Goal: Task Accomplishment & Management: Complete application form

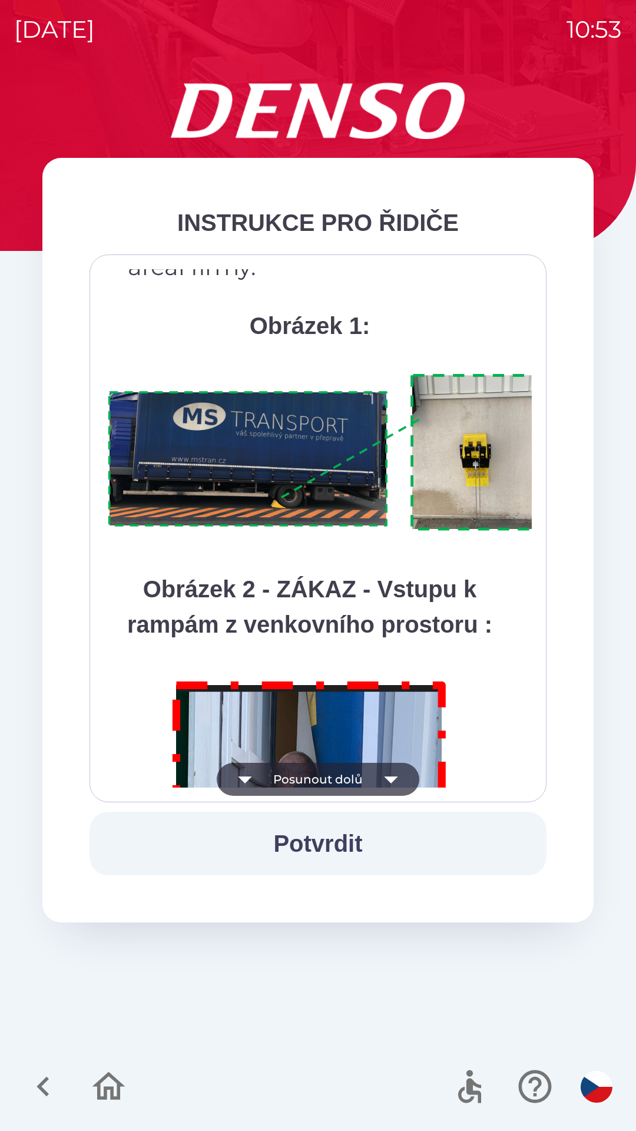
scroll to position [6621, 0]
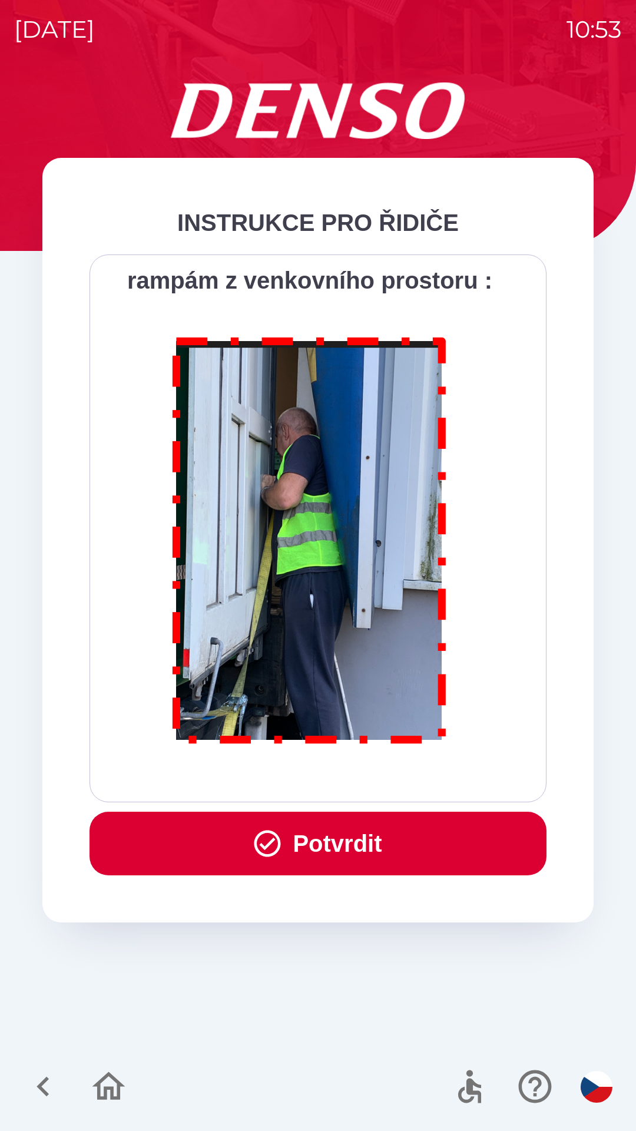
click at [358, 833] on button "Potvrdit" at bounding box center [318, 844] width 457 height 64
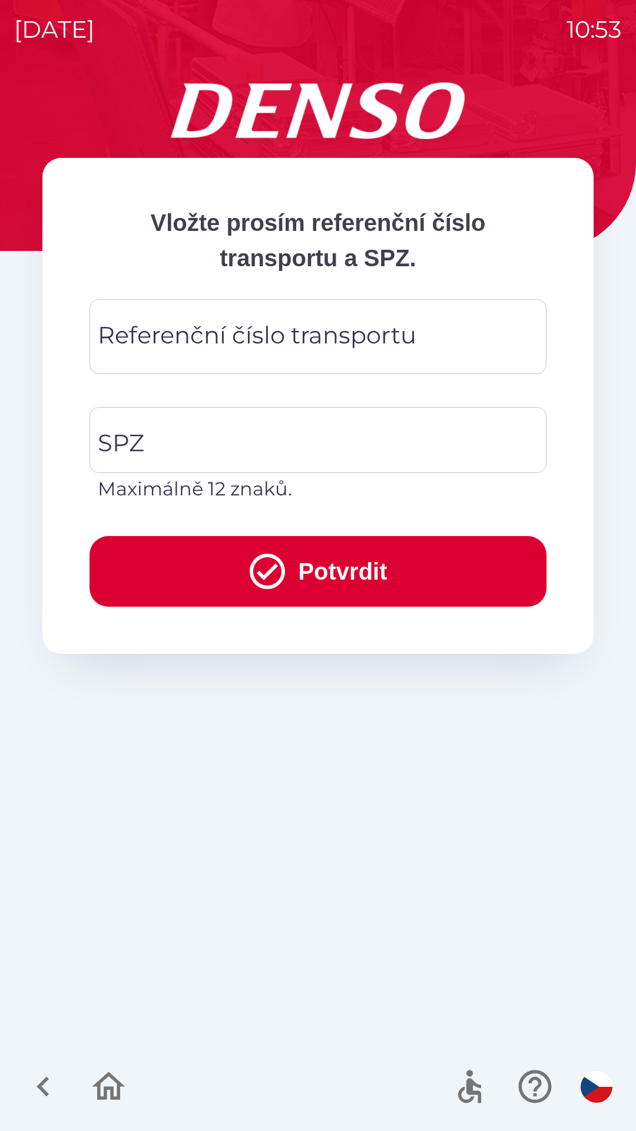
click at [234, 326] on div "Referenční číslo transportu Referenční číslo transportu" at bounding box center [318, 336] width 457 height 75
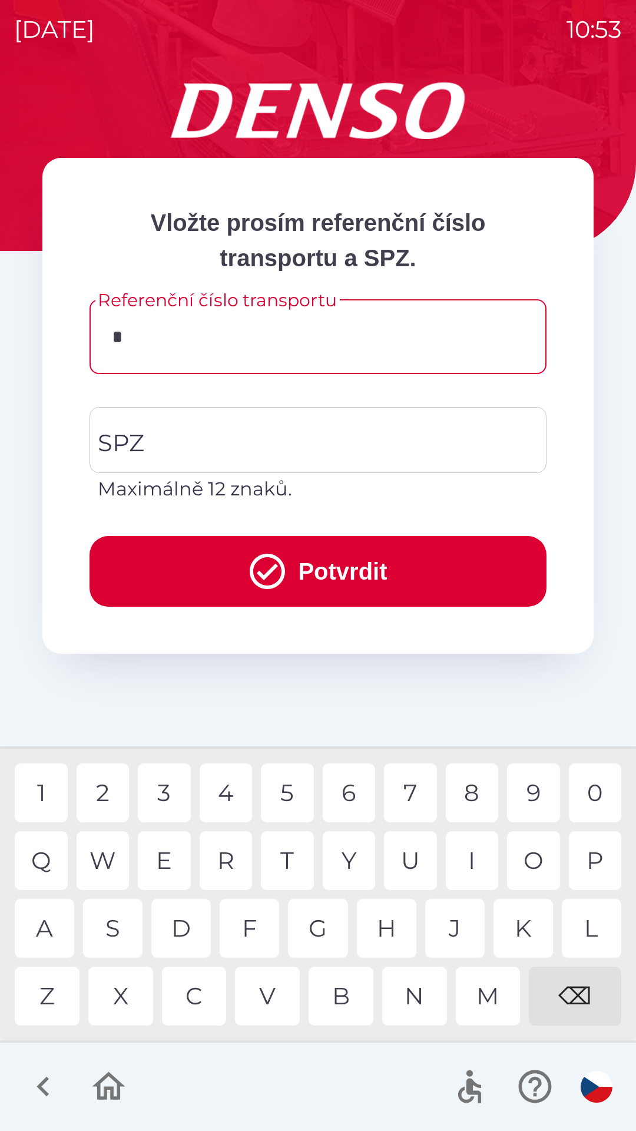
click at [161, 801] on div "3" at bounding box center [164, 793] width 53 height 59
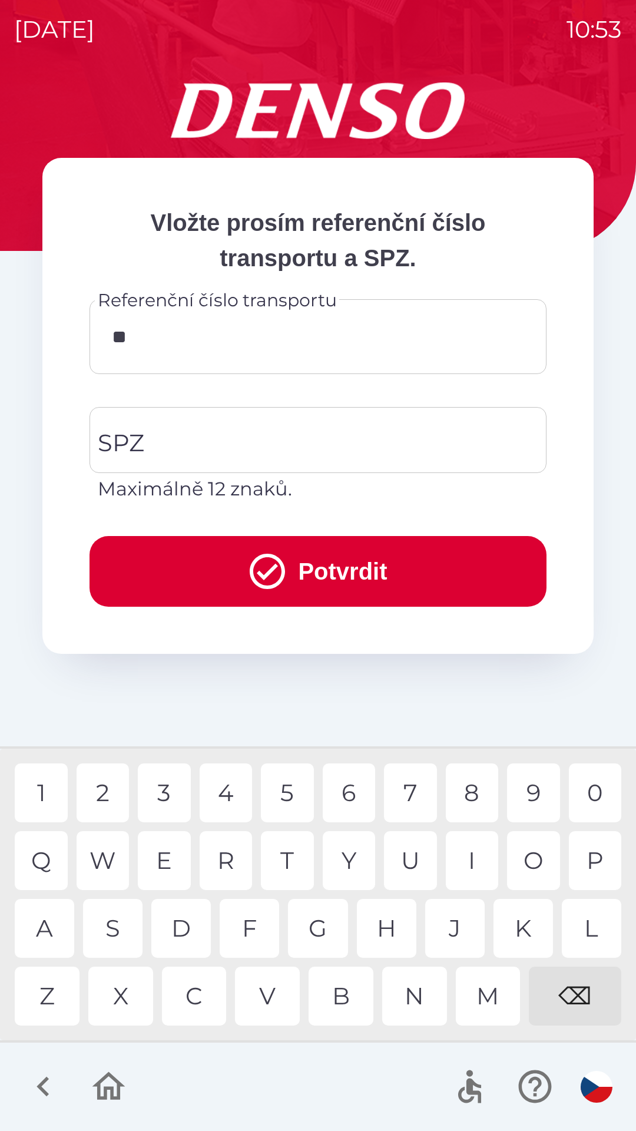
click at [230, 803] on div "4" at bounding box center [226, 793] width 53 height 59
click at [300, 788] on div "5" at bounding box center [287, 793] width 53 height 59
click at [349, 792] on div "6" at bounding box center [349, 793] width 53 height 59
type input "******"
click at [40, 785] on div "1" at bounding box center [41, 793] width 53 height 59
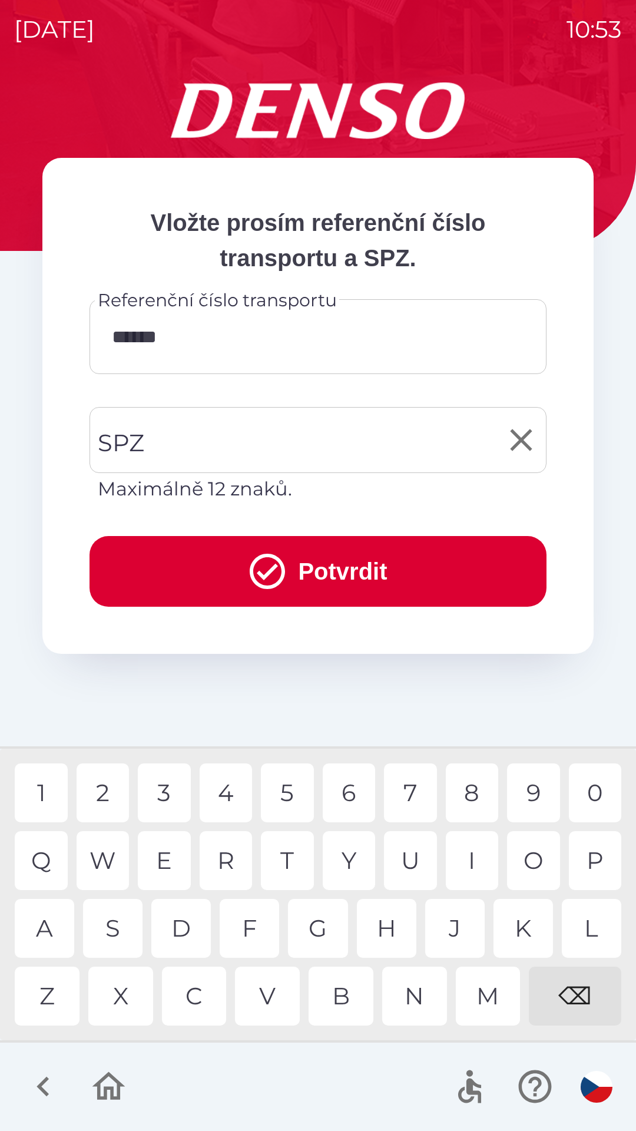
click at [167, 450] on input "SPZ" at bounding box center [309, 439] width 429 height 55
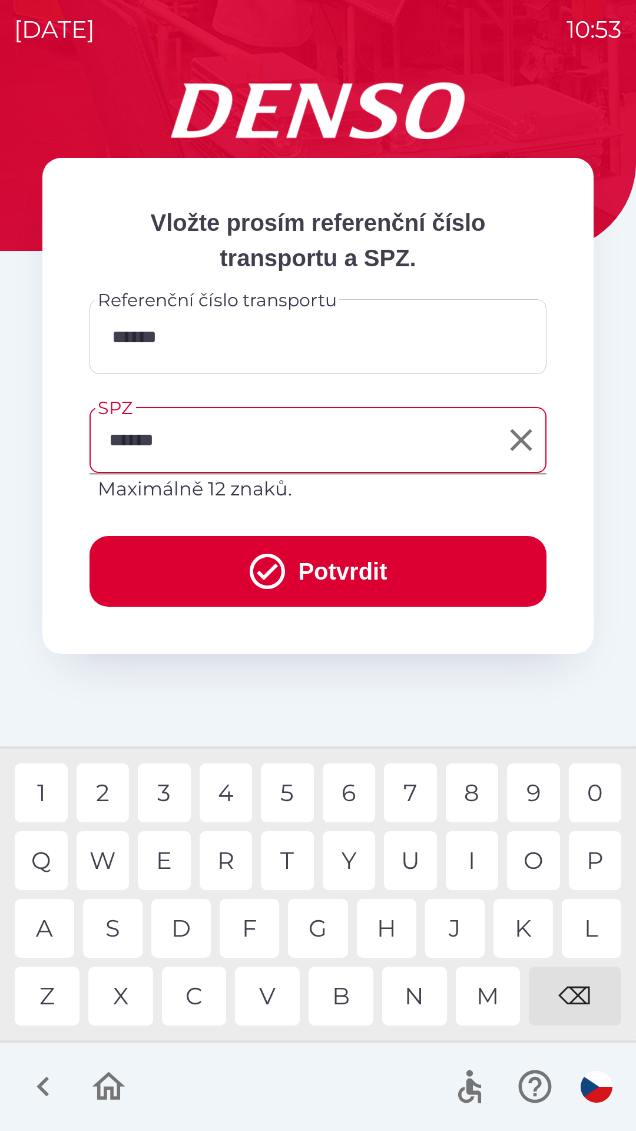
type input "*******"
click at [352, 561] on button "Potvrdit" at bounding box center [318, 571] width 457 height 71
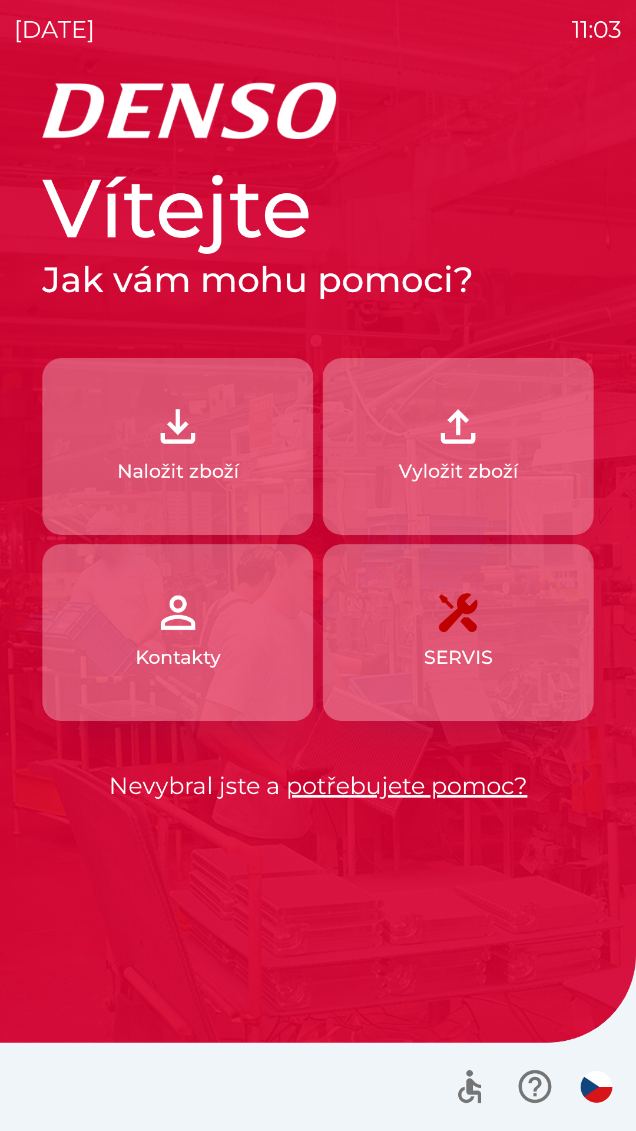
click at [448, 441] on img "button" at bounding box center [458, 427] width 52 height 52
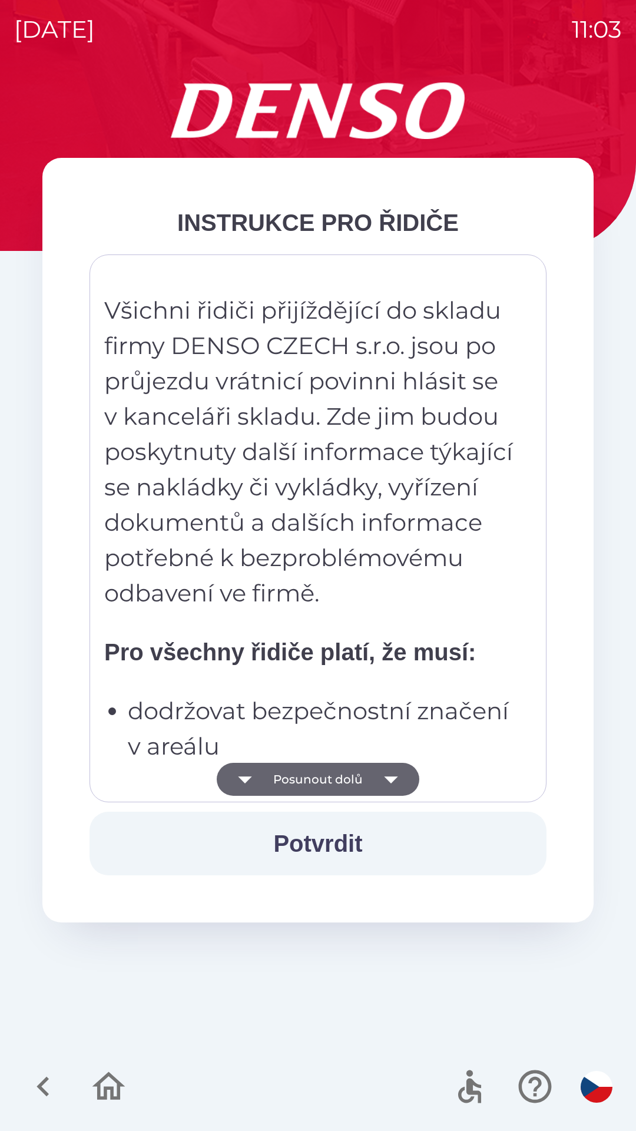
click at [325, 777] on button "Posunout dolů" at bounding box center [318, 779] width 203 height 33
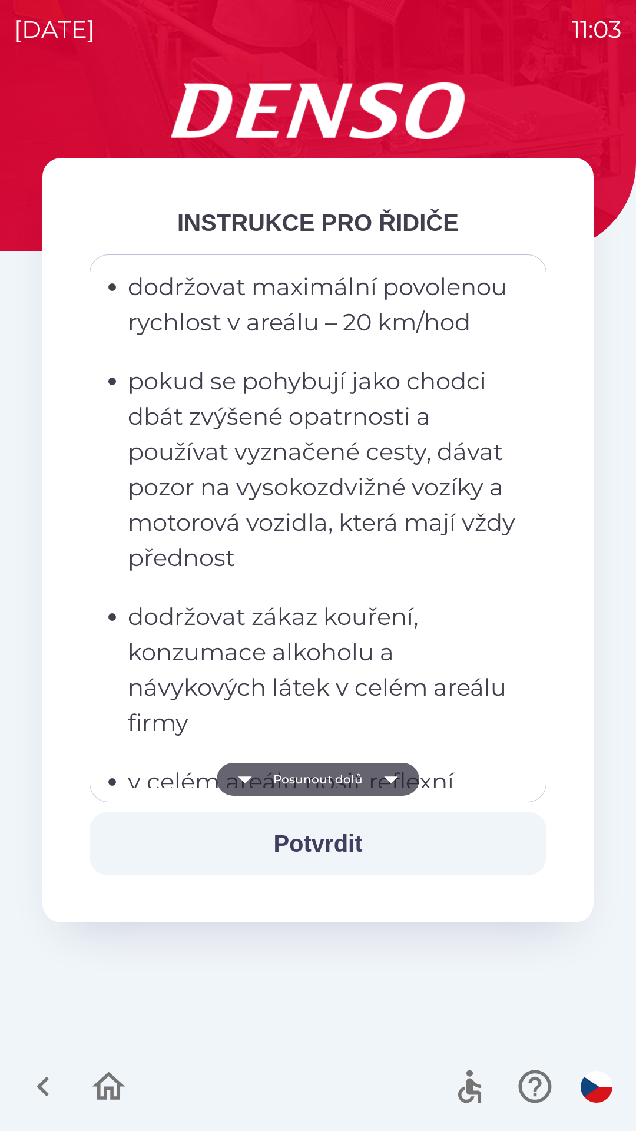
click at [335, 778] on button "Posunout dolů" at bounding box center [318, 779] width 203 height 33
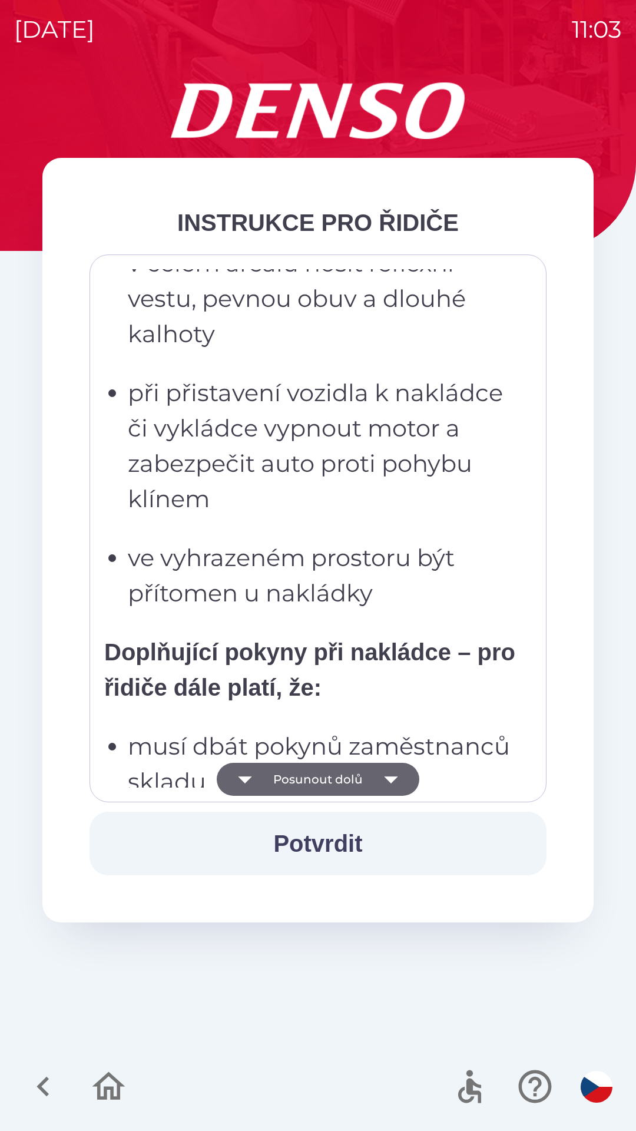
click at [342, 780] on button "Posunout dolů" at bounding box center [318, 779] width 203 height 33
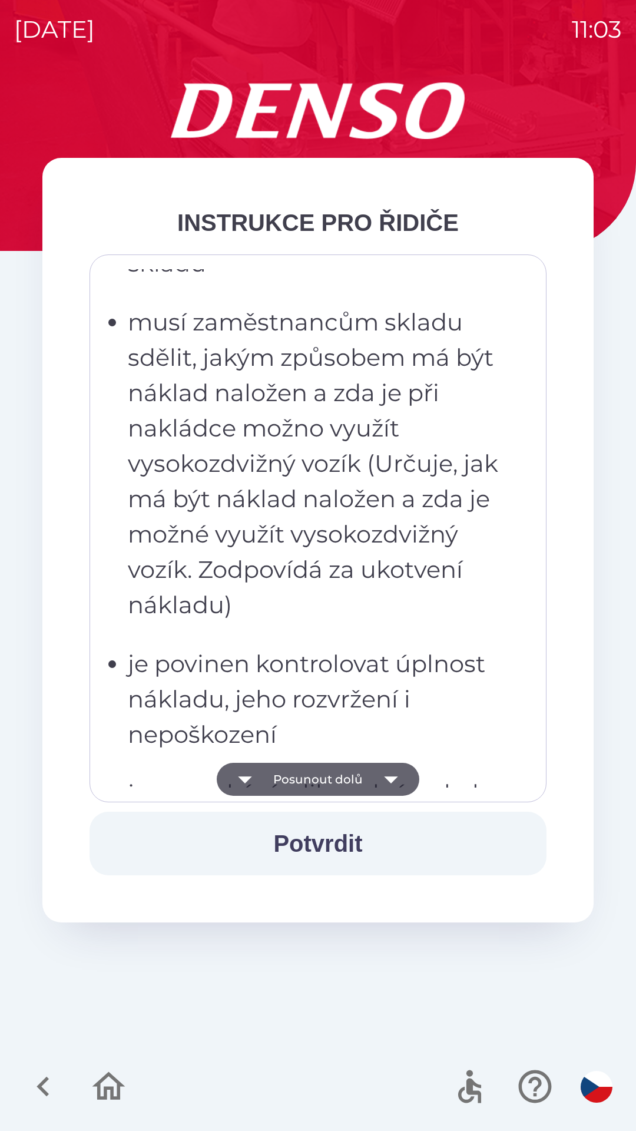
click at [353, 776] on button "Posunout dolů" at bounding box center [318, 779] width 203 height 33
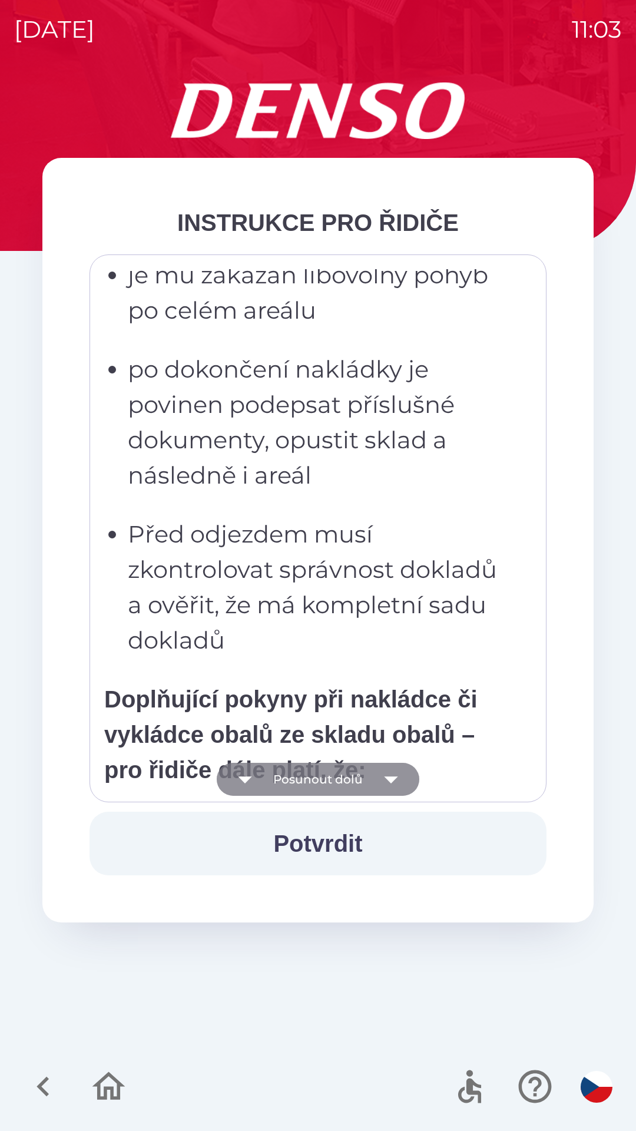
click at [358, 777] on button "Posunout dolů" at bounding box center [318, 779] width 203 height 33
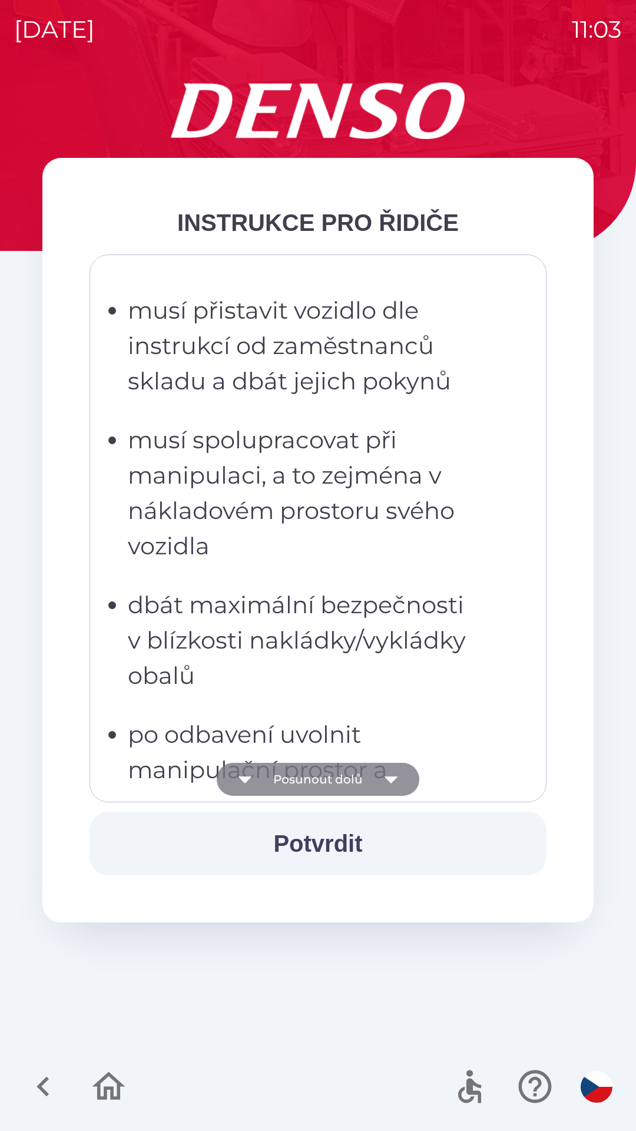
click at [358, 778] on button "Posunout dolů" at bounding box center [318, 779] width 203 height 33
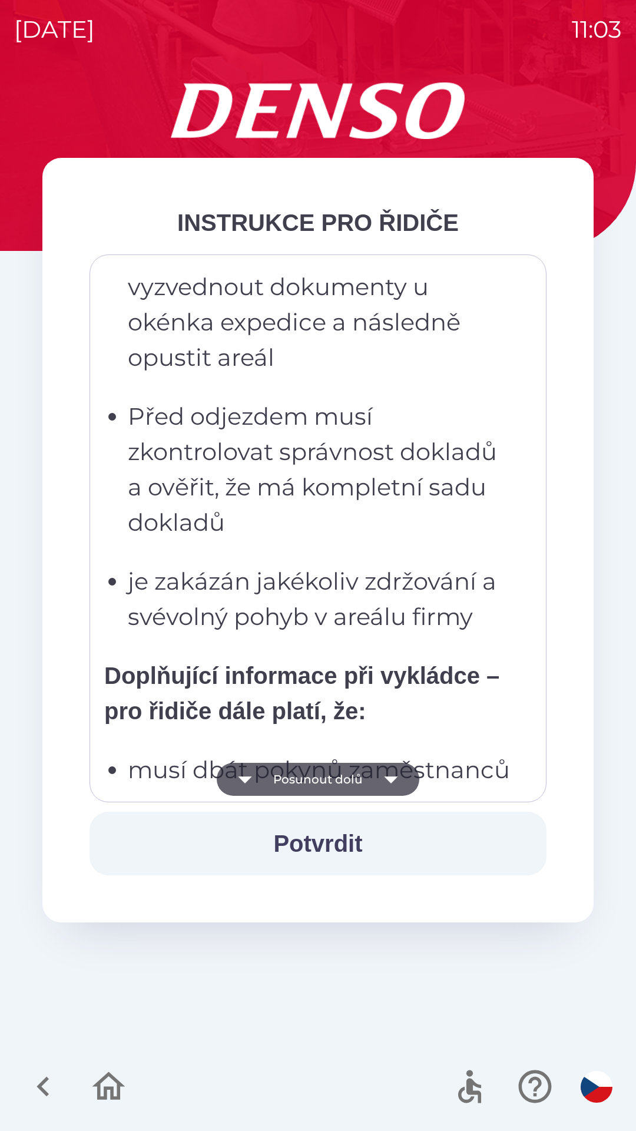
click at [365, 772] on button "Posunout dolů" at bounding box center [318, 779] width 203 height 33
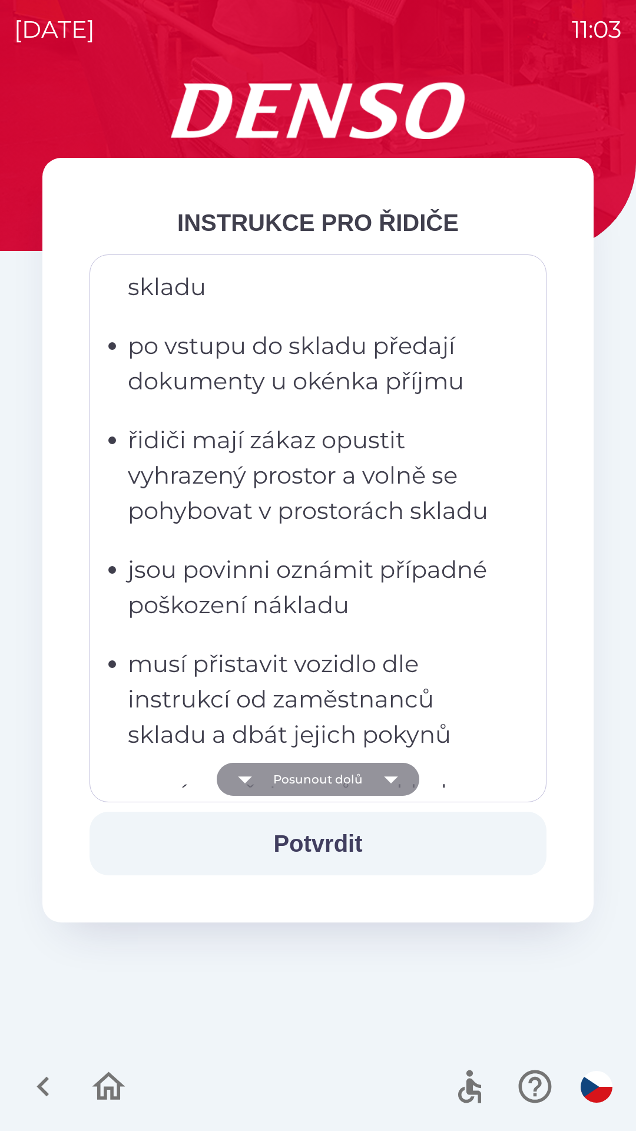
click at [363, 776] on button "Posunout dolů" at bounding box center [318, 779] width 203 height 33
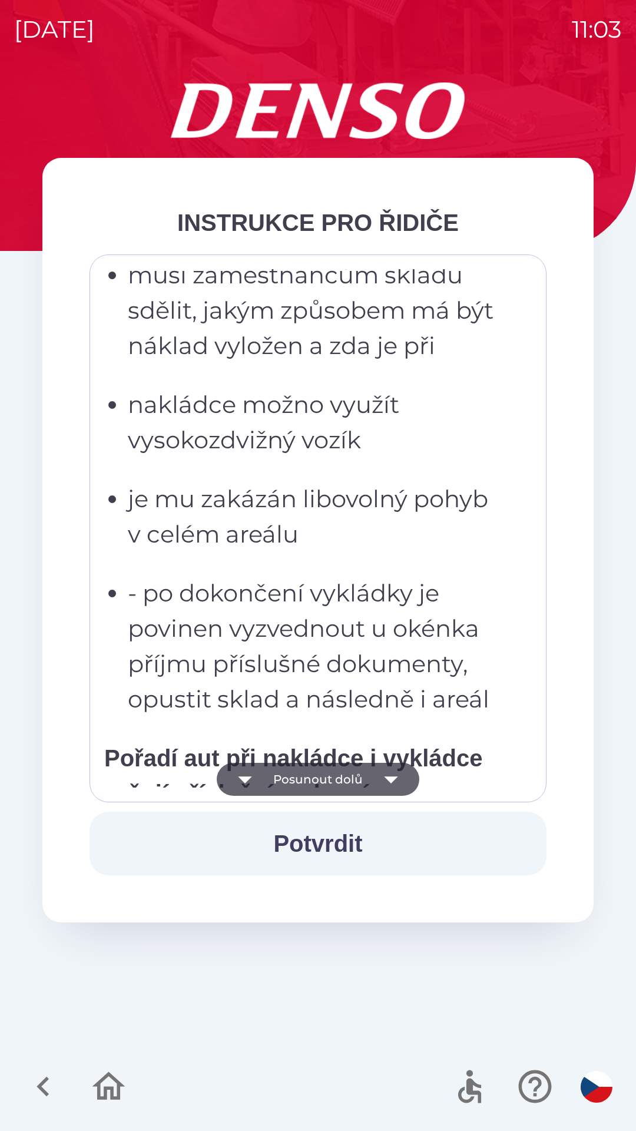
click at [359, 781] on button "Posunout dolů" at bounding box center [318, 779] width 203 height 33
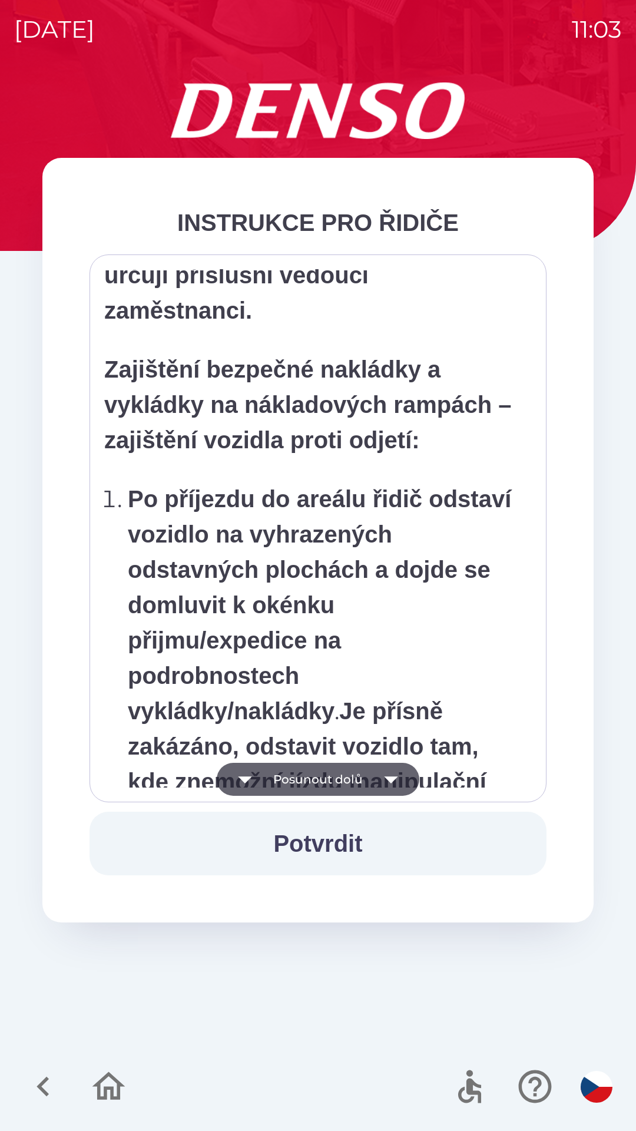
click at [358, 784] on button "Posunout dolů" at bounding box center [318, 779] width 203 height 33
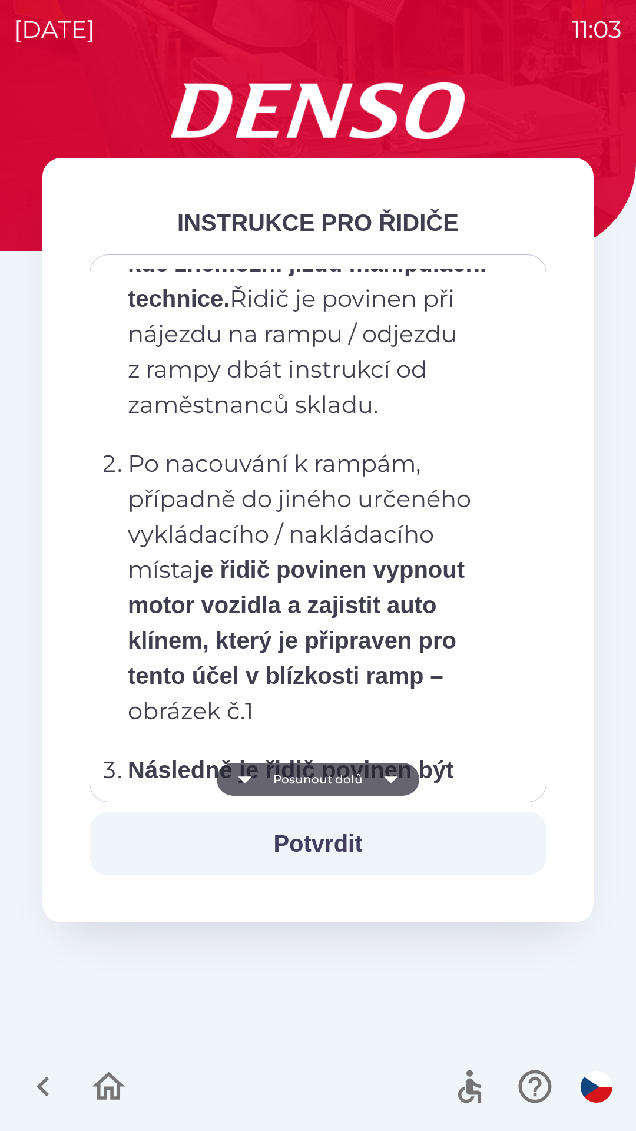
click at [355, 782] on button "Posunout dolů" at bounding box center [318, 779] width 203 height 33
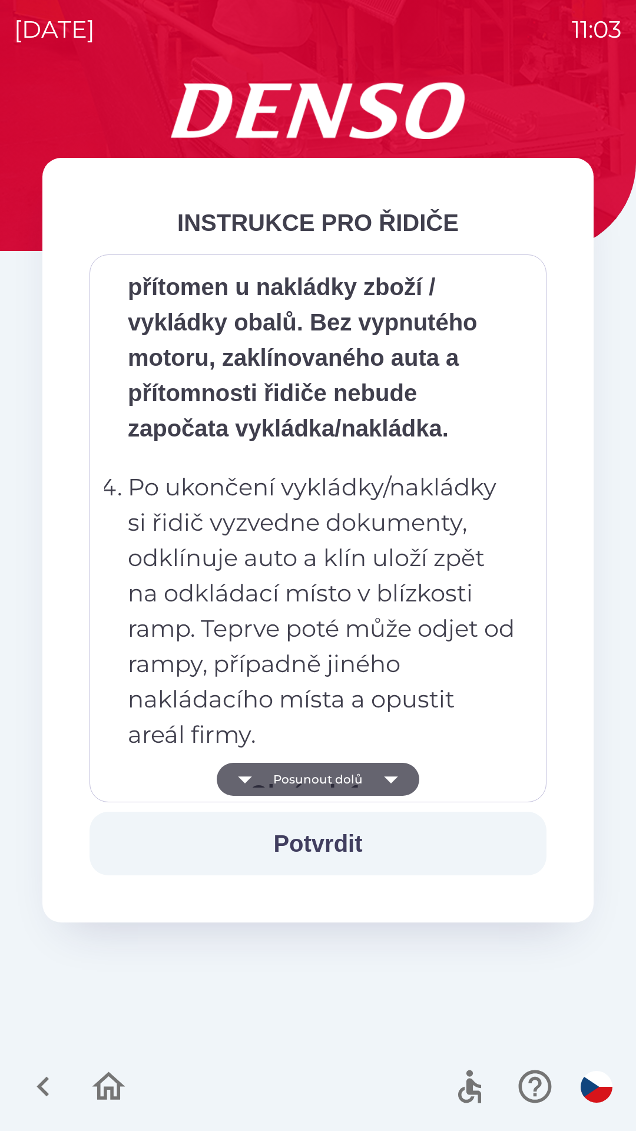
click at [358, 779] on button "Posunout dolů" at bounding box center [318, 779] width 203 height 33
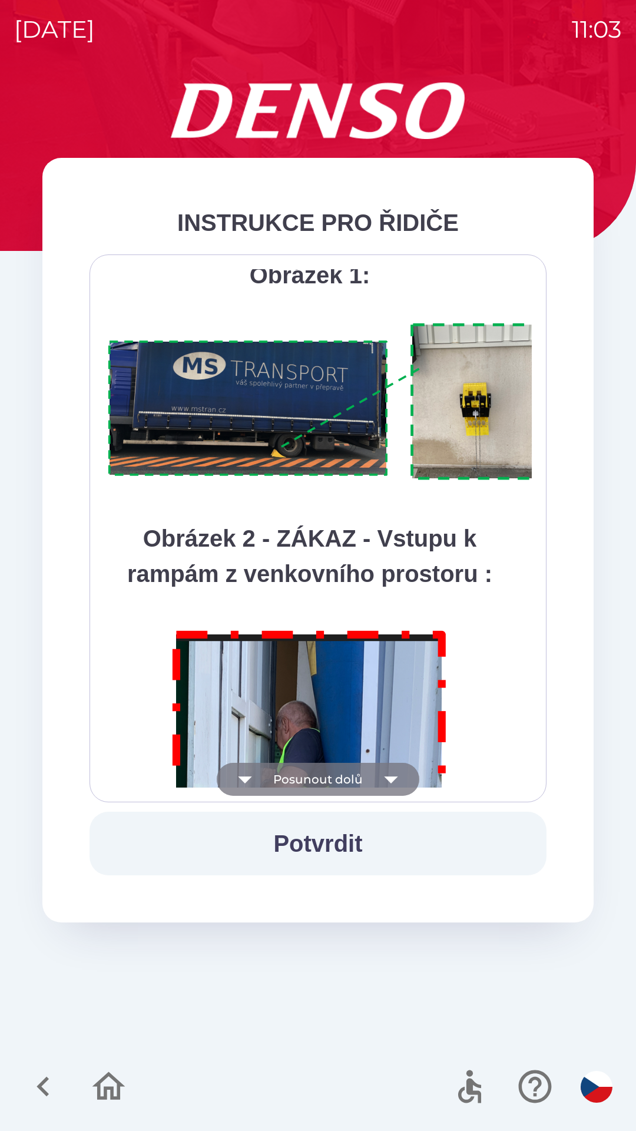
click at [362, 783] on button "Posunout dolů" at bounding box center [318, 779] width 203 height 33
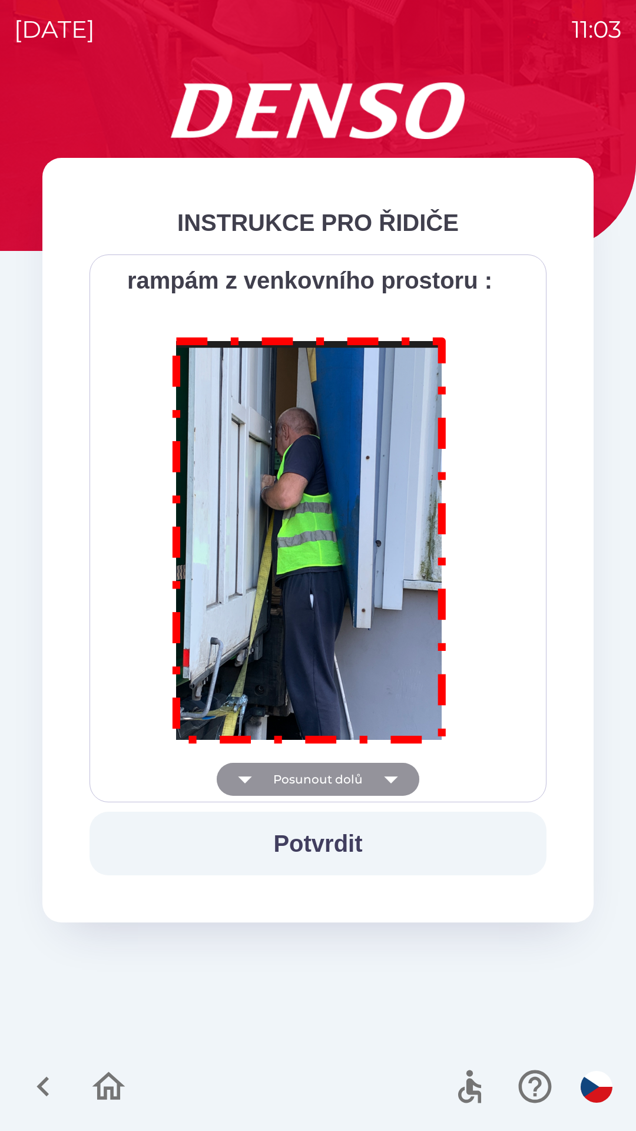
click at [365, 778] on div "Všichni řidiči přijíždějící do skladu firmy DENSO CZECH s.r.o. jsou po průjezdu…" at bounding box center [318, 528] width 428 height 518
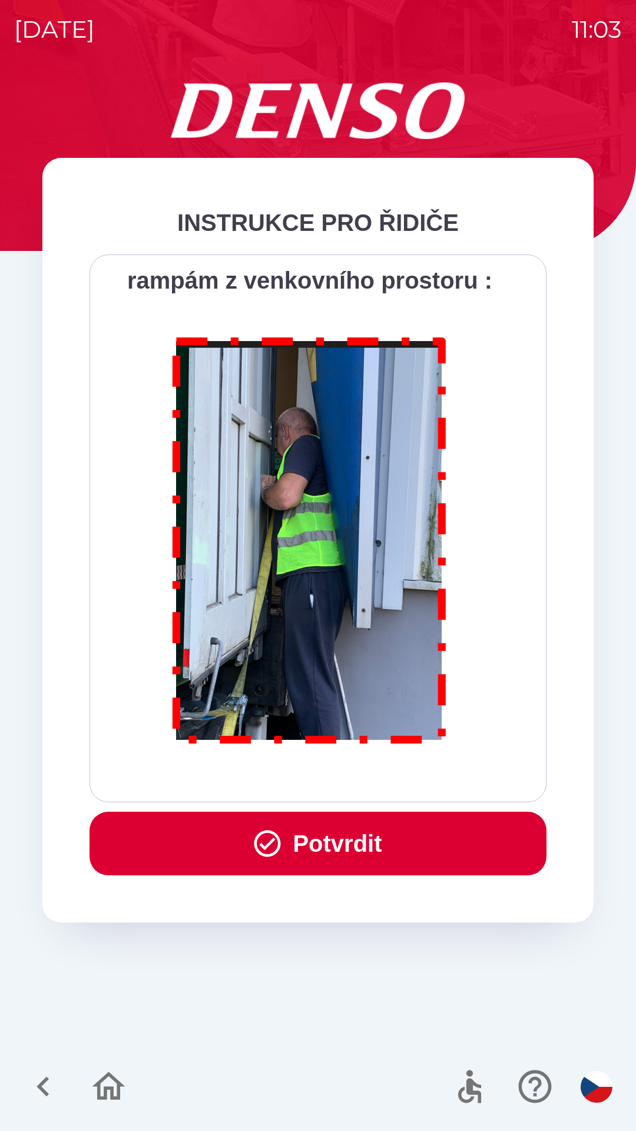
click at [356, 777] on div "Všichni řidiči přijíždějící do skladu firmy DENSO CZECH s.r.o. jsou po průjezdu…" at bounding box center [318, 528] width 428 height 518
click at [379, 831] on button "Potvrdit" at bounding box center [318, 844] width 457 height 64
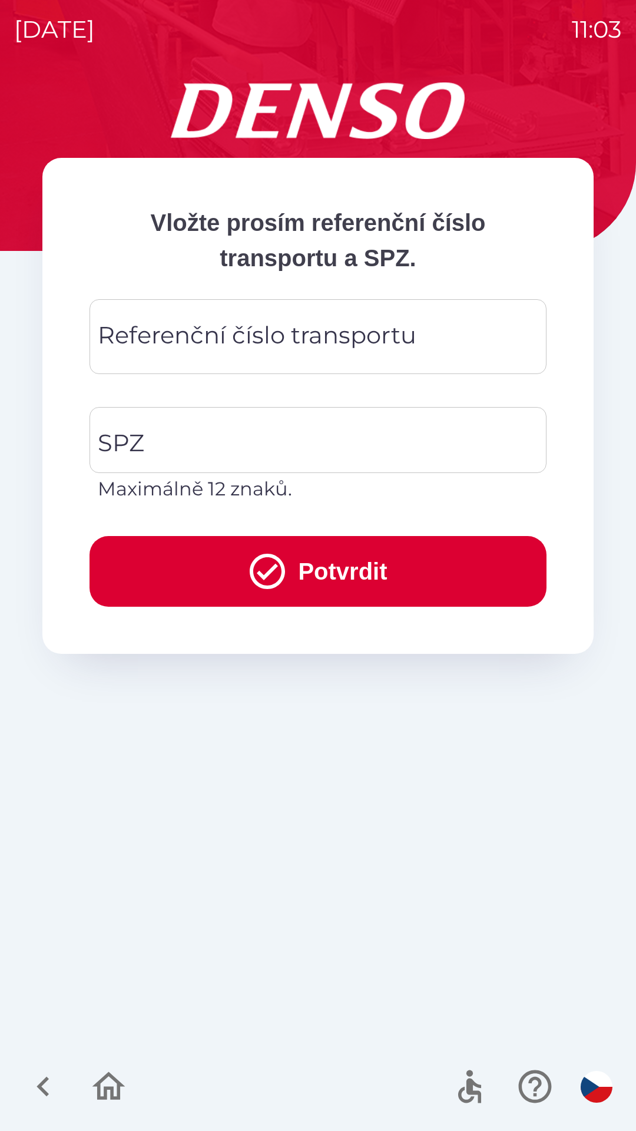
click at [338, 337] on div "Referenční číslo transportu Referenční číslo transportu" at bounding box center [318, 336] width 457 height 75
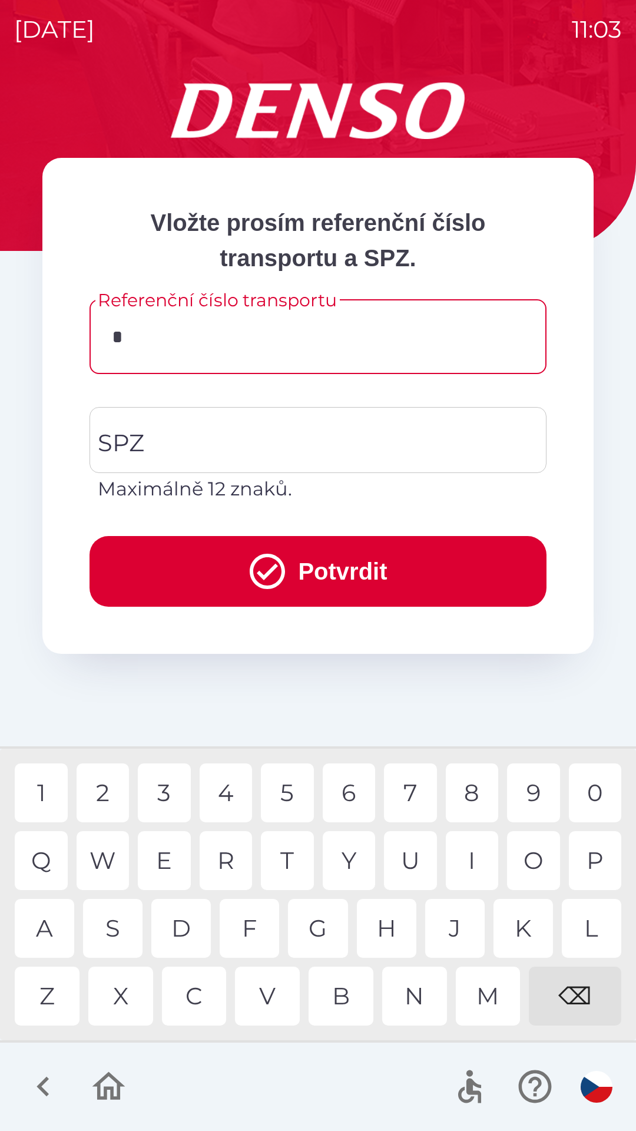
click at [49, 1005] on div "Z" at bounding box center [47, 996] width 65 height 59
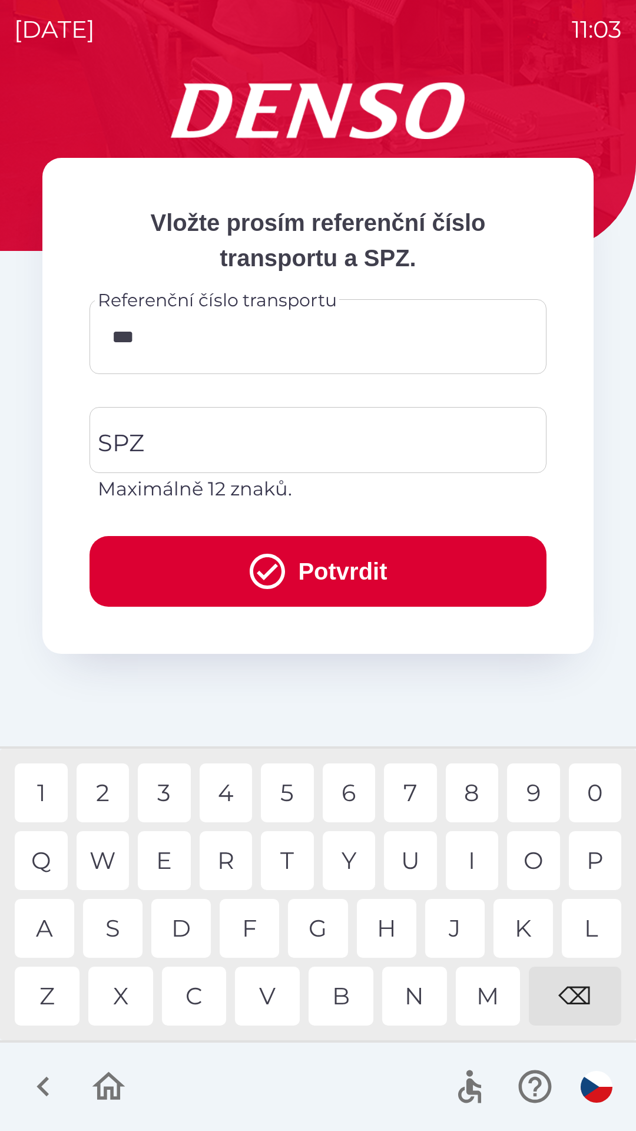
click at [107, 801] on div "2" at bounding box center [103, 793] width 53 height 59
click at [598, 792] on div "0" at bounding box center [595, 793] width 53 height 59
click at [538, 801] on div "9" at bounding box center [533, 793] width 53 height 59
type input "*******"
click at [336, 441] on input "SPZ" at bounding box center [309, 439] width 429 height 55
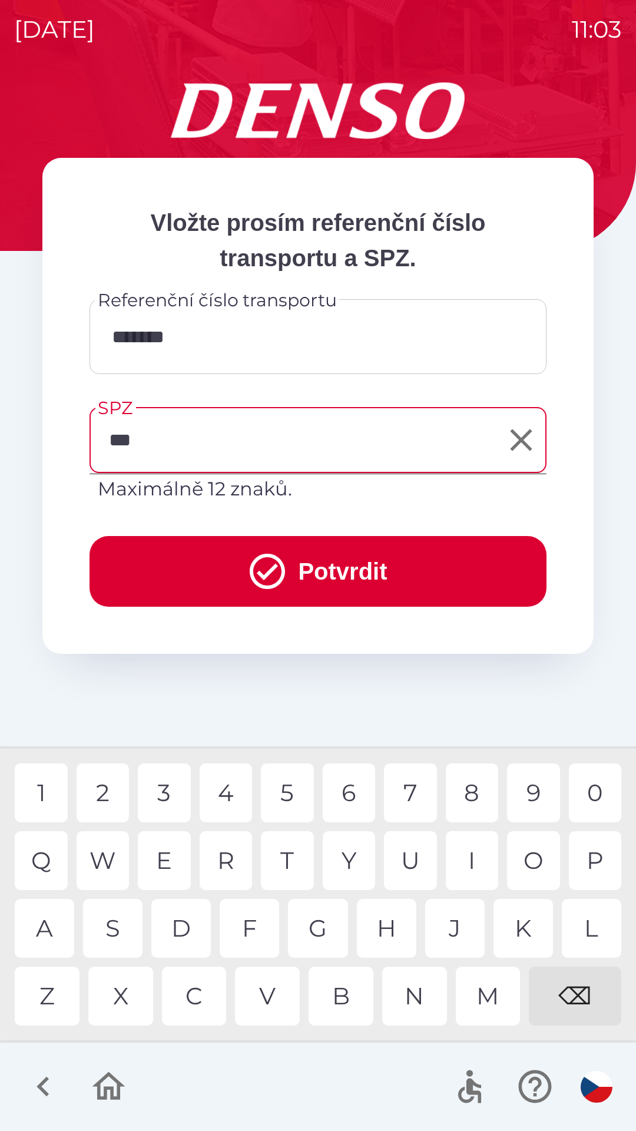
click at [412, 854] on div "U" at bounding box center [410, 860] width 53 height 59
click at [104, 790] on div "2" at bounding box center [103, 793] width 53 height 59
type input "*******"
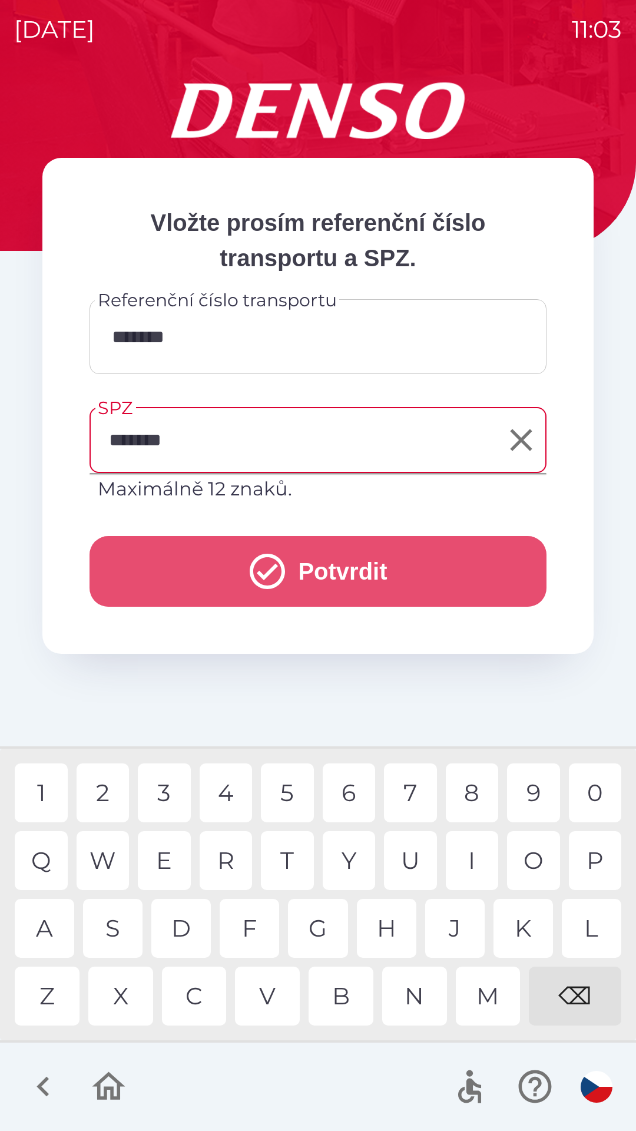
click at [339, 577] on button "Potvrdit" at bounding box center [318, 571] width 457 height 71
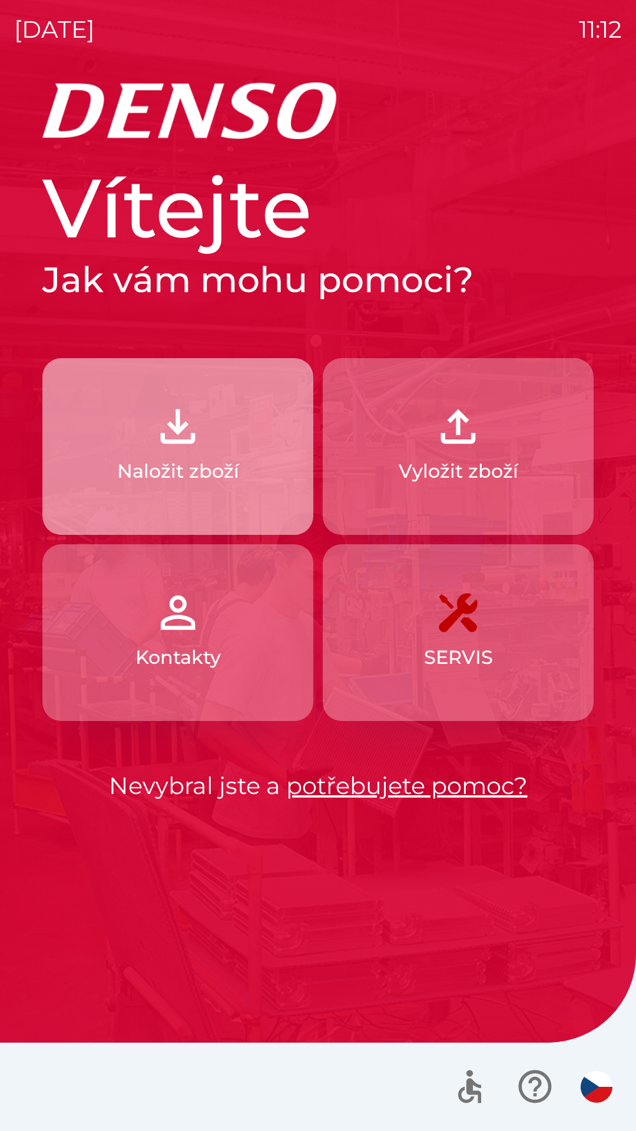
click at [197, 468] on p "Naložit zboží" at bounding box center [178, 471] width 122 height 28
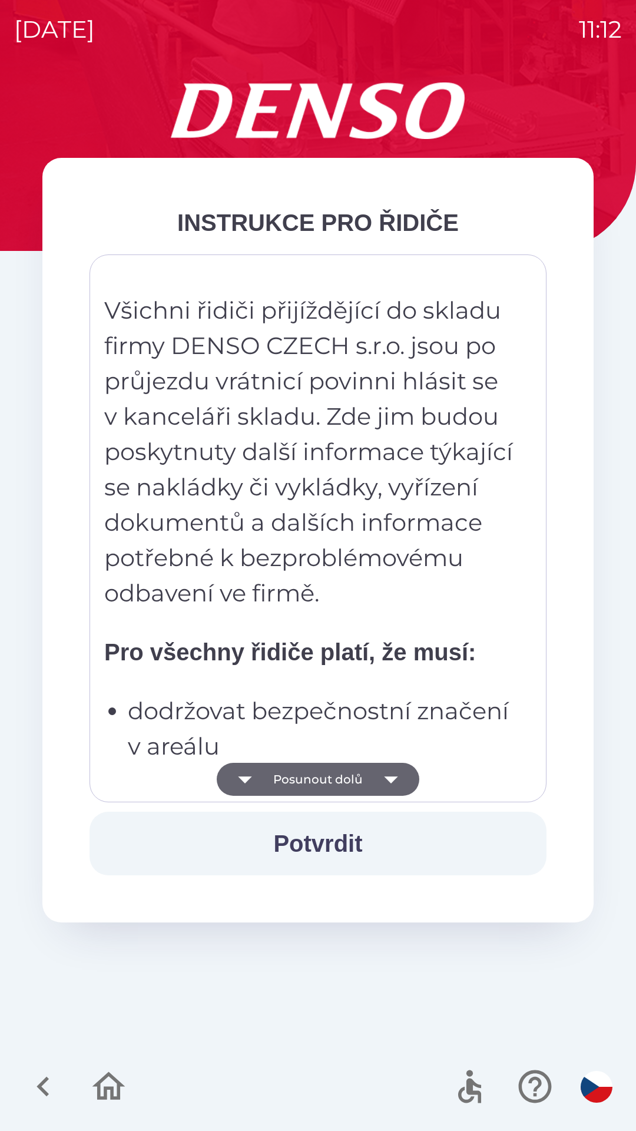
click at [375, 778] on icon "button" at bounding box center [391, 779] width 33 height 33
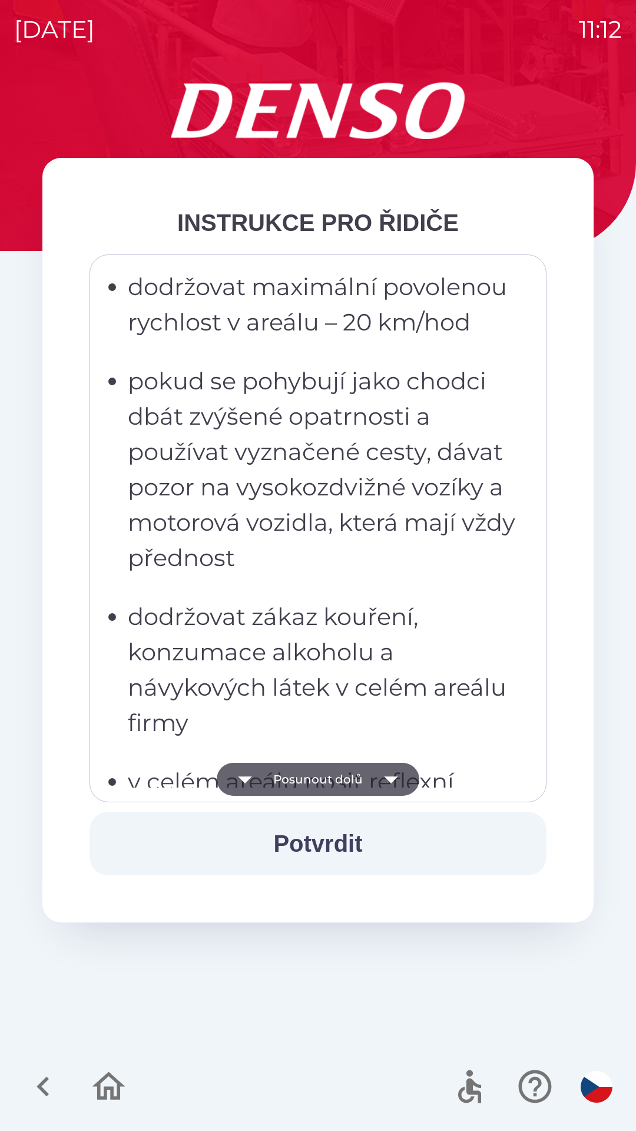
click at [341, 835] on button "Potvrdit" at bounding box center [318, 844] width 457 height 64
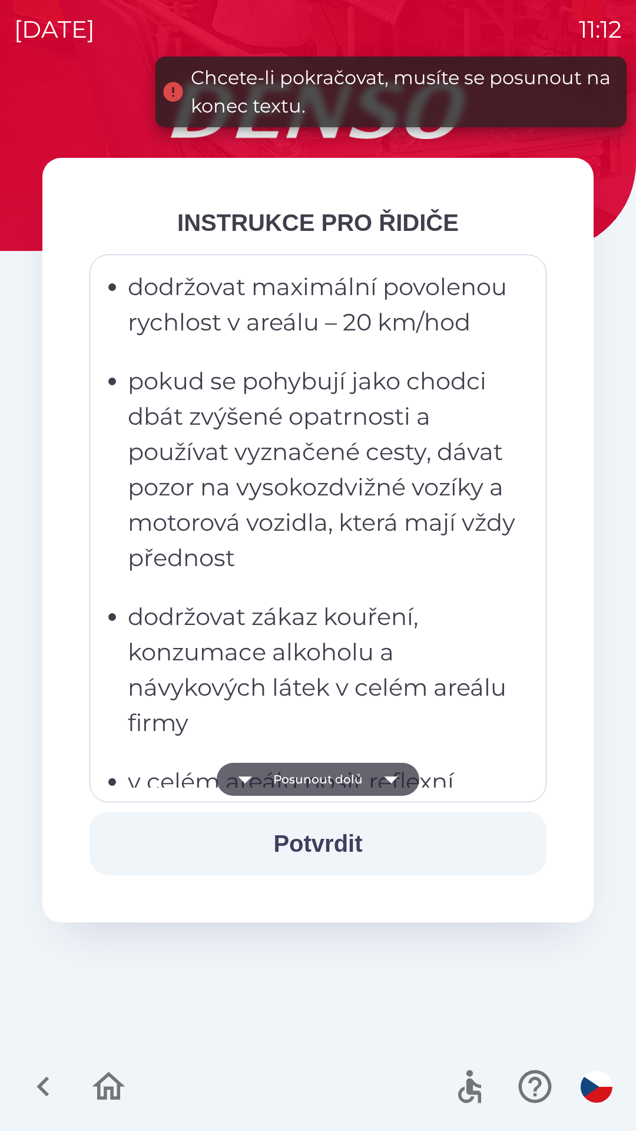
click at [343, 838] on button "Potvrdit" at bounding box center [318, 844] width 457 height 64
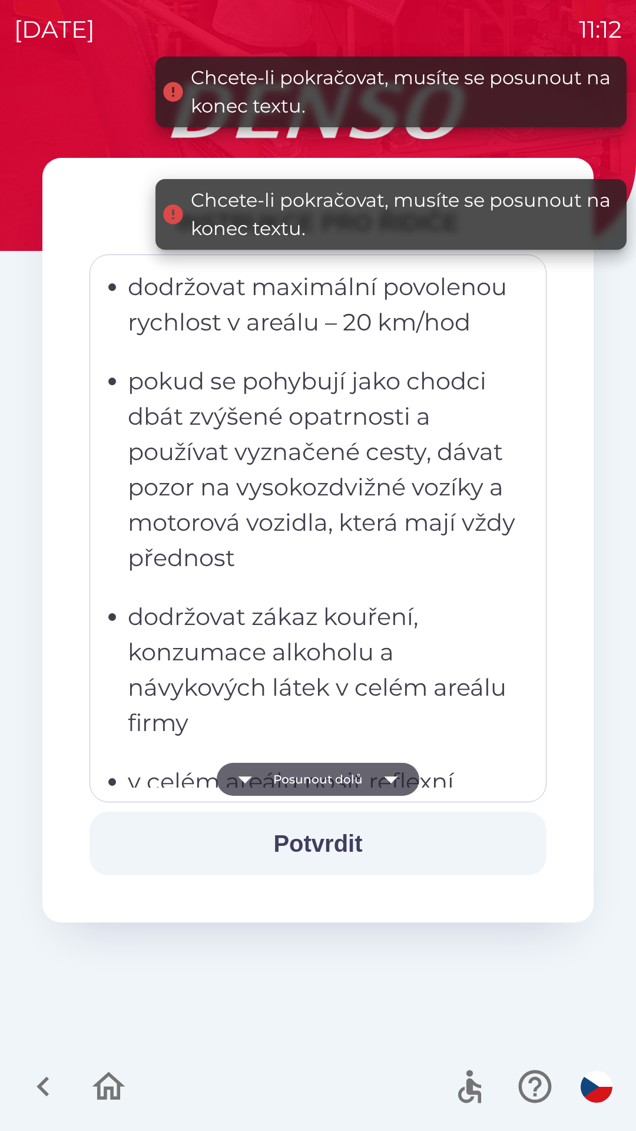
click at [342, 777] on button "Posunout dolů" at bounding box center [318, 779] width 203 height 33
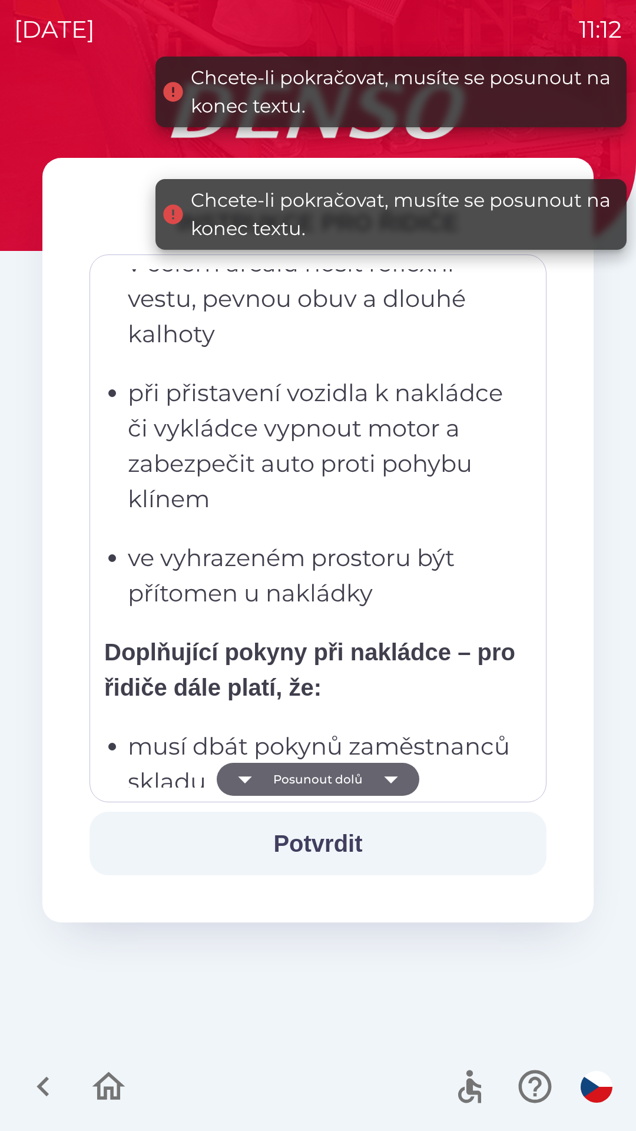
click at [349, 772] on button "Posunout dolů" at bounding box center [318, 779] width 203 height 33
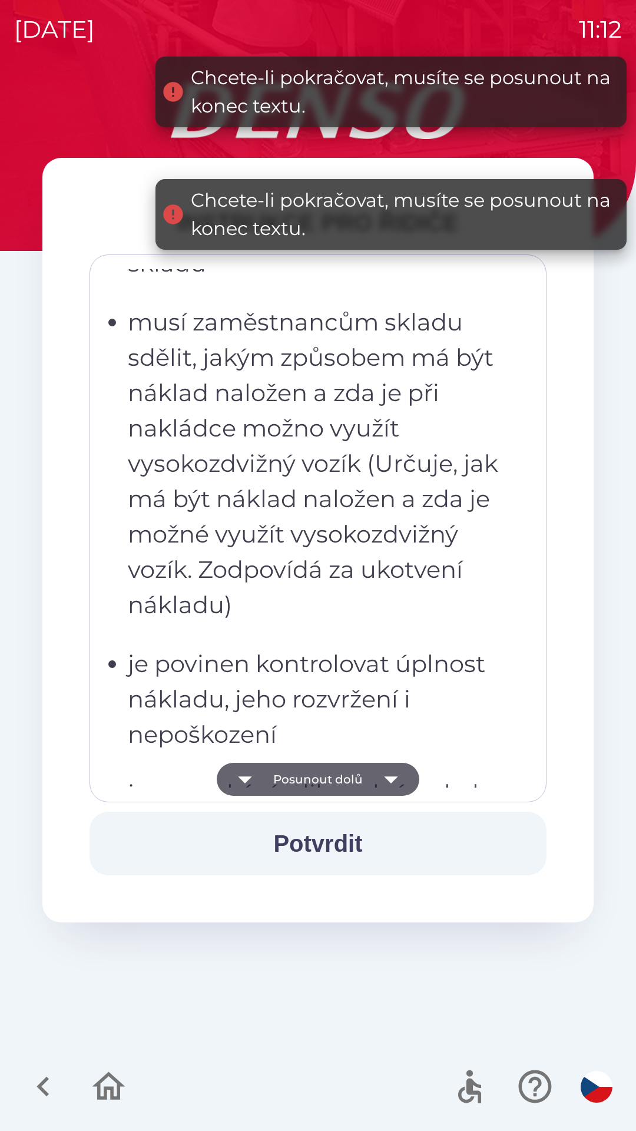
click at [351, 772] on button "Posunout dolů" at bounding box center [318, 779] width 203 height 33
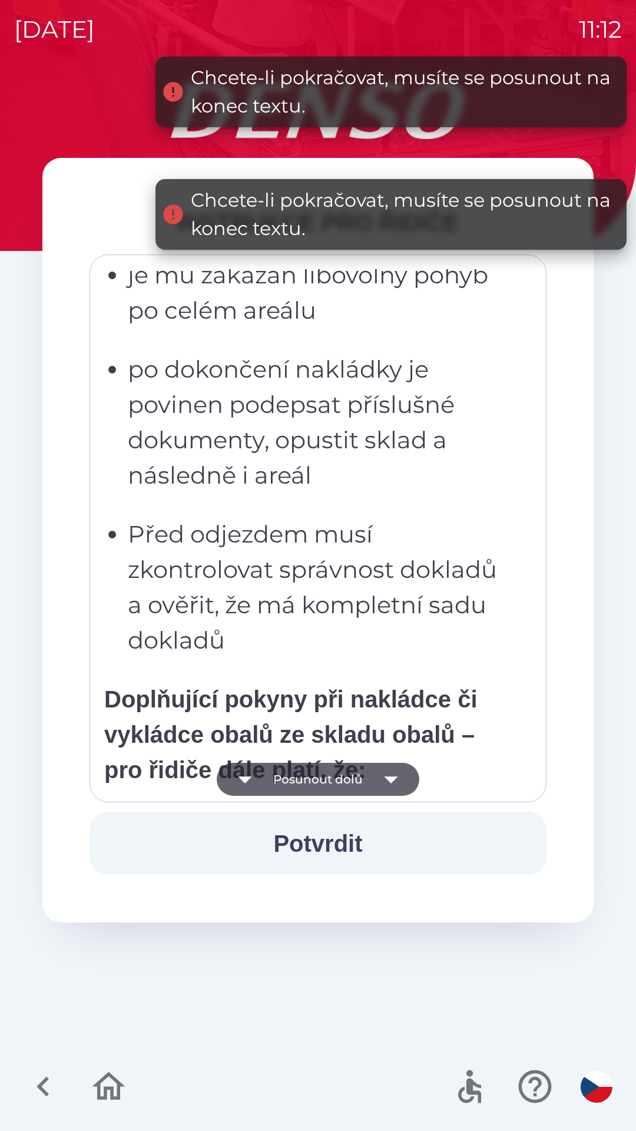
click at [347, 784] on button "Posunout dolů" at bounding box center [318, 779] width 203 height 33
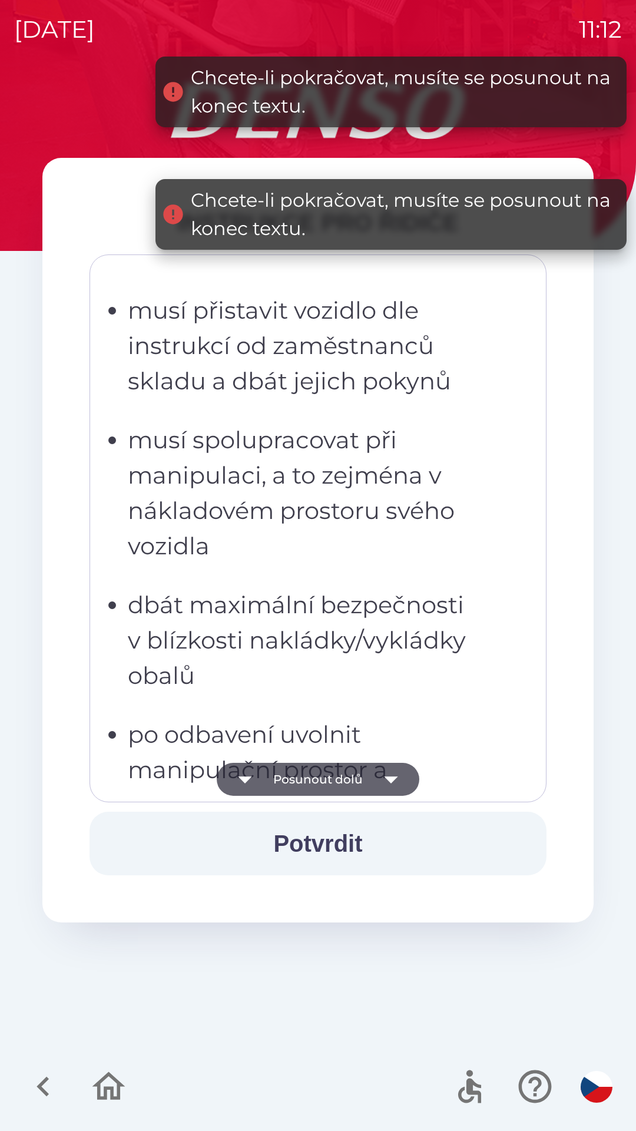
click at [348, 777] on button "Posunout dolů" at bounding box center [318, 779] width 203 height 33
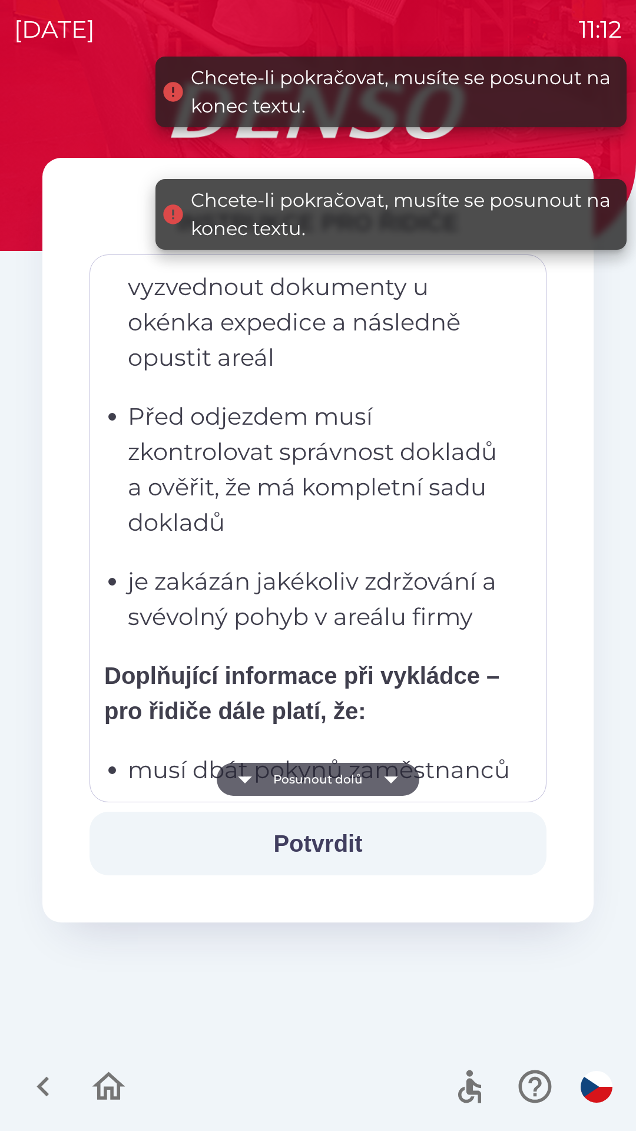
click at [349, 773] on button "Posunout dolů" at bounding box center [318, 779] width 203 height 33
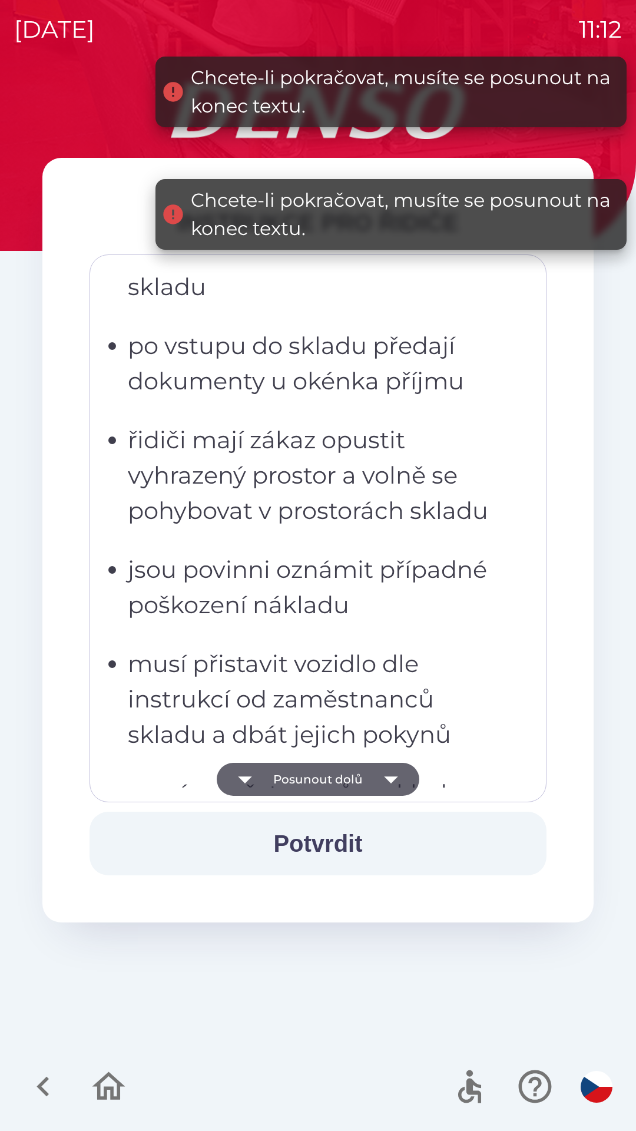
click at [353, 778] on button "Posunout dolů" at bounding box center [318, 779] width 203 height 33
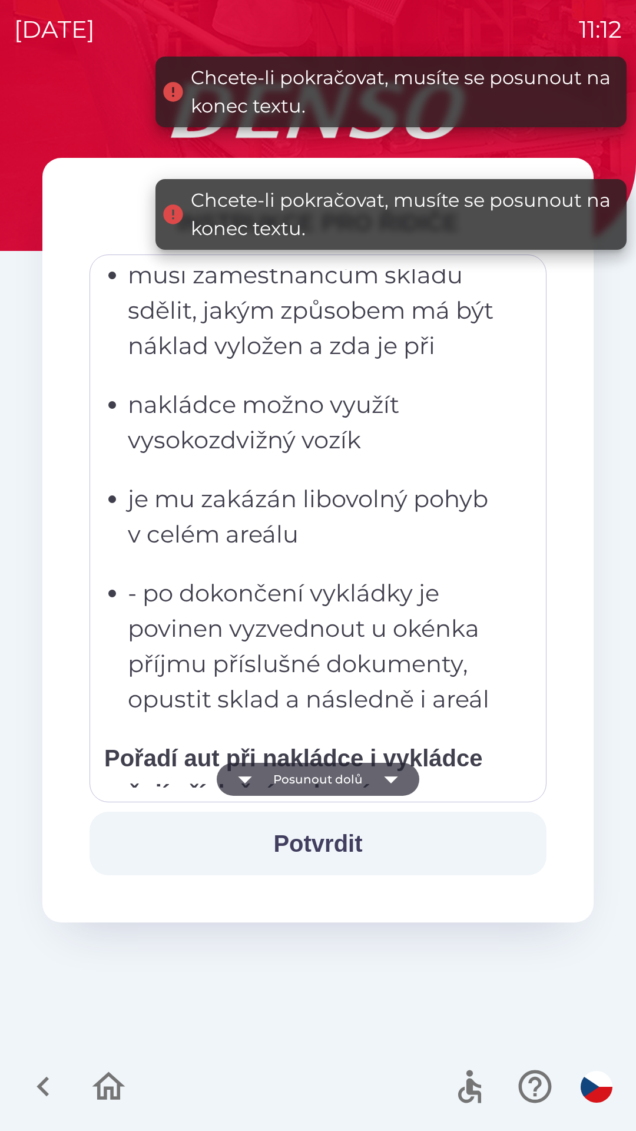
click at [366, 786] on button "Posunout dolů" at bounding box center [318, 779] width 203 height 33
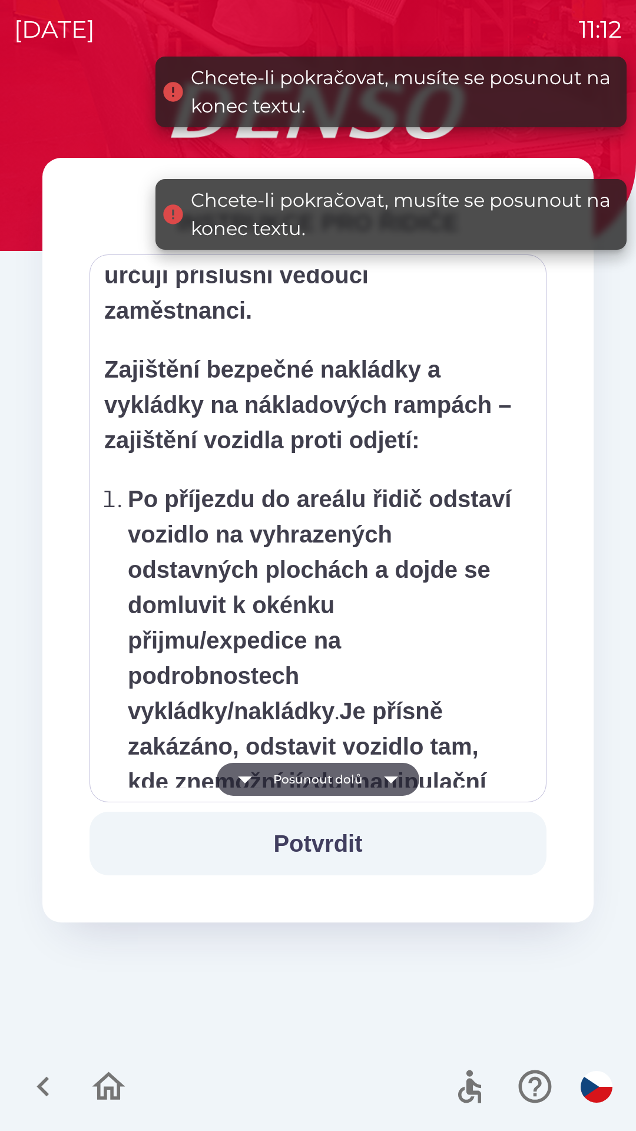
click at [366, 784] on button "Posunout dolů" at bounding box center [318, 779] width 203 height 33
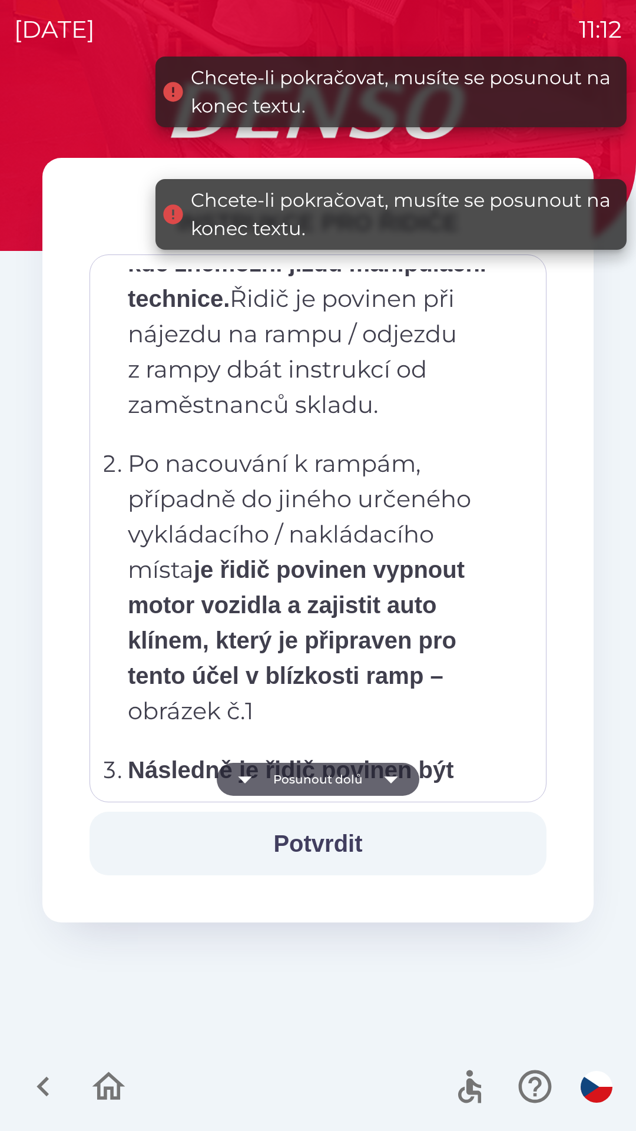
click at [367, 780] on button "Posunout dolů" at bounding box center [318, 779] width 203 height 33
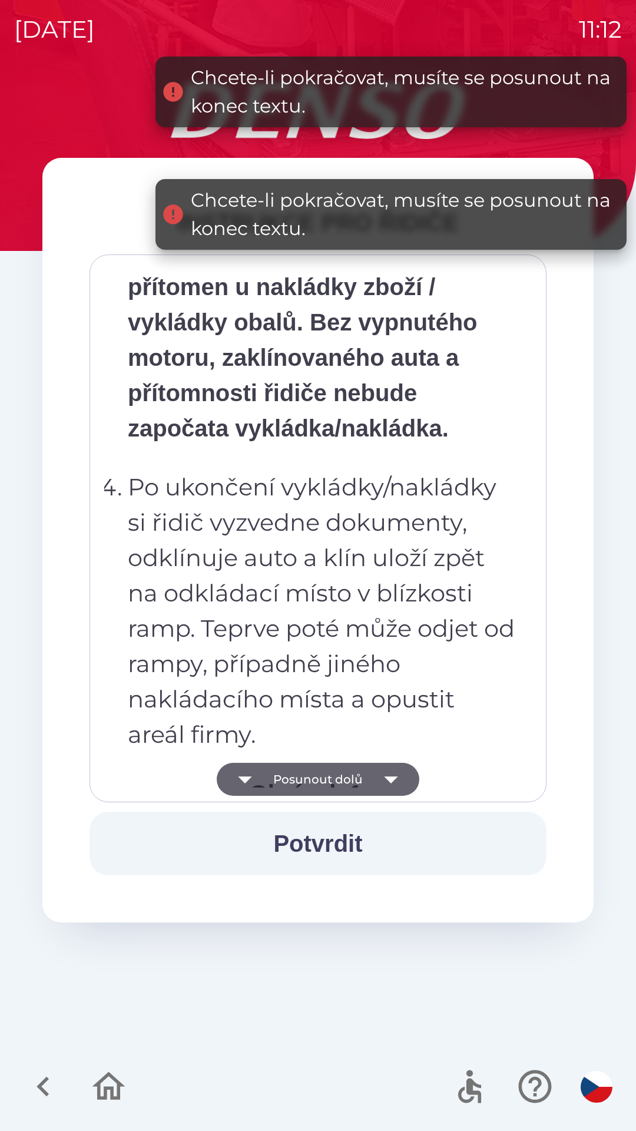
click at [366, 777] on button "Posunout dolů" at bounding box center [318, 779] width 203 height 33
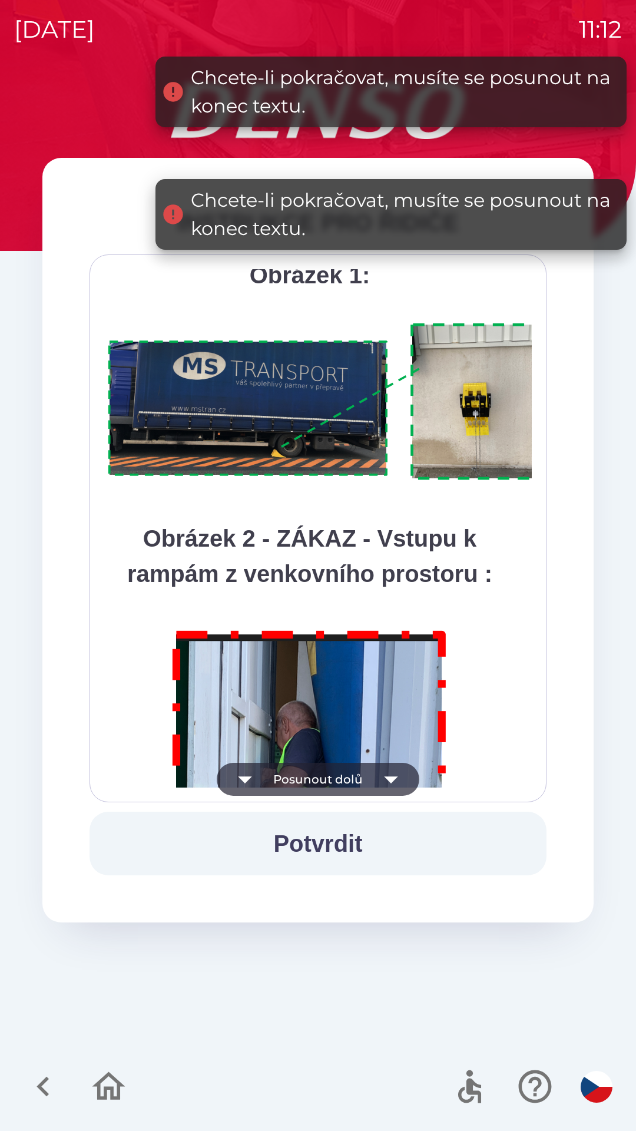
click at [368, 782] on button "Posunout dolů" at bounding box center [318, 779] width 203 height 33
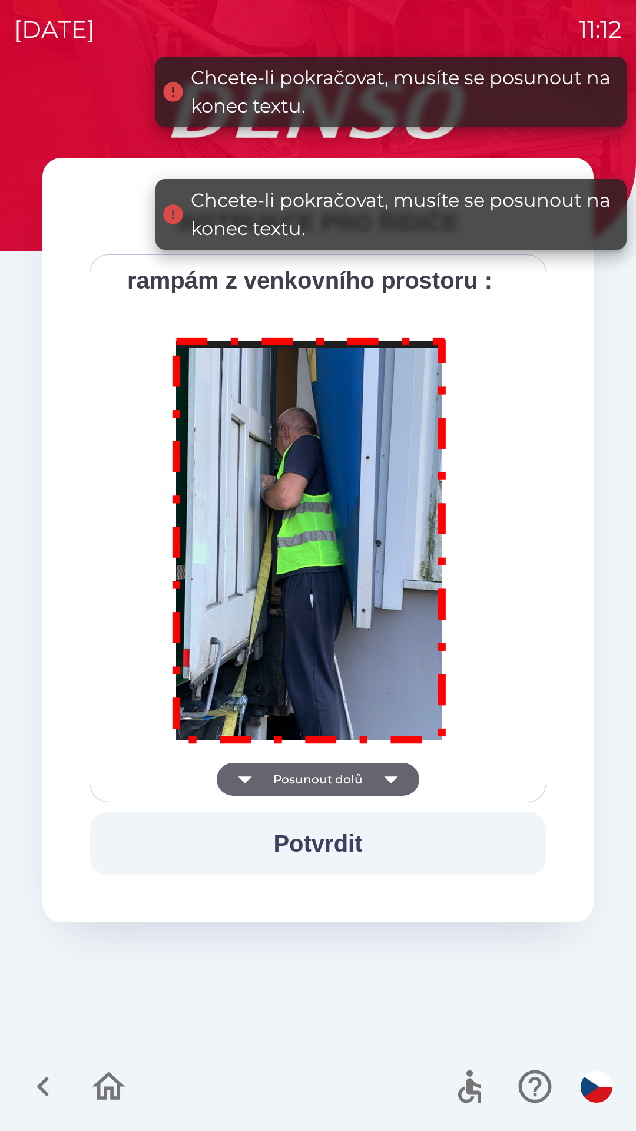
click at [366, 776] on div "Všichni řidiči přijíždějící do skladu firmy DENSO CZECH s.r.o. jsou po průjezdu…" at bounding box center [318, 528] width 428 height 518
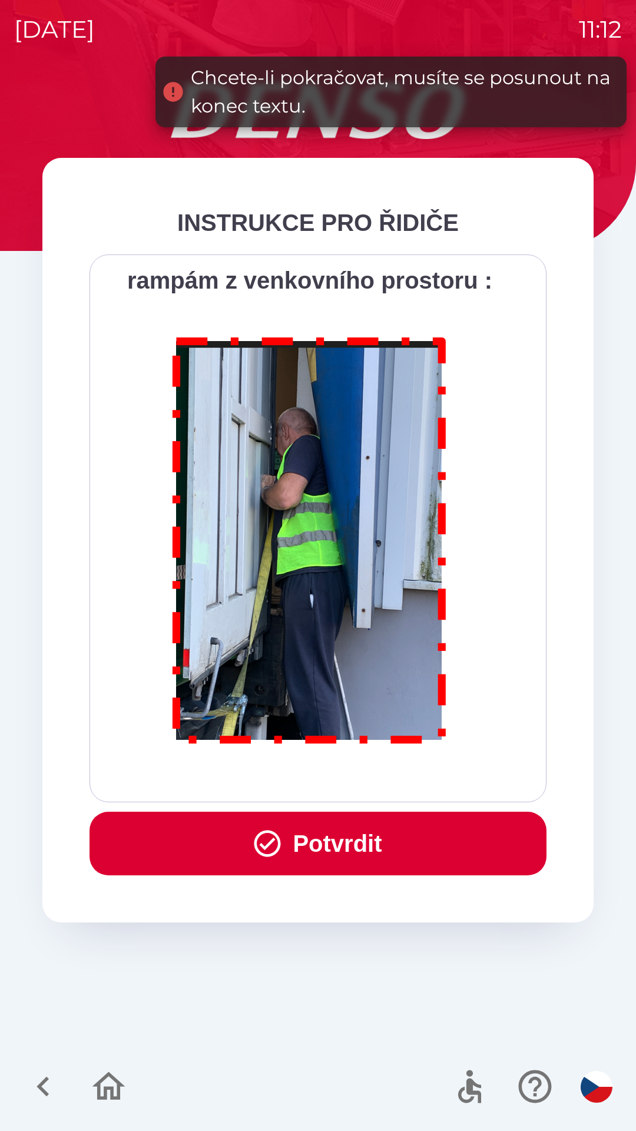
click at [362, 848] on button "Potvrdit" at bounding box center [318, 844] width 457 height 64
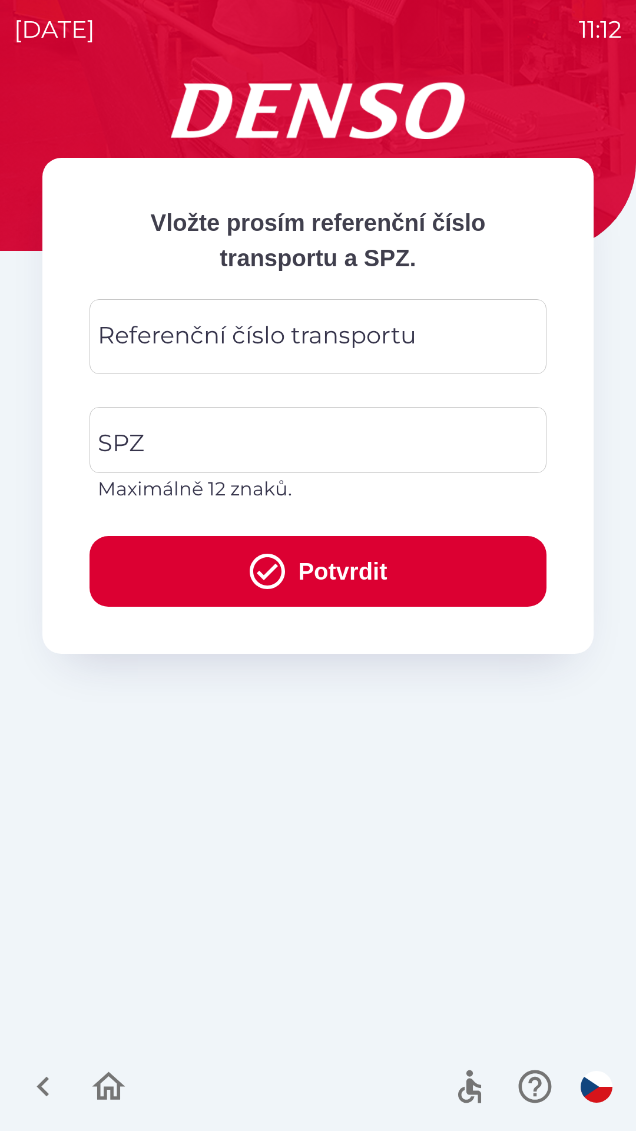
click at [425, 325] on input "Referenční číslo transportu" at bounding box center [318, 336] width 429 height 47
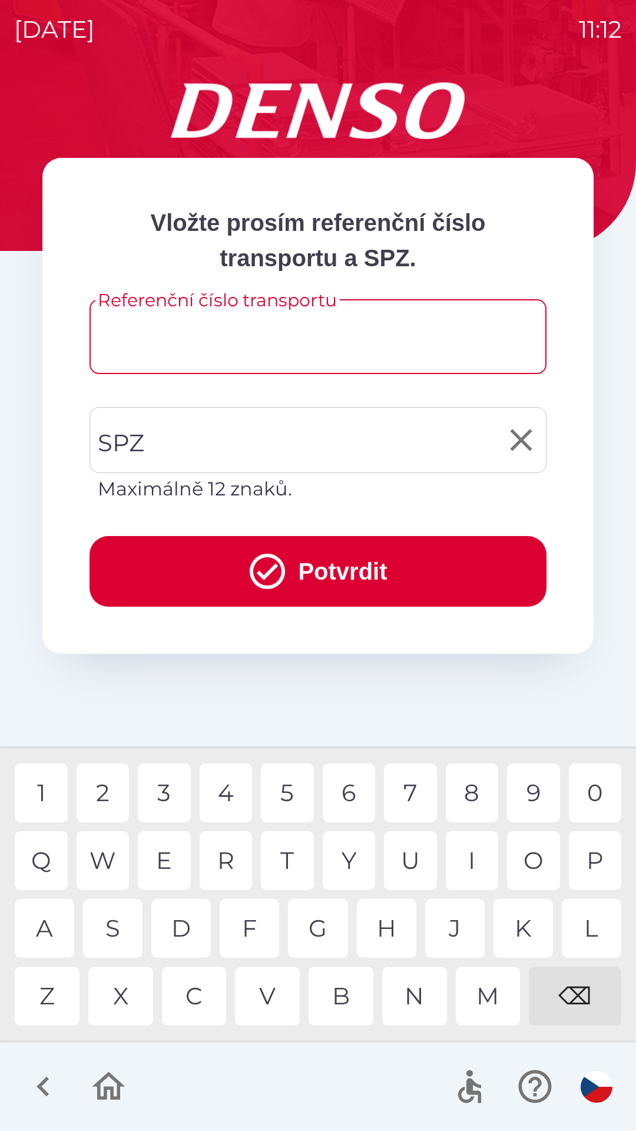
click at [402, 415] on input "SPZ" at bounding box center [309, 439] width 429 height 55
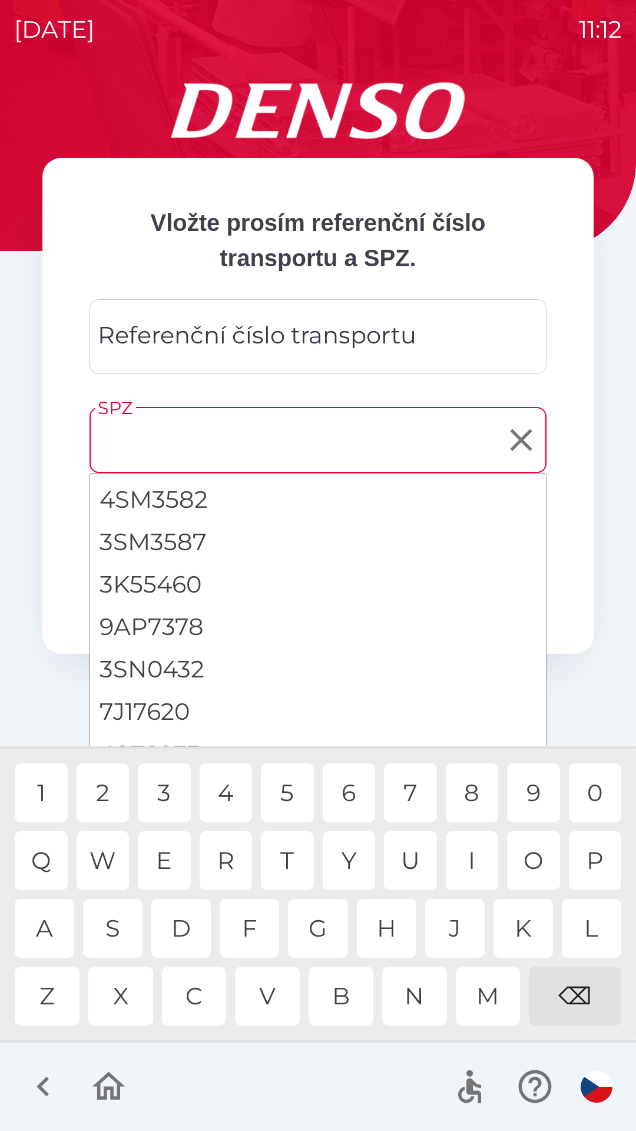
click at [108, 1088] on icon "button" at bounding box center [108, 1086] width 33 height 28
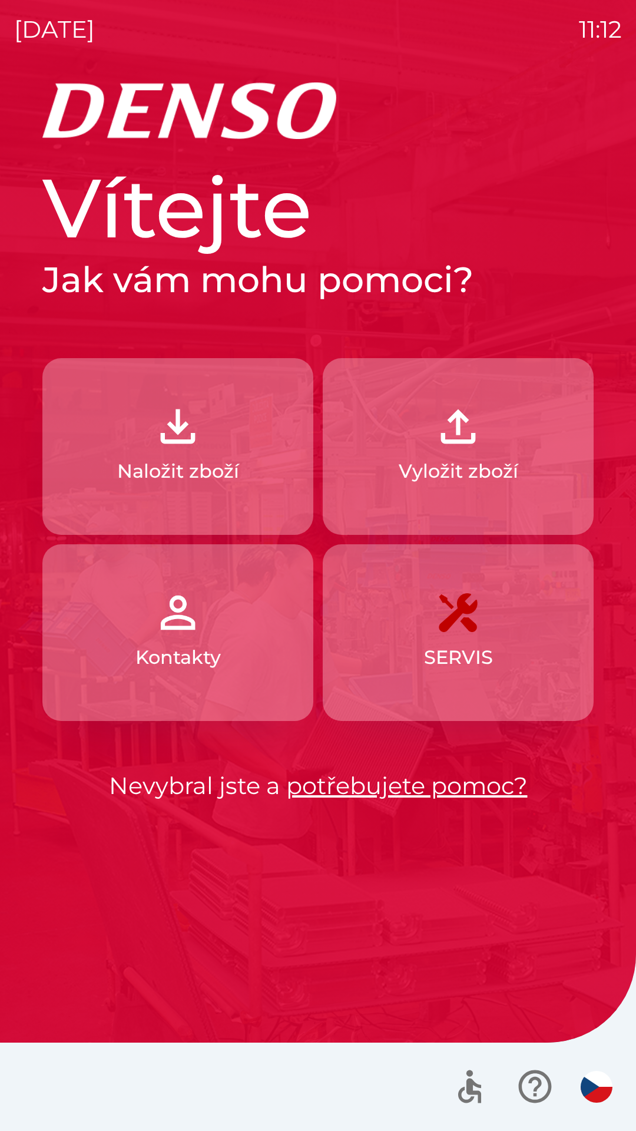
click at [180, 477] on p "Naložit zboží" at bounding box center [178, 471] width 122 height 28
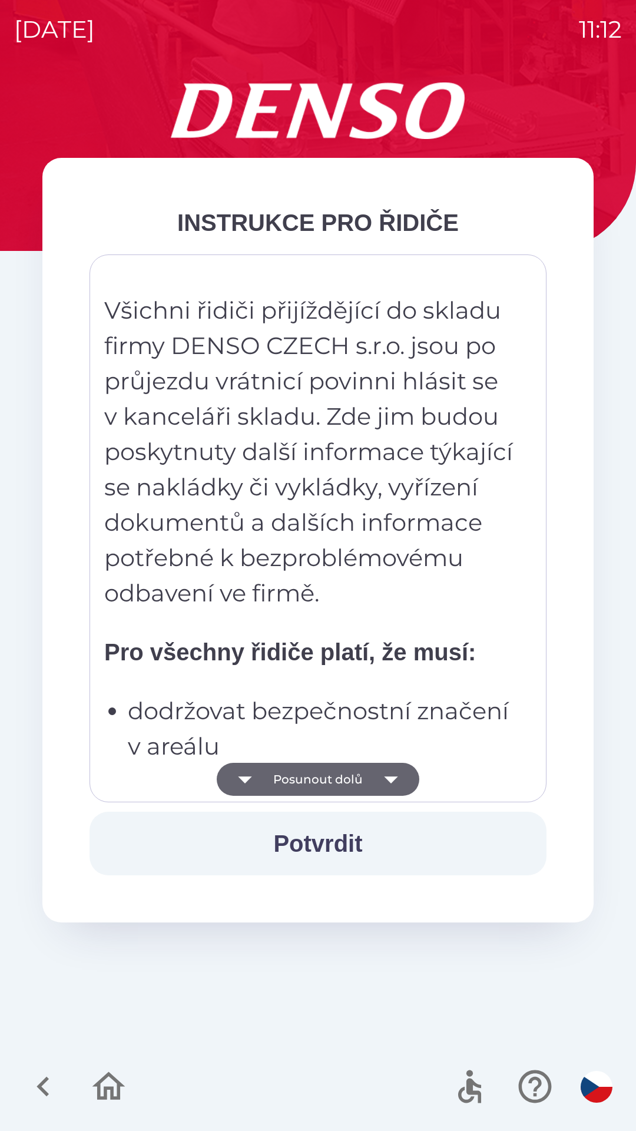
click at [44, 1075] on icon "button" at bounding box center [43, 1086] width 39 height 39
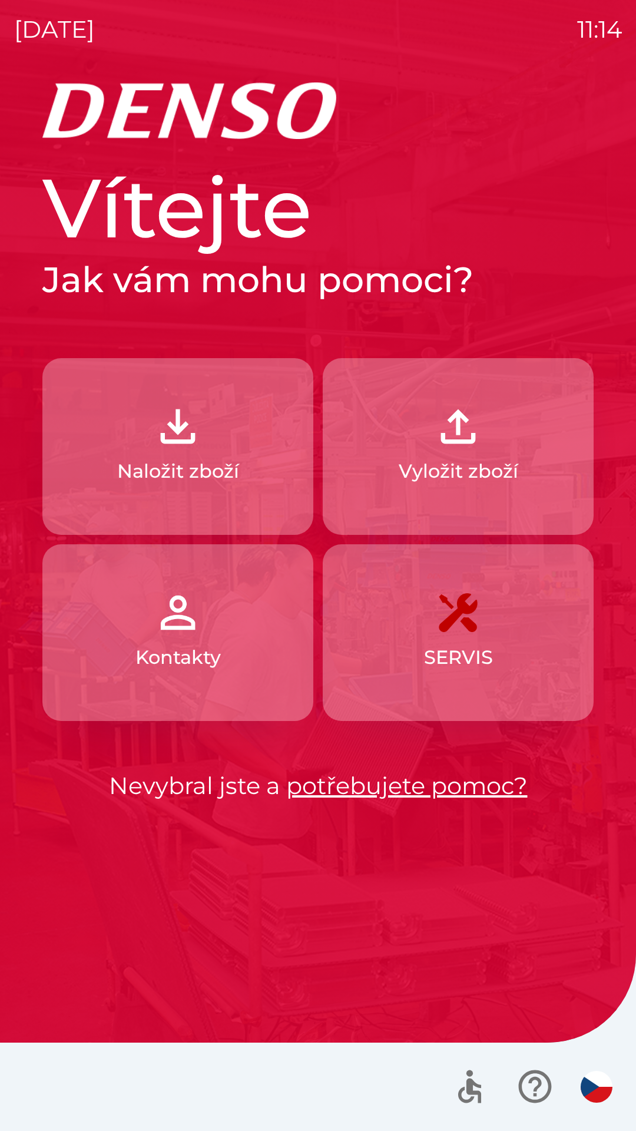
click at [437, 775] on link "potřebujete pomoc?" at bounding box center [407, 785] width 242 height 29
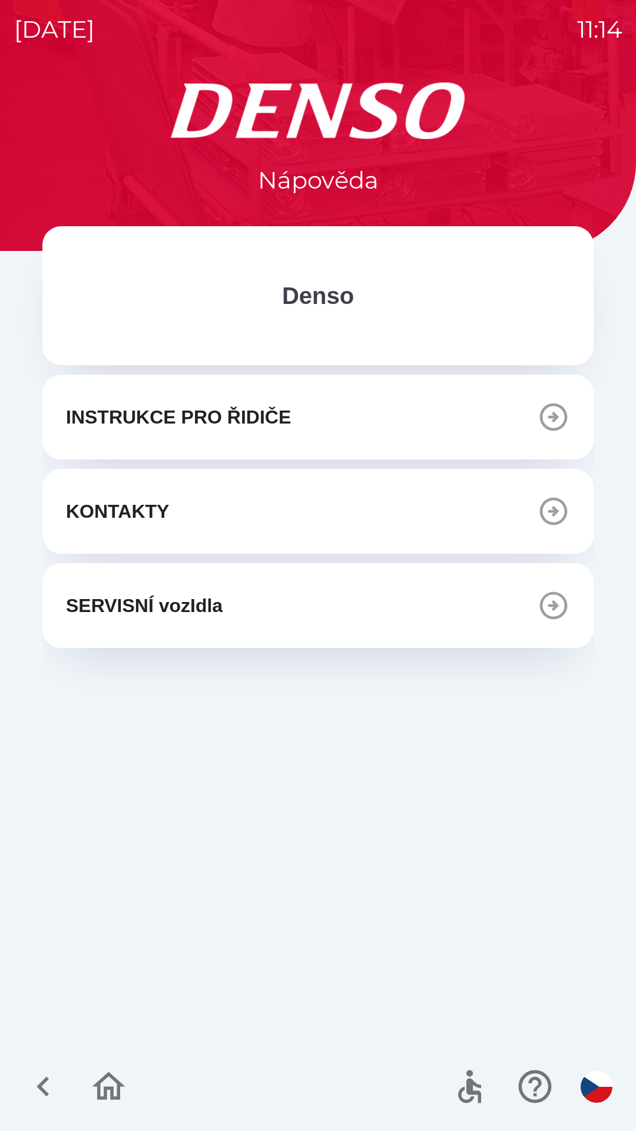
click at [561, 397] on button "INSTRUKCE PRO ŘIDIČE" at bounding box center [317, 417] width 551 height 85
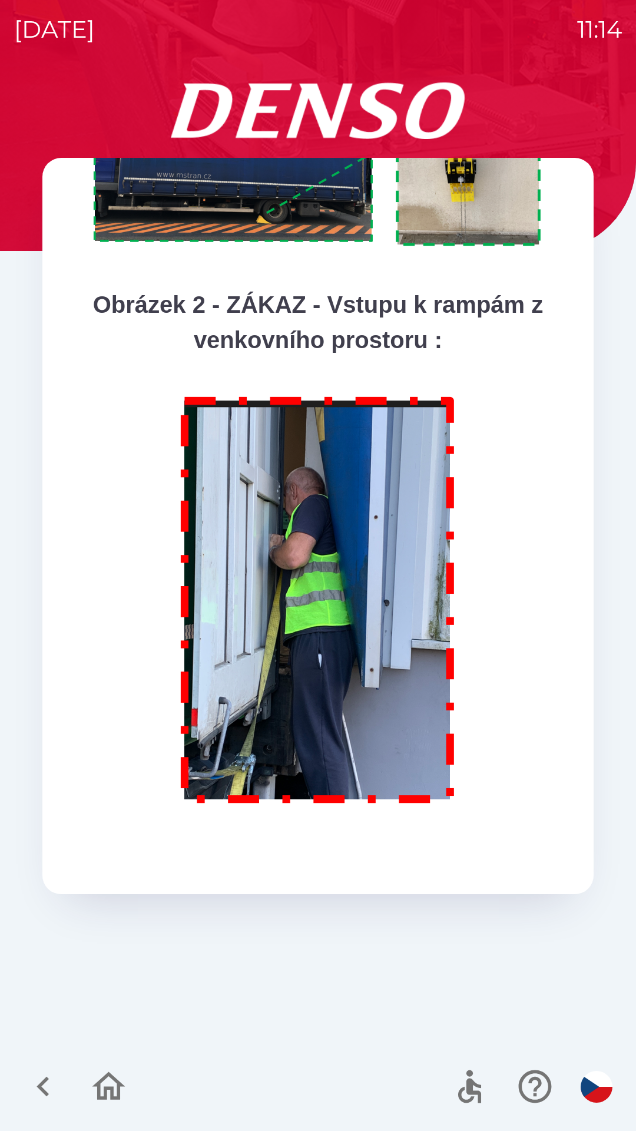
scroll to position [5892, 0]
click at [38, 1088] on icon "button" at bounding box center [43, 1087] width 12 height 20
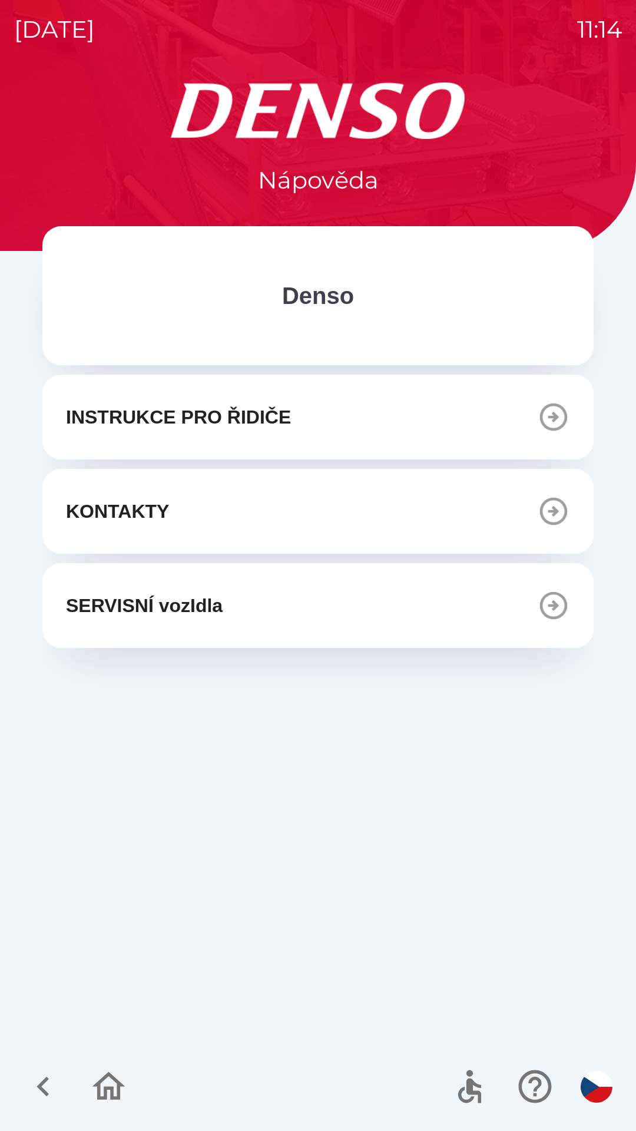
click at [494, 513] on button "KONTAKTY" at bounding box center [317, 511] width 551 height 85
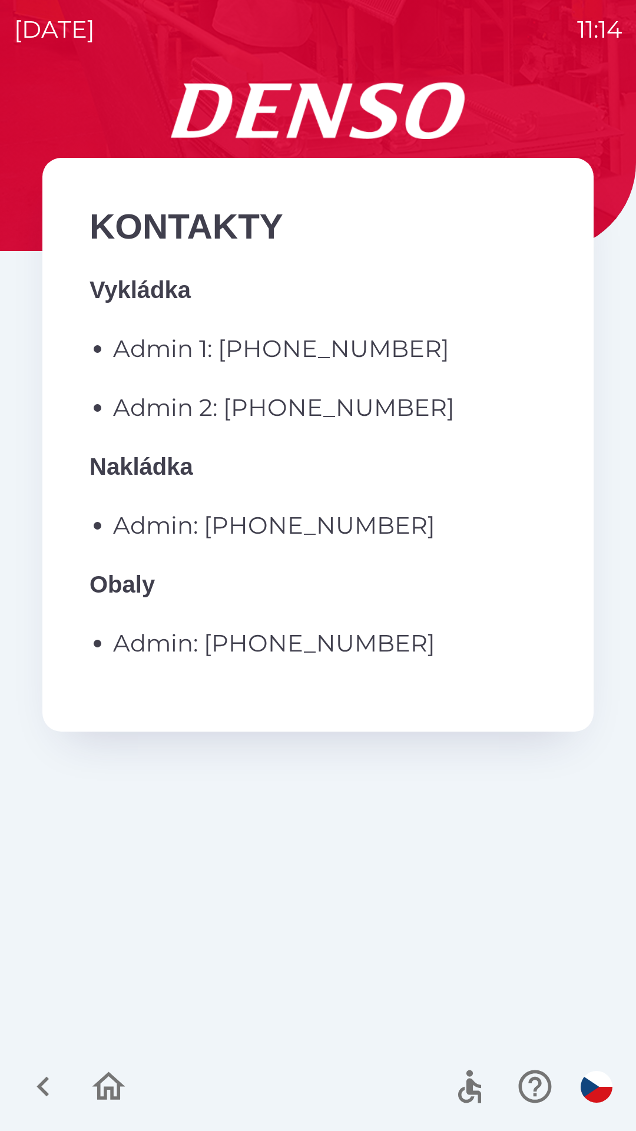
click at [35, 1093] on icon "button" at bounding box center [43, 1086] width 39 height 39
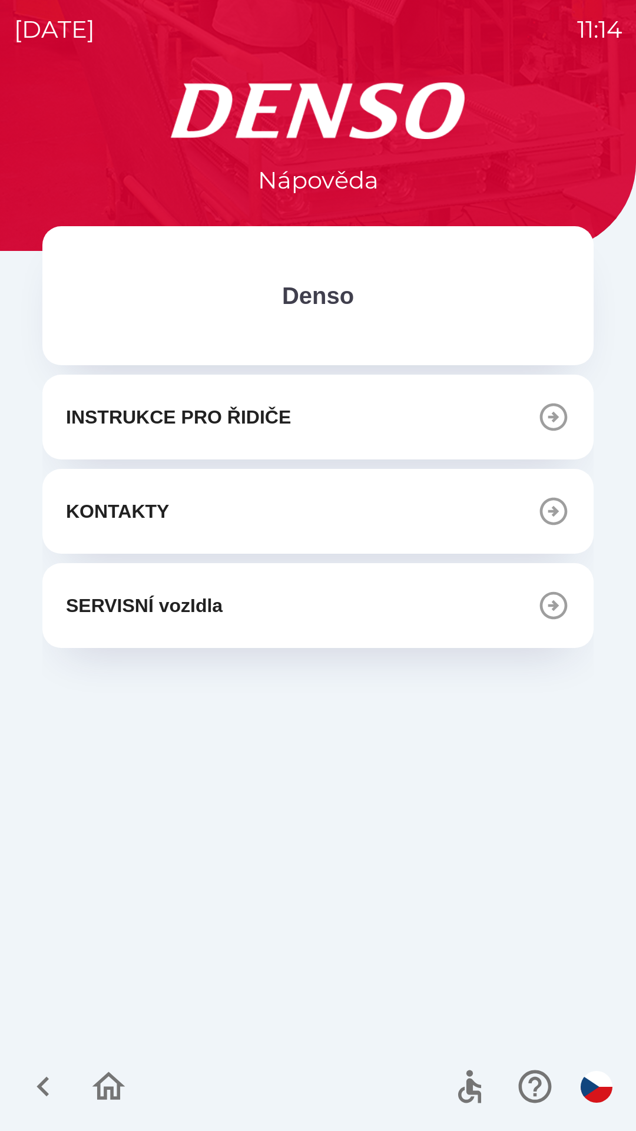
click at [114, 1089] on icon "button" at bounding box center [108, 1086] width 33 height 28
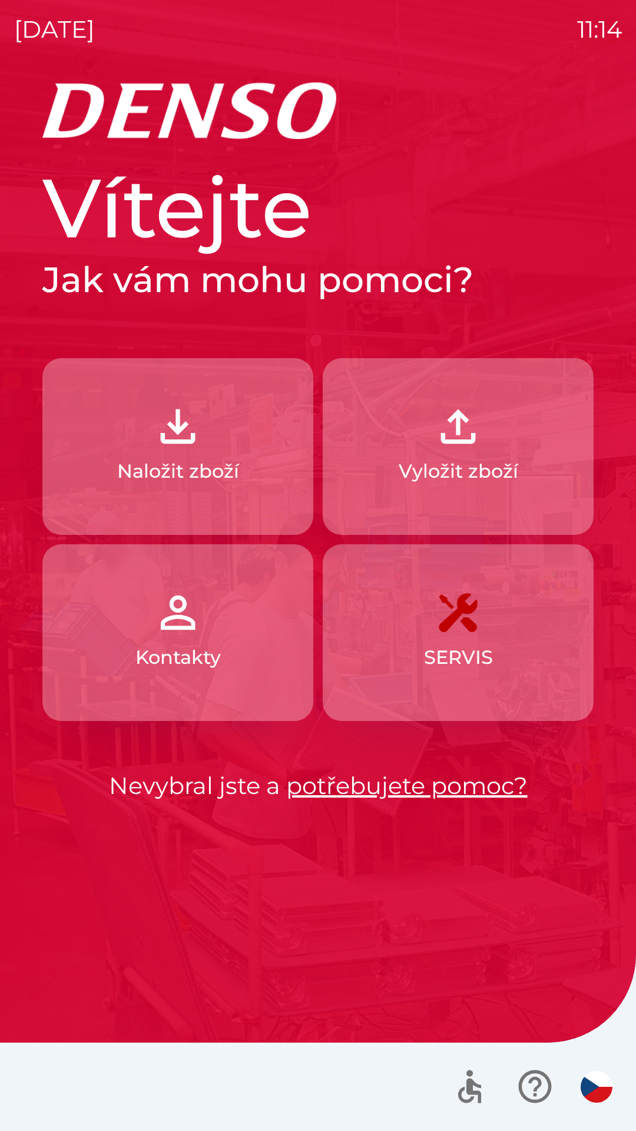
click at [262, 481] on button "Naložit zboží" at bounding box center [177, 446] width 271 height 177
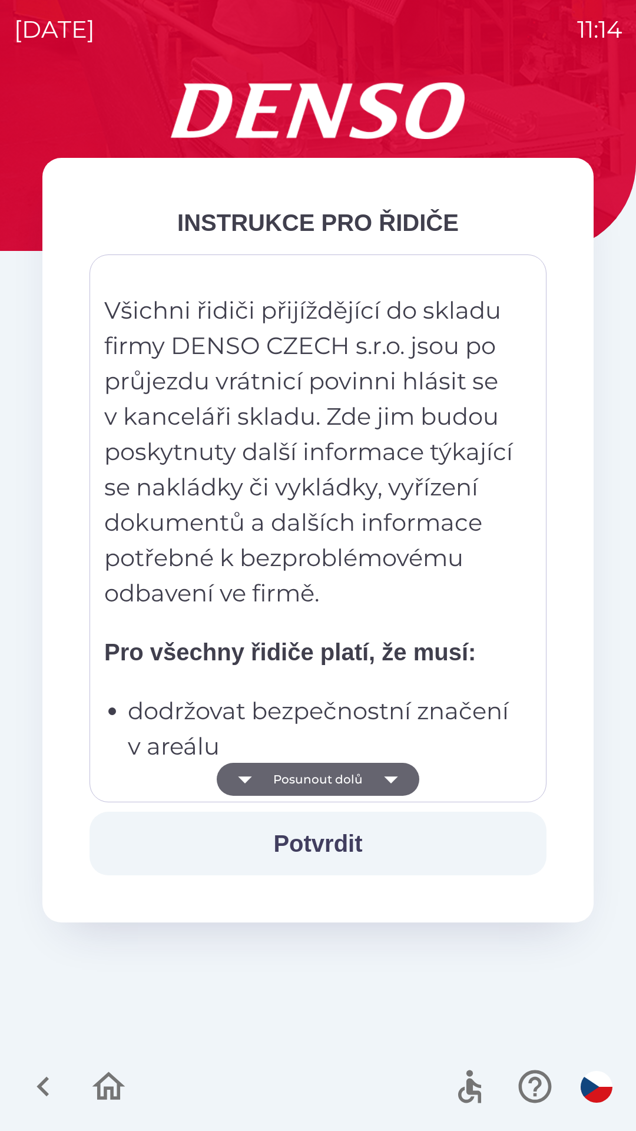
click at [379, 782] on icon "button" at bounding box center [391, 779] width 33 height 33
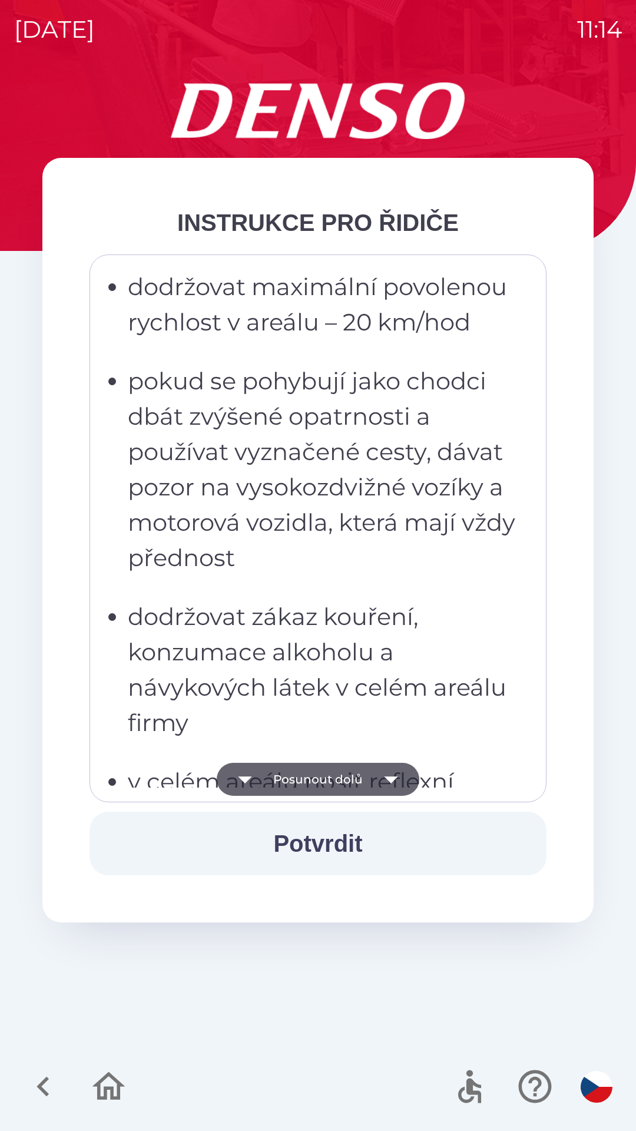
click at [385, 772] on icon "button" at bounding box center [391, 779] width 33 height 33
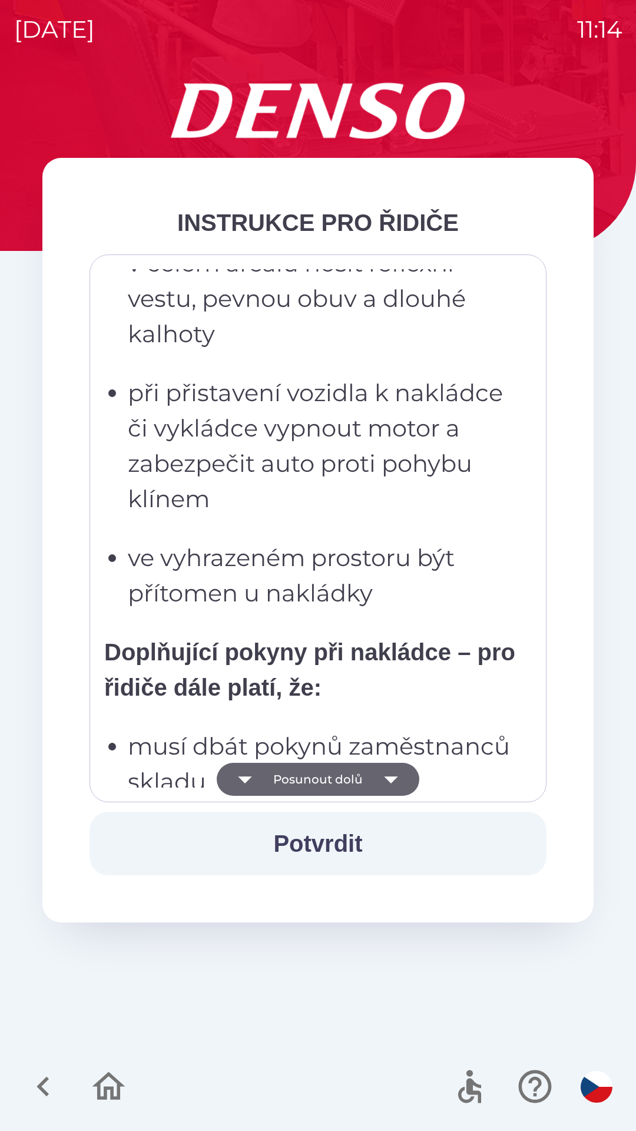
click at [381, 778] on icon "button" at bounding box center [391, 779] width 33 height 33
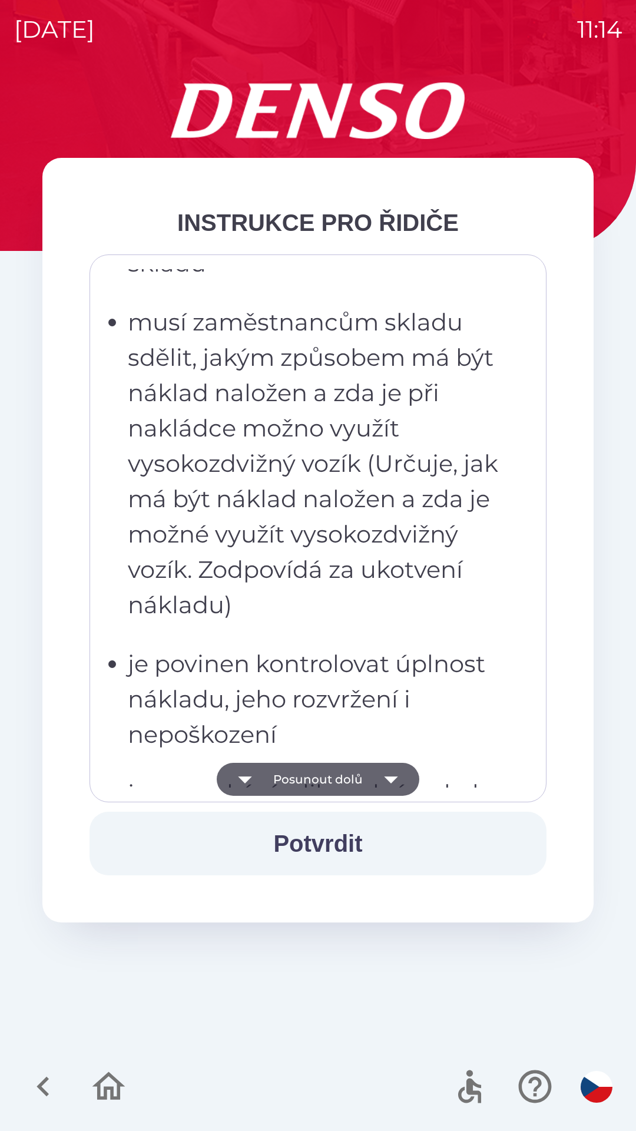
click at [382, 772] on icon "button" at bounding box center [391, 779] width 33 height 33
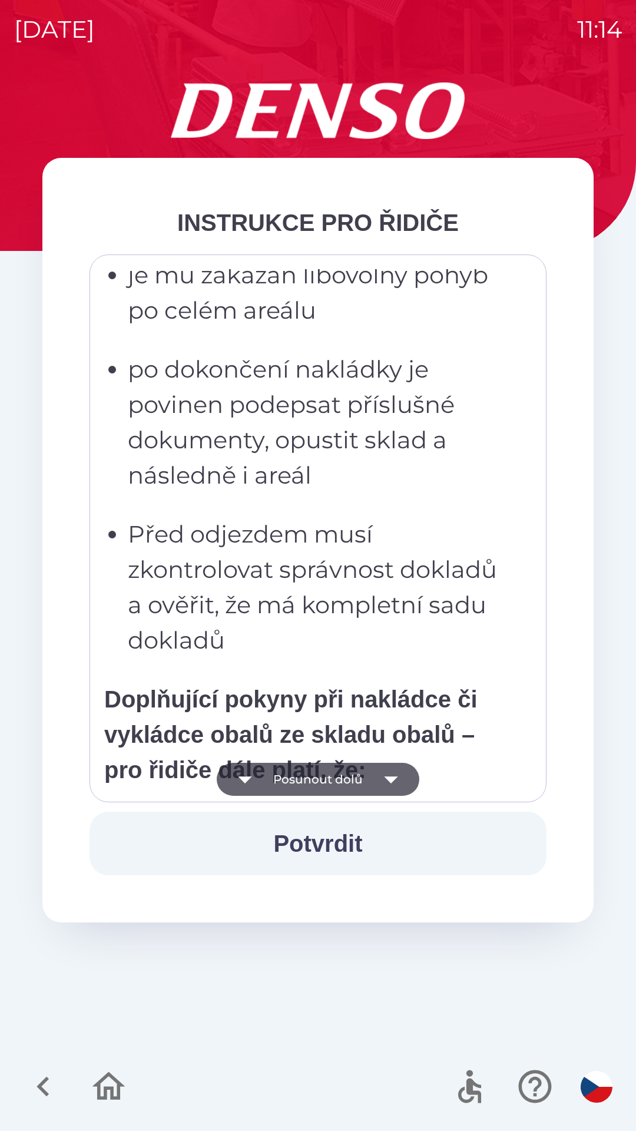
click at [382, 774] on icon "button" at bounding box center [391, 779] width 33 height 33
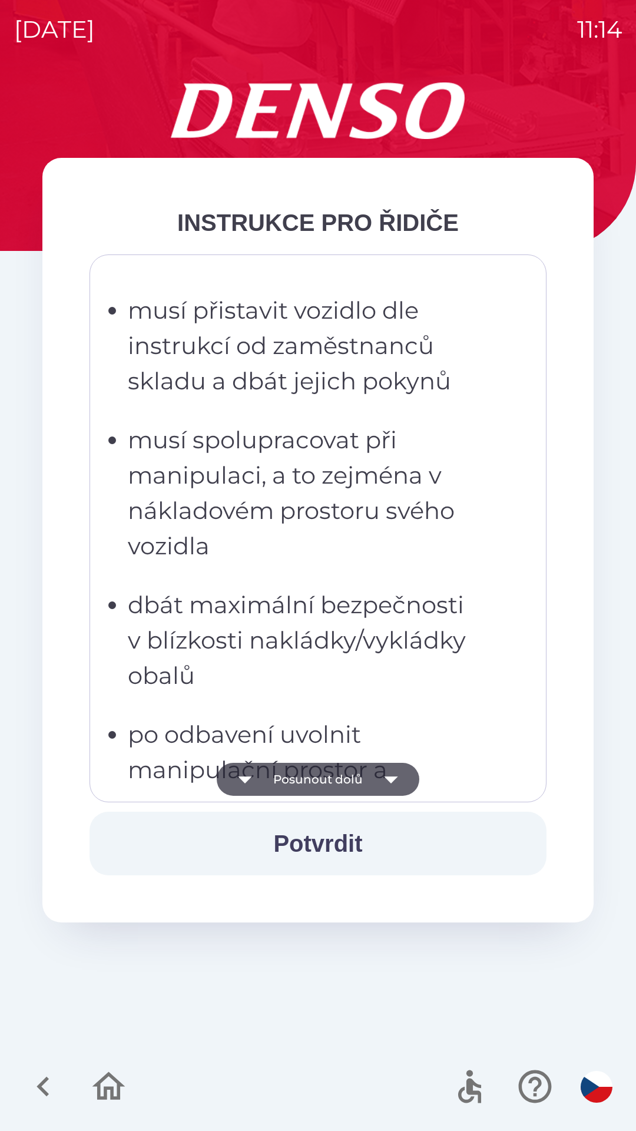
click at [379, 775] on icon "button" at bounding box center [391, 779] width 33 height 33
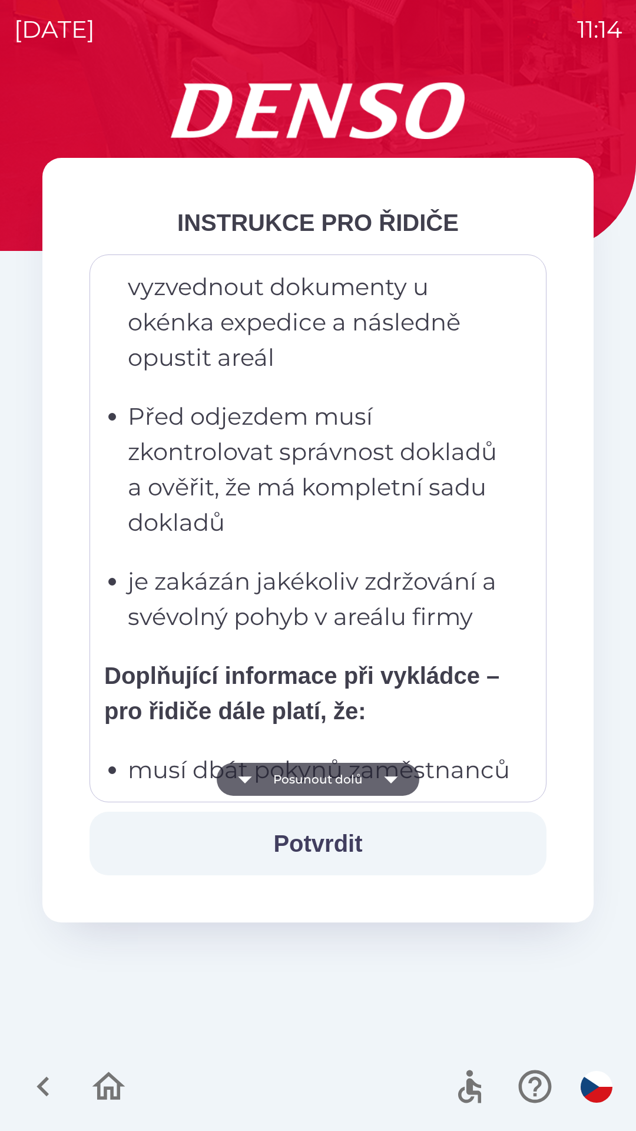
click at [383, 774] on icon "button" at bounding box center [391, 779] width 33 height 33
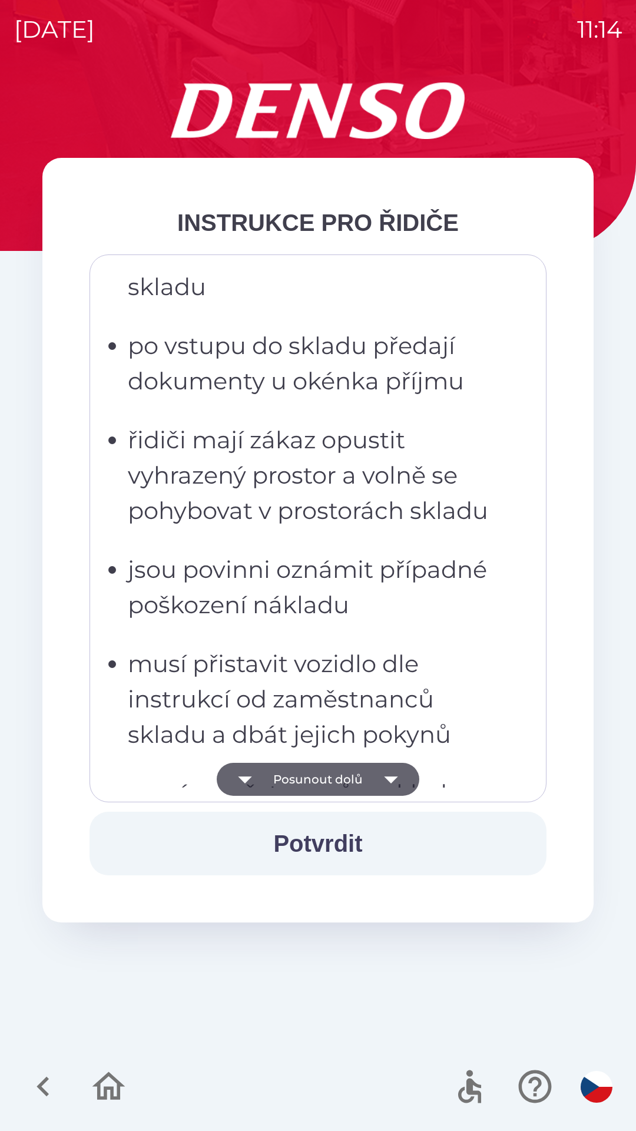
click at [384, 769] on icon "button" at bounding box center [391, 779] width 33 height 33
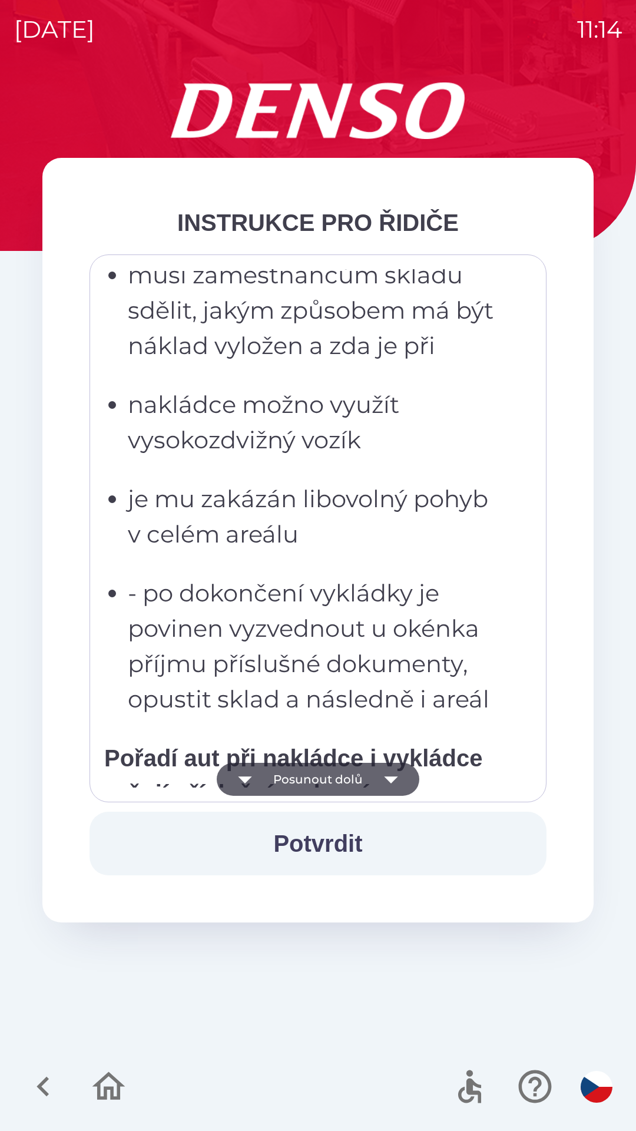
click at [386, 775] on icon "button" at bounding box center [391, 779] width 33 height 33
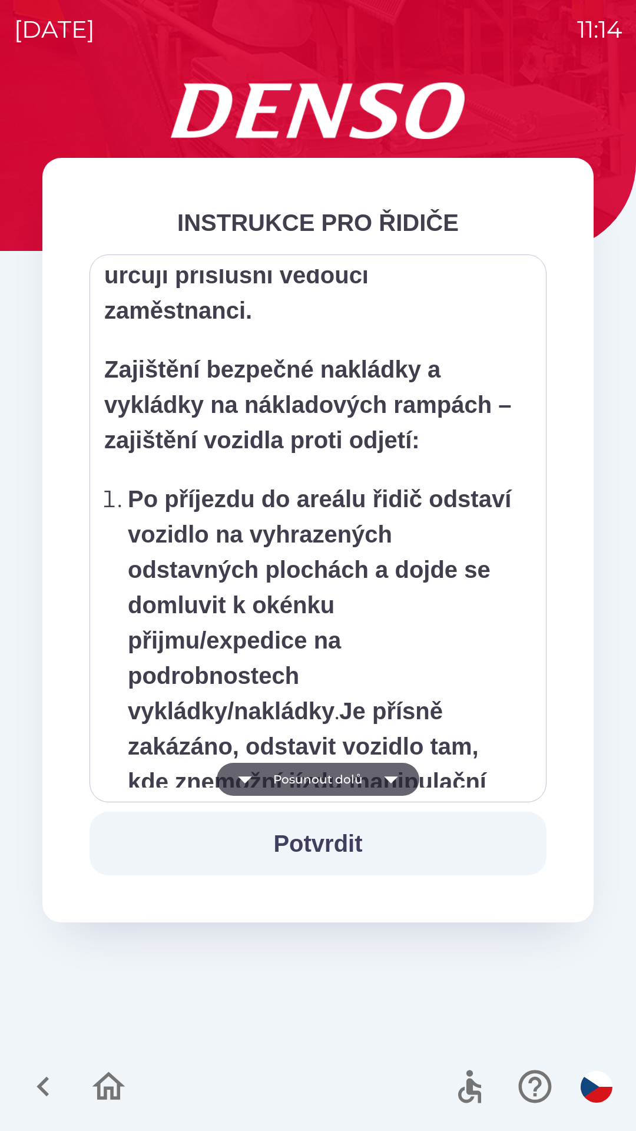
click at [384, 776] on icon "button" at bounding box center [391, 779] width 33 height 33
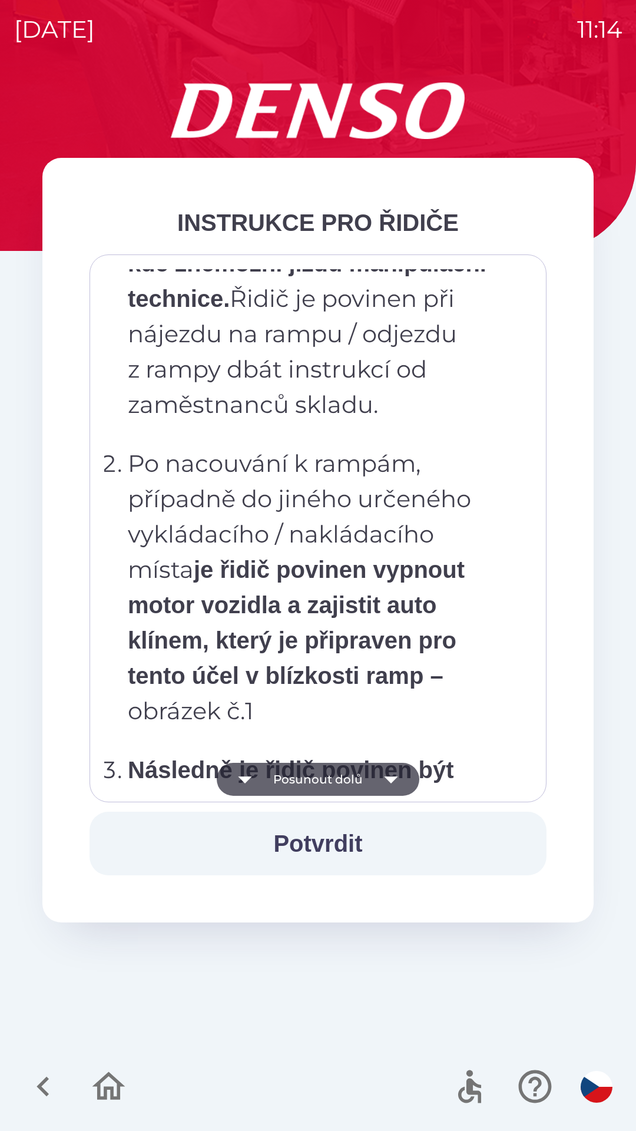
click at [384, 774] on icon "button" at bounding box center [391, 779] width 33 height 33
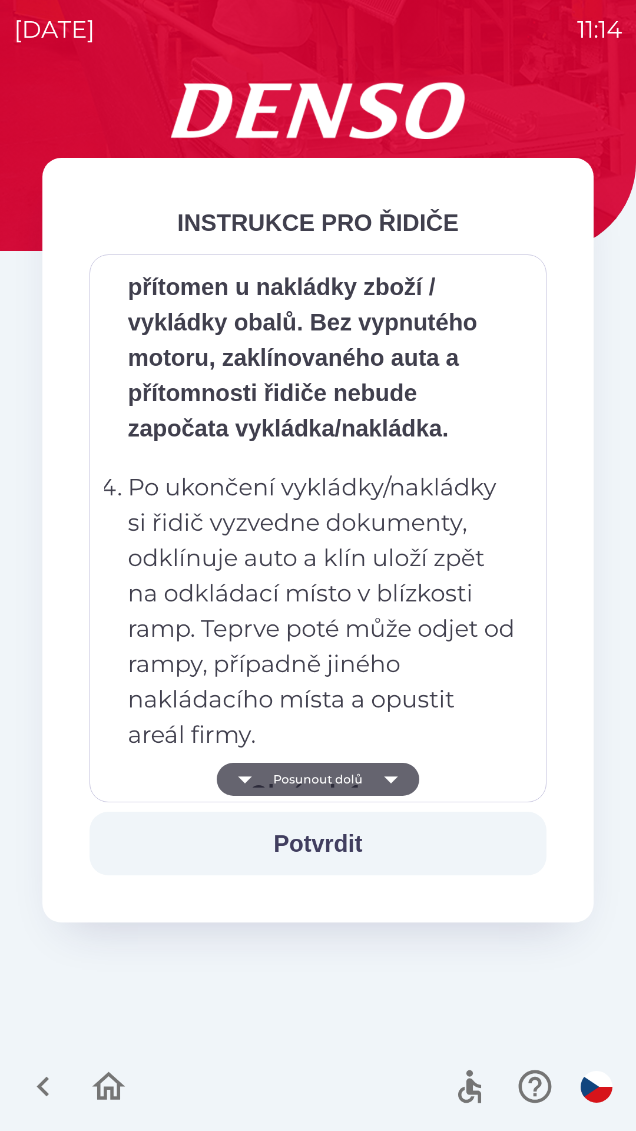
click at [384, 773] on icon "button" at bounding box center [391, 779] width 33 height 33
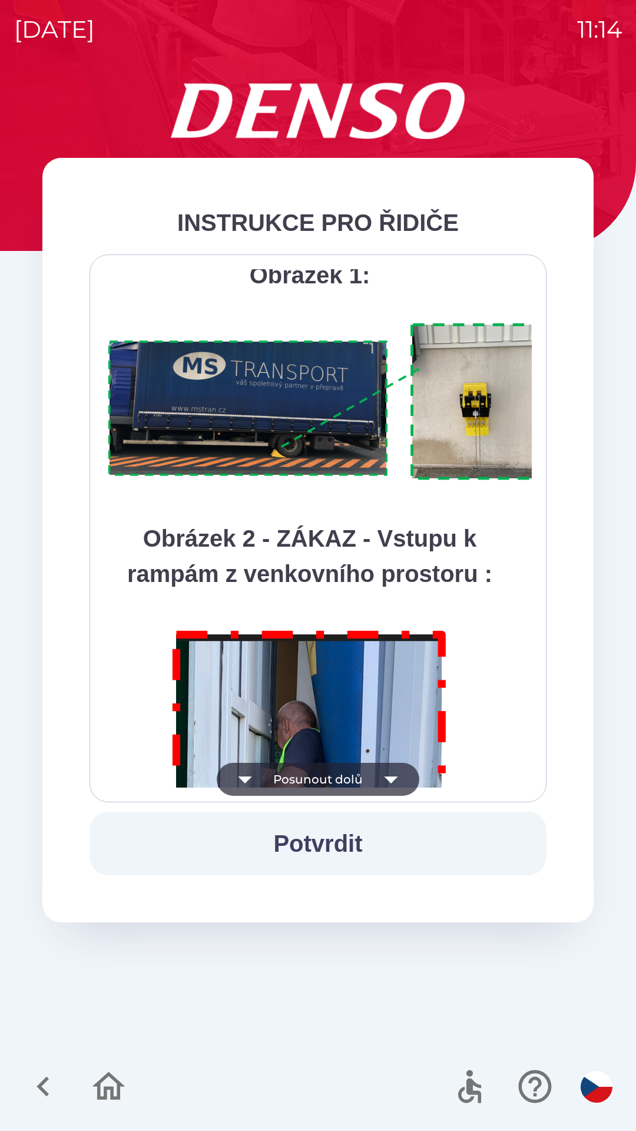
click at [387, 776] on icon "button" at bounding box center [391, 779] width 33 height 33
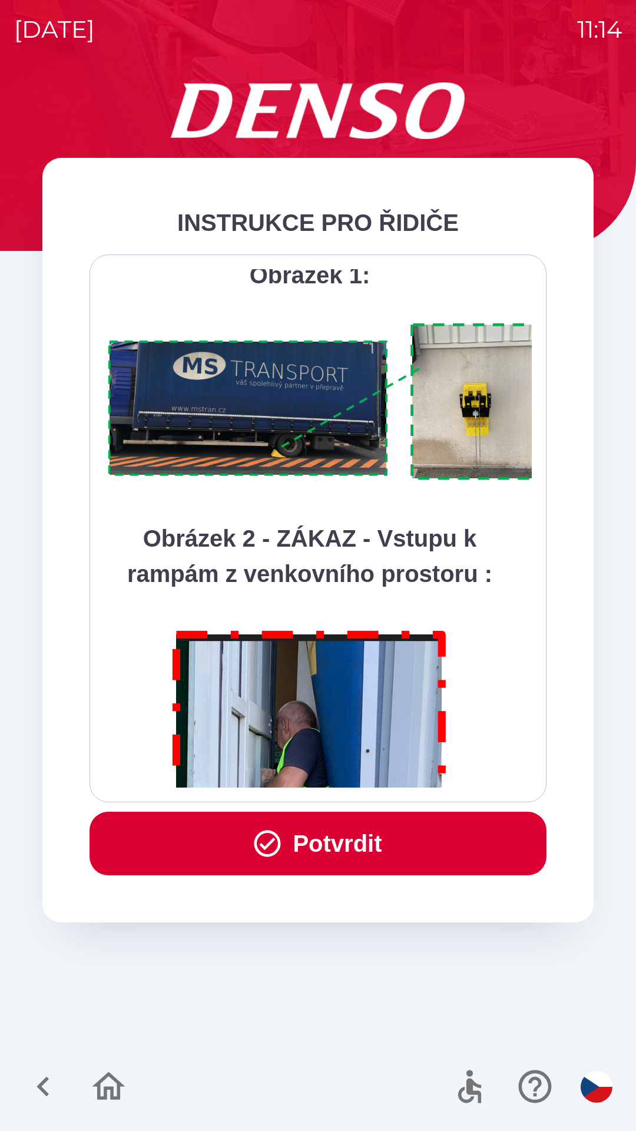
scroll to position [6621, 0]
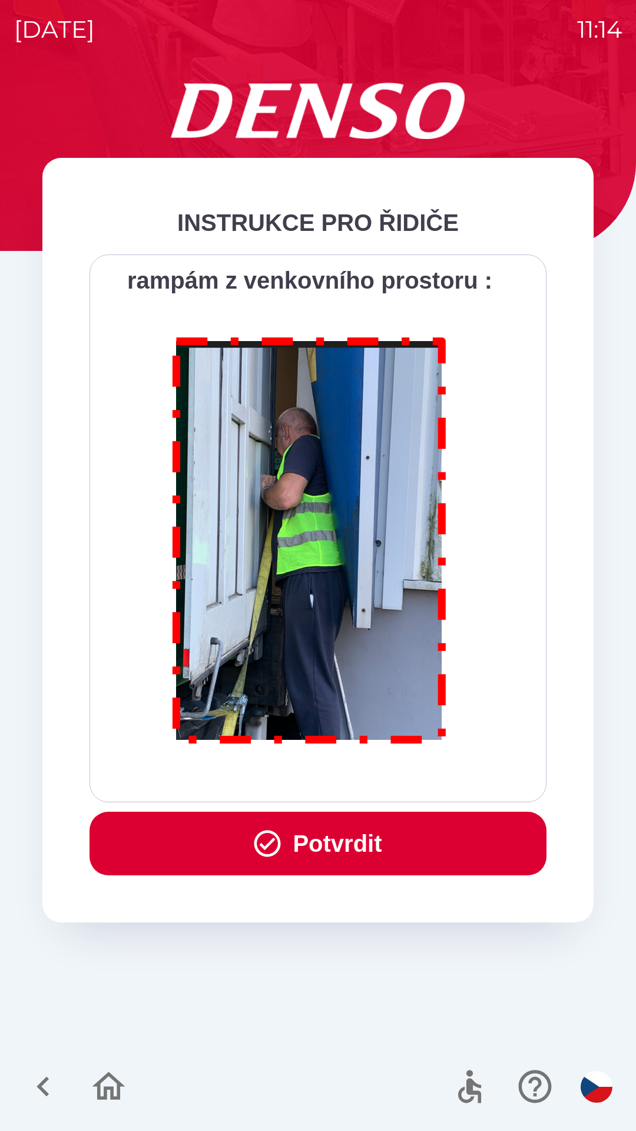
click at [390, 776] on div "Všichni řidiči přijíždějící do skladu firmy DENSO CZECH s.r.o. jsou po průjezdu…" at bounding box center [318, 528] width 428 height 518
click at [372, 847] on button "Potvrdit" at bounding box center [318, 844] width 457 height 64
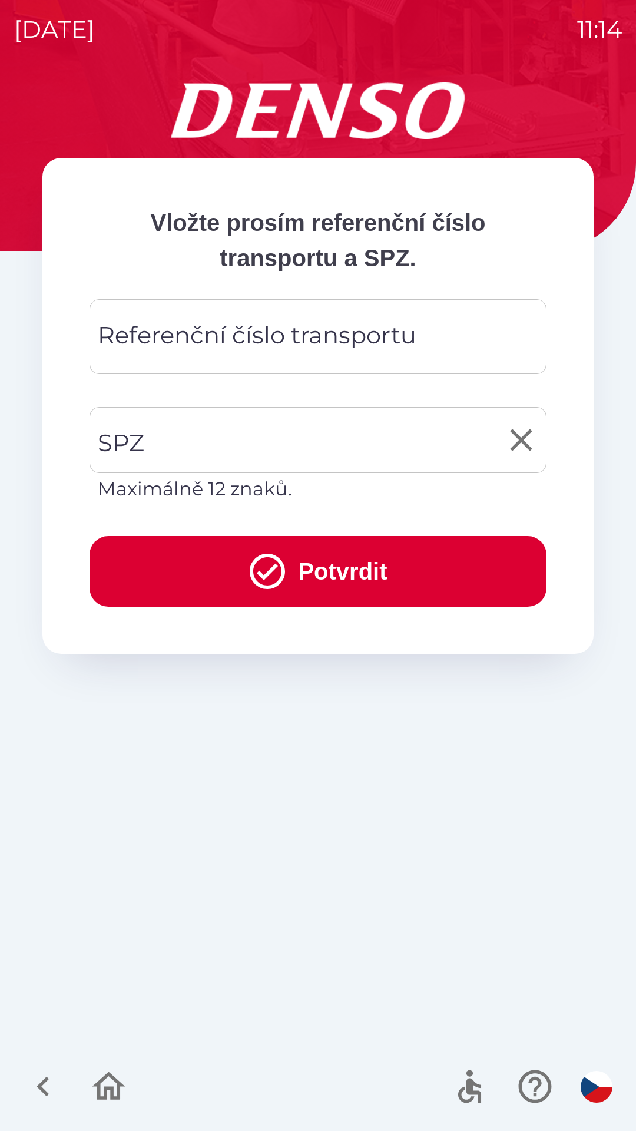
click at [367, 437] on input "SPZ" at bounding box center [309, 439] width 429 height 55
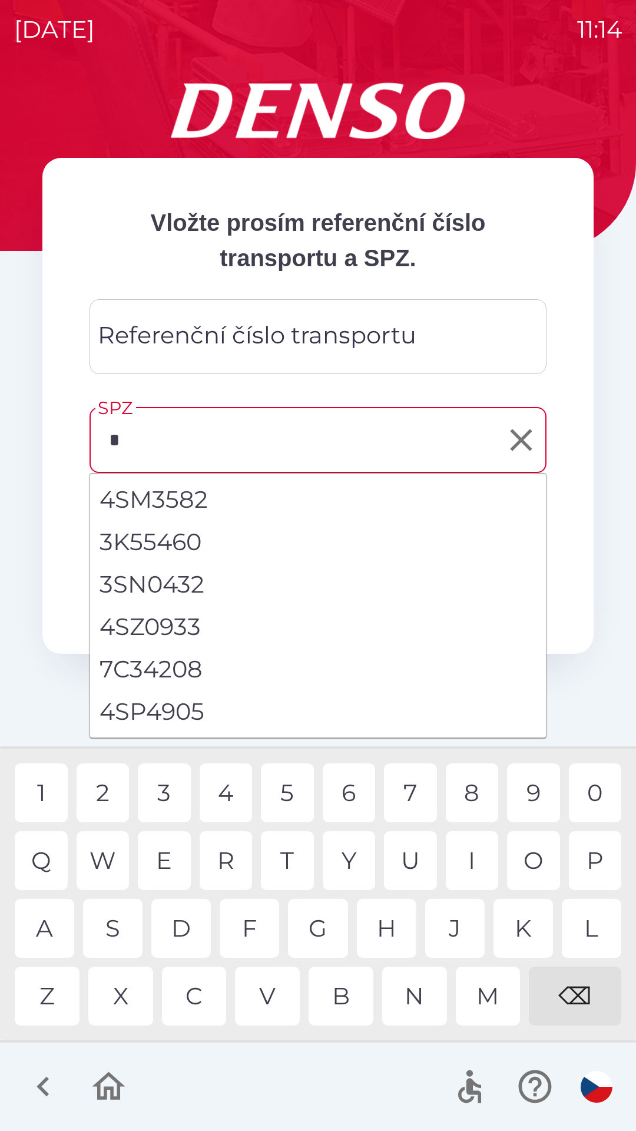
click at [225, 795] on div "4" at bounding box center [226, 793] width 53 height 59
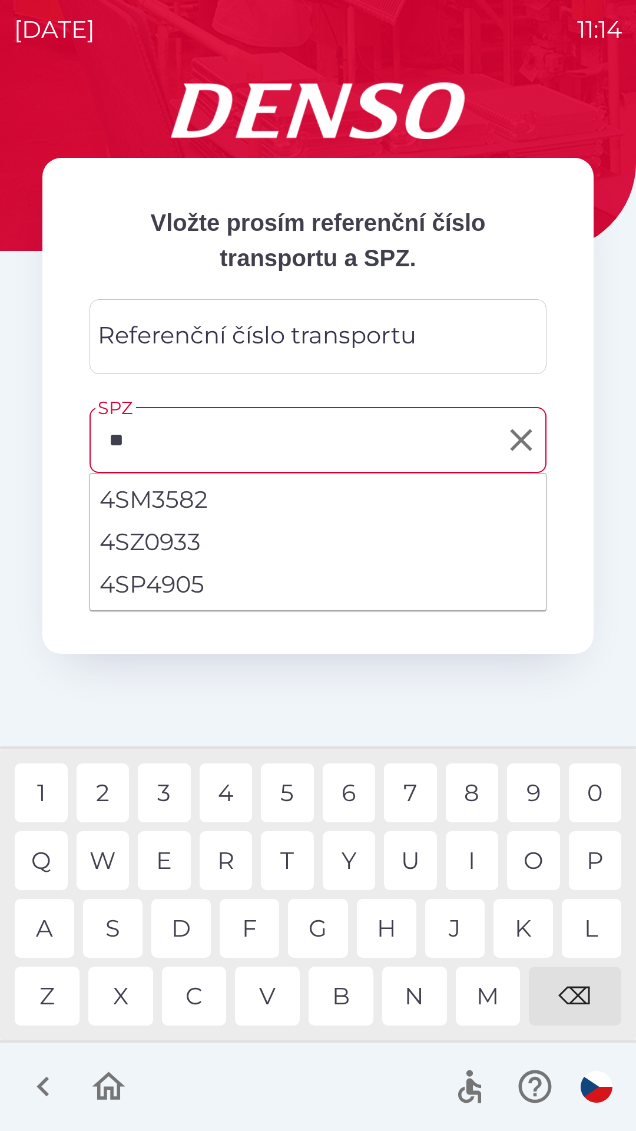
click at [120, 932] on div "S" at bounding box center [113, 928] width 60 height 59
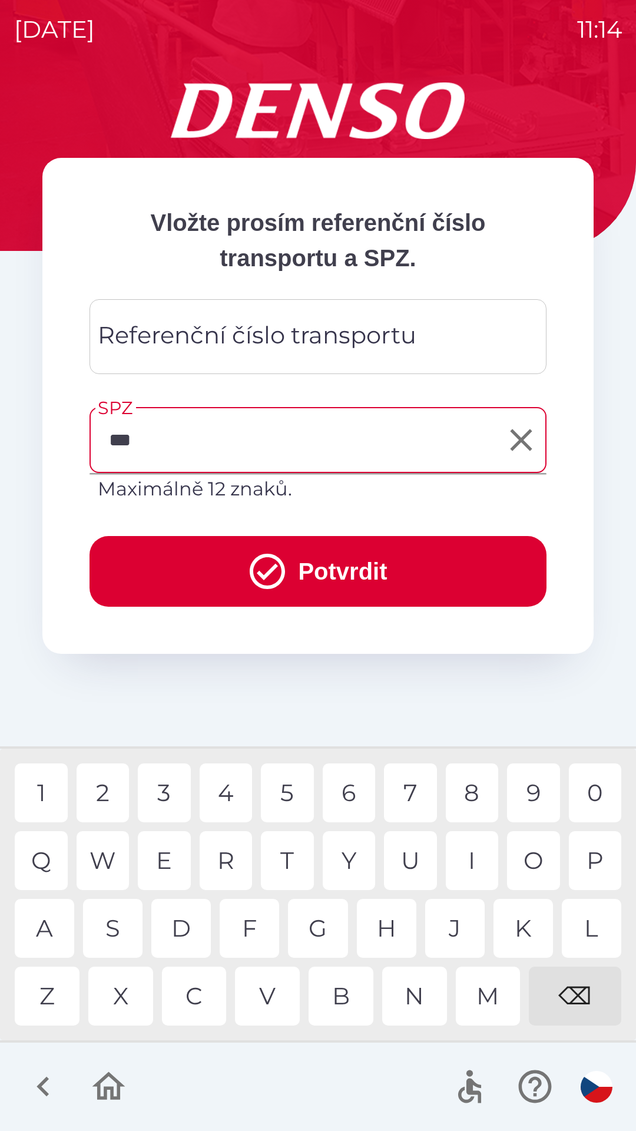
click at [391, 919] on div "H" at bounding box center [387, 928] width 60 height 59
type input "*******"
click at [368, 563] on button "Potvrdit" at bounding box center [318, 571] width 457 height 71
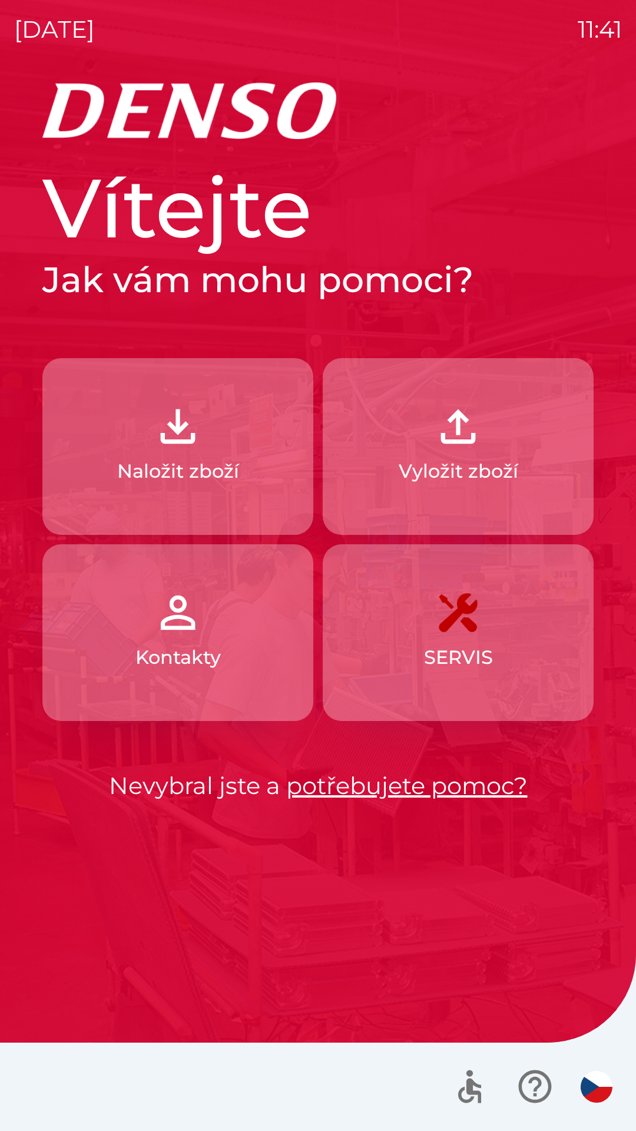
click at [190, 432] on img "button" at bounding box center [178, 427] width 52 height 52
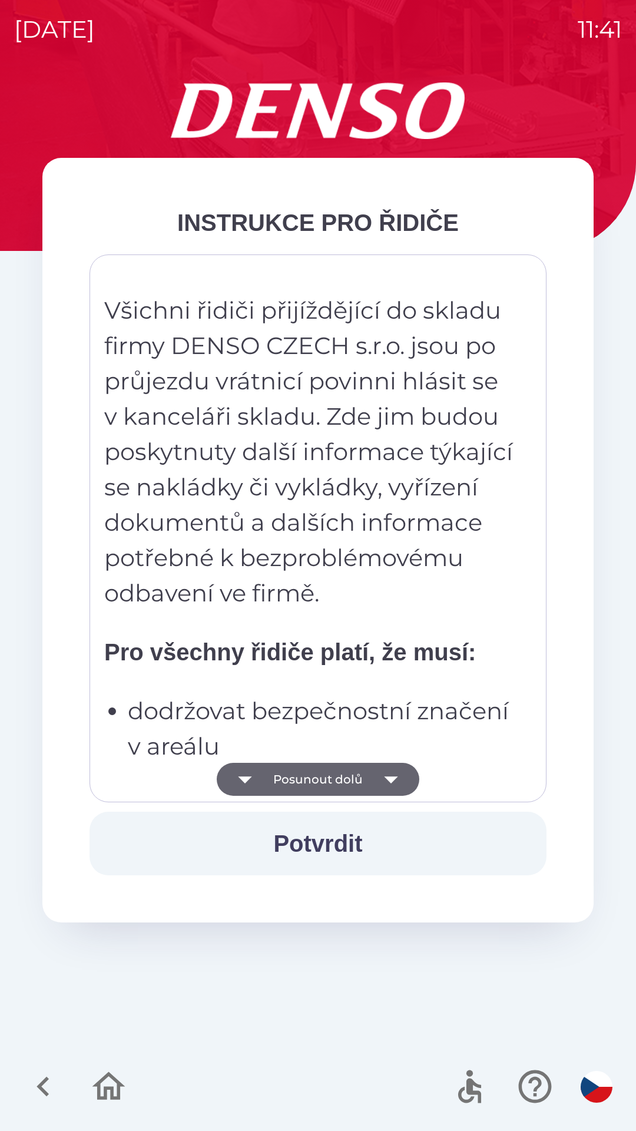
click at [299, 784] on button "Posunout dolů" at bounding box center [318, 779] width 203 height 33
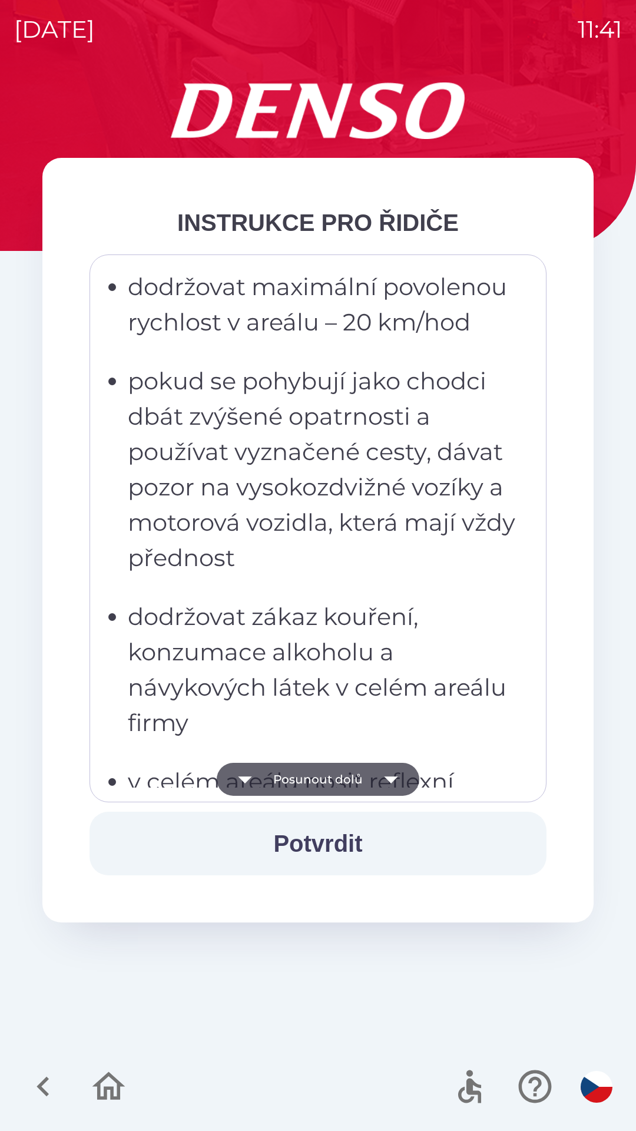
click at [307, 779] on button "Posunout dolů" at bounding box center [318, 779] width 203 height 33
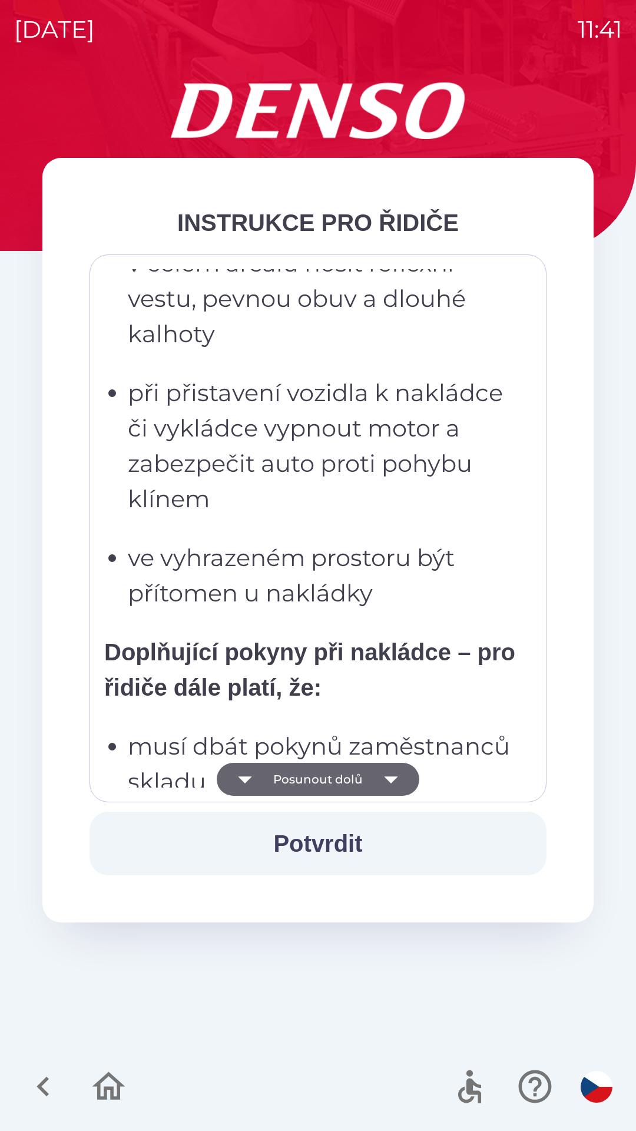
click at [312, 784] on button "Posunout dolů" at bounding box center [318, 779] width 203 height 33
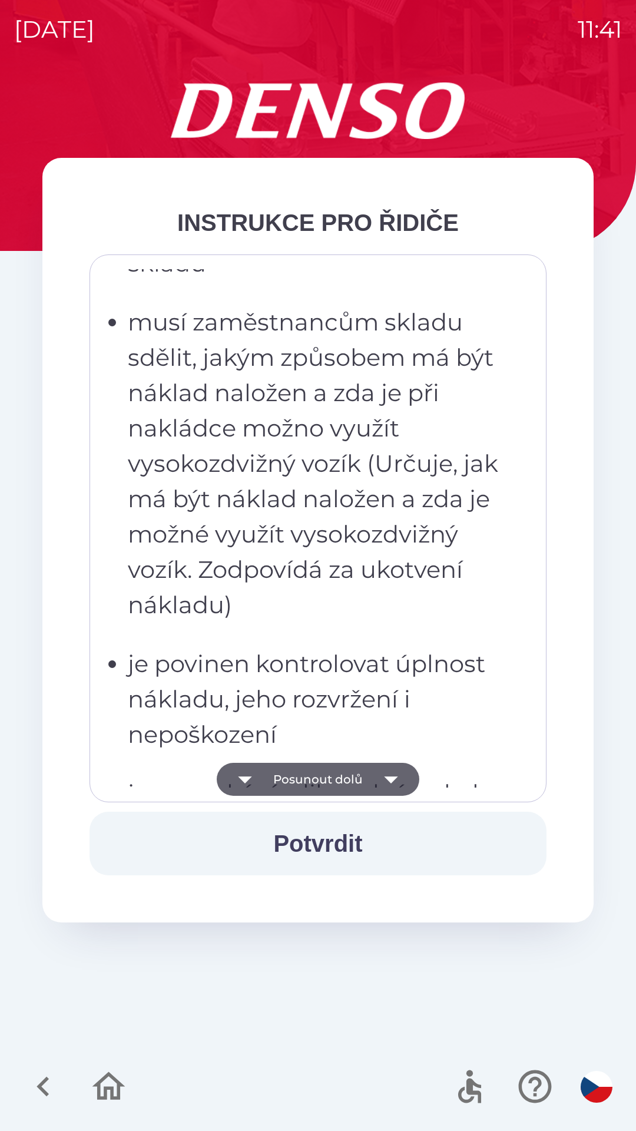
click at [307, 776] on button "Posunout dolů" at bounding box center [318, 779] width 203 height 33
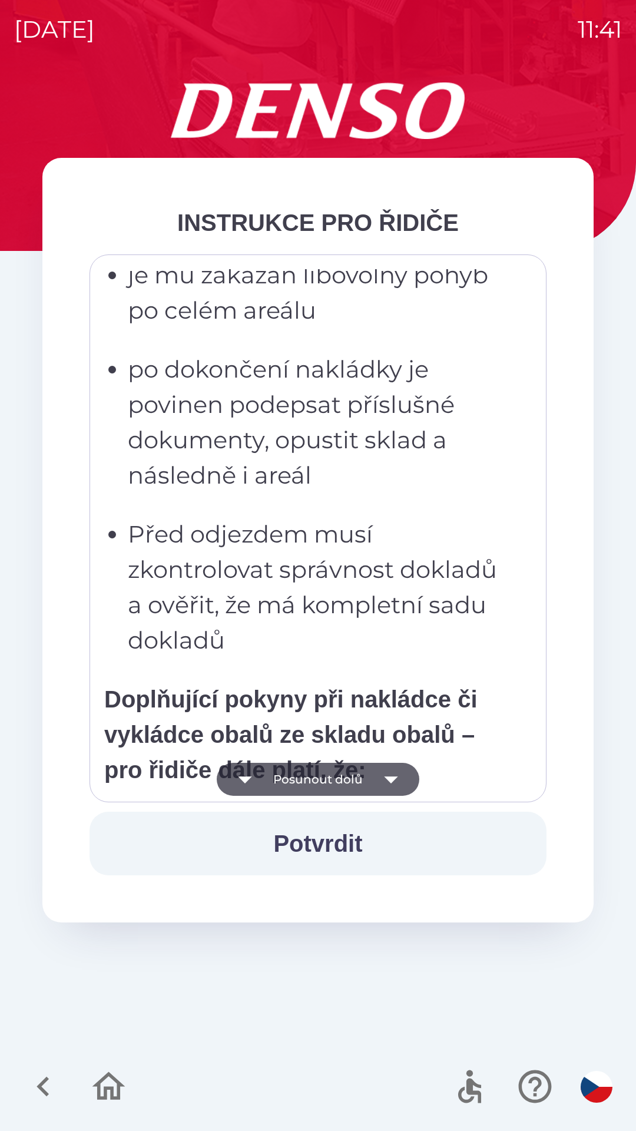
click at [304, 777] on button "Posunout dolů" at bounding box center [318, 779] width 203 height 33
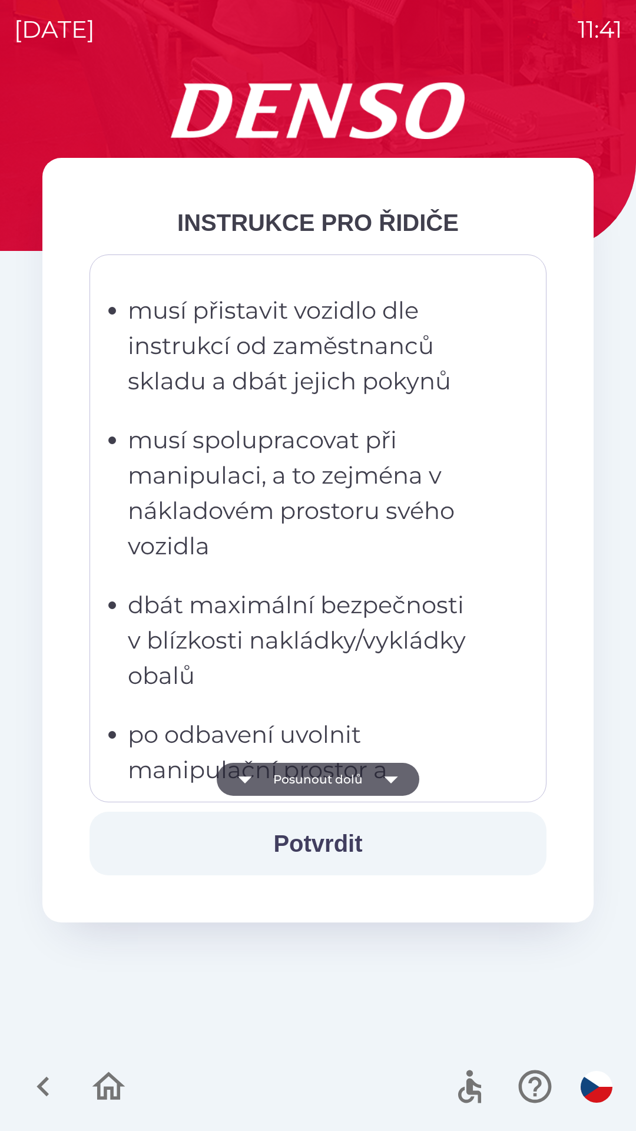
click at [305, 779] on button "Posunout dolů" at bounding box center [318, 779] width 203 height 33
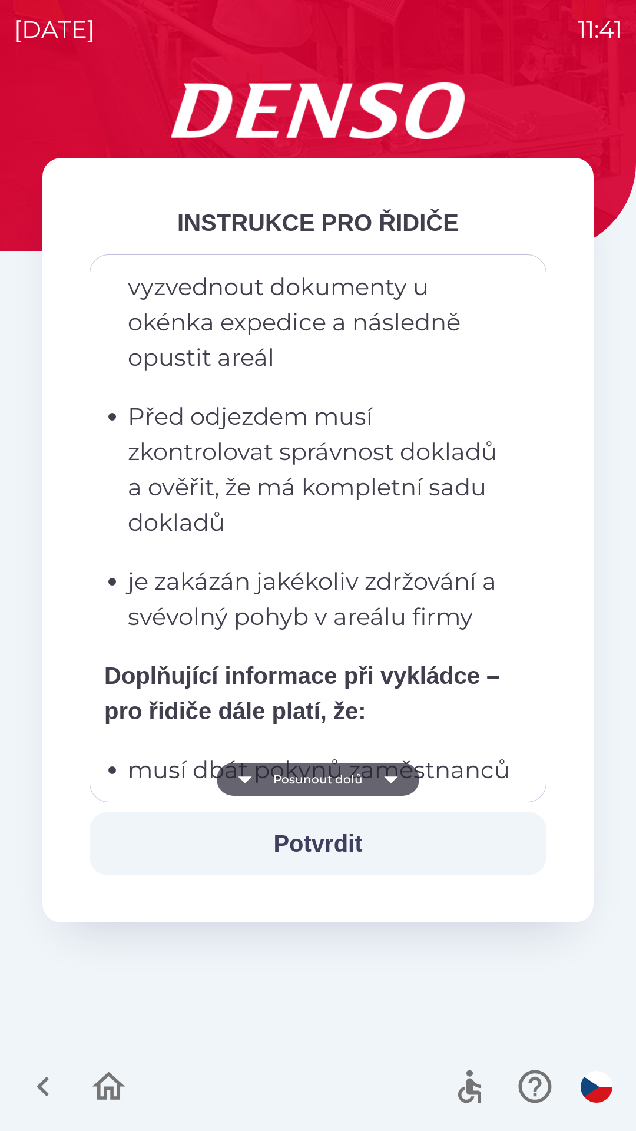
click at [300, 774] on button "Posunout dolů" at bounding box center [318, 779] width 203 height 33
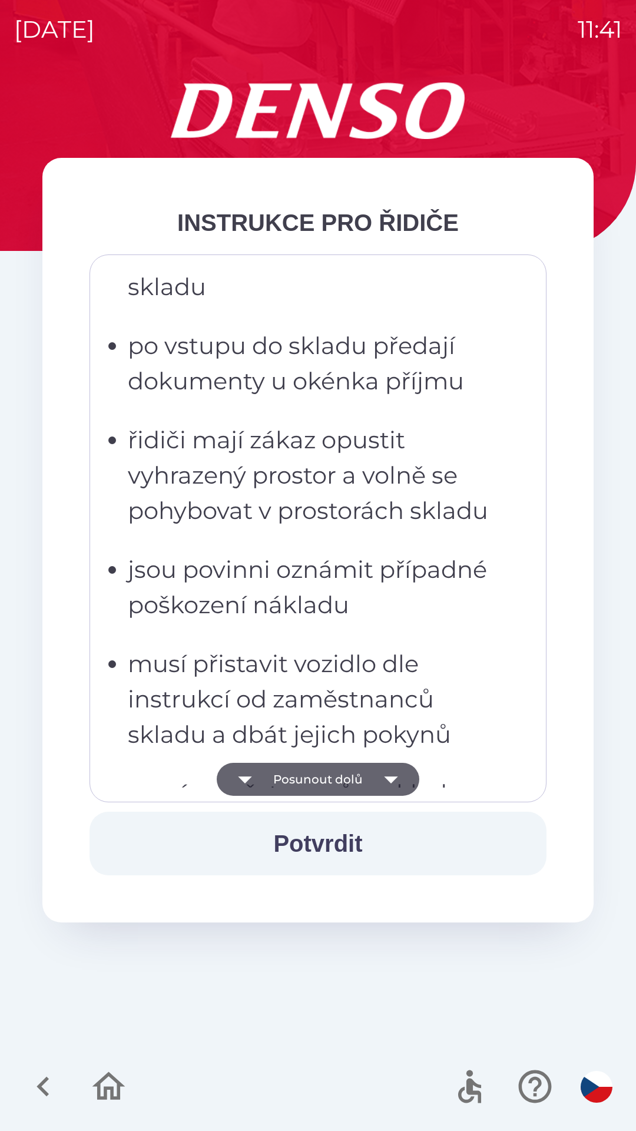
click at [301, 774] on button "Posunout dolů" at bounding box center [318, 779] width 203 height 33
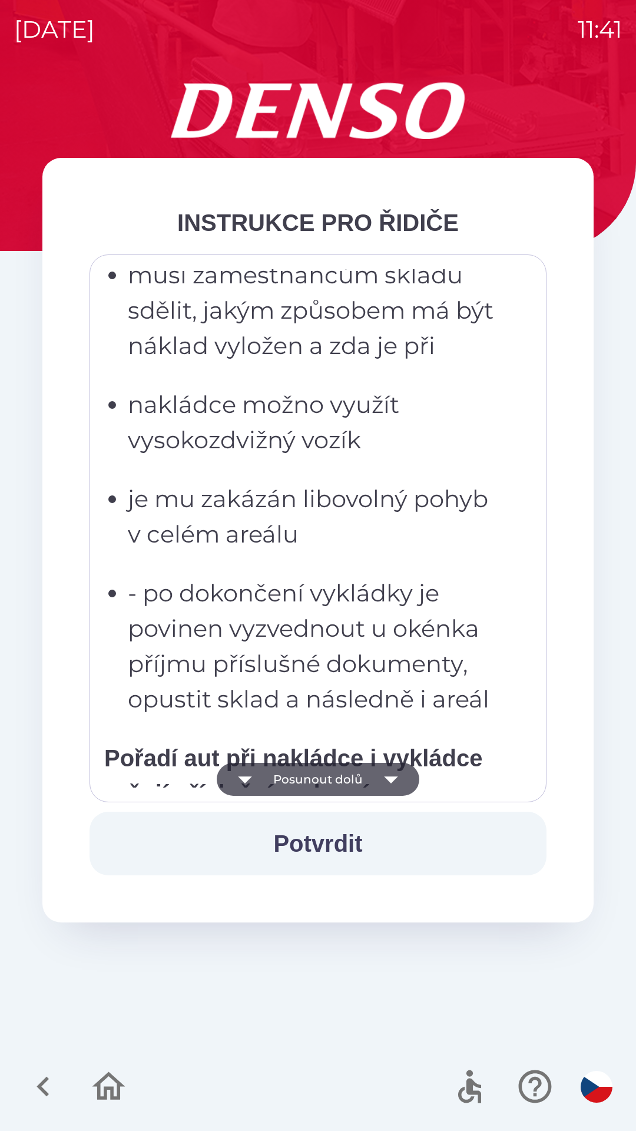
click at [299, 774] on button "Posunout dolů" at bounding box center [318, 779] width 203 height 33
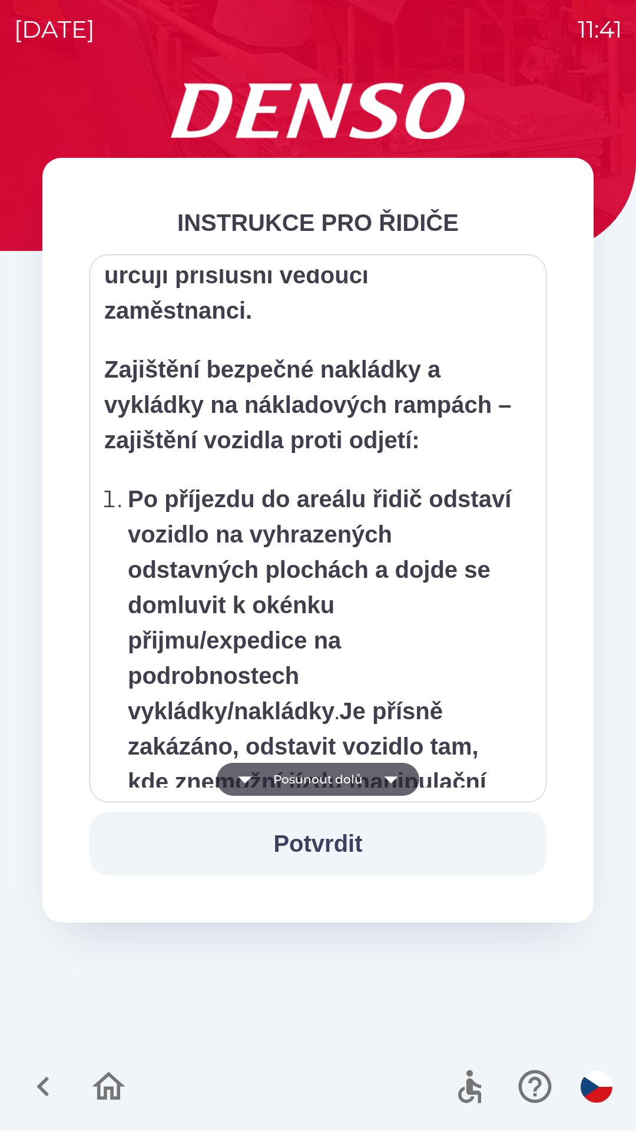
click at [296, 774] on button "Posunout dolů" at bounding box center [318, 779] width 203 height 33
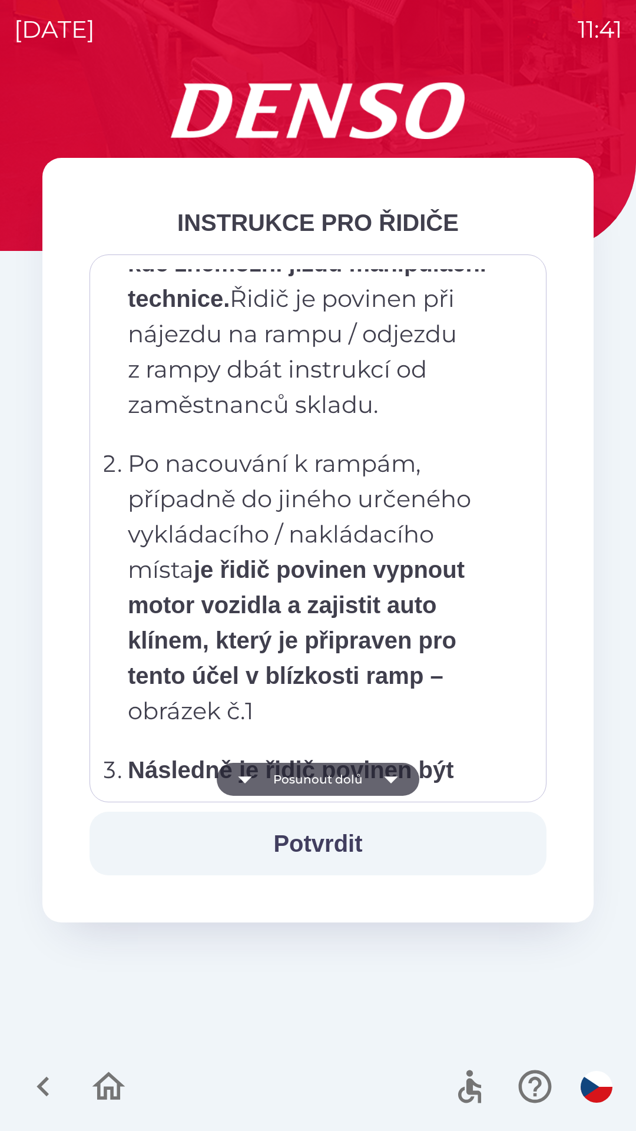
click at [297, 772] on button "Posunout dolů" at bounding box center [318, 779] width 203 height 33
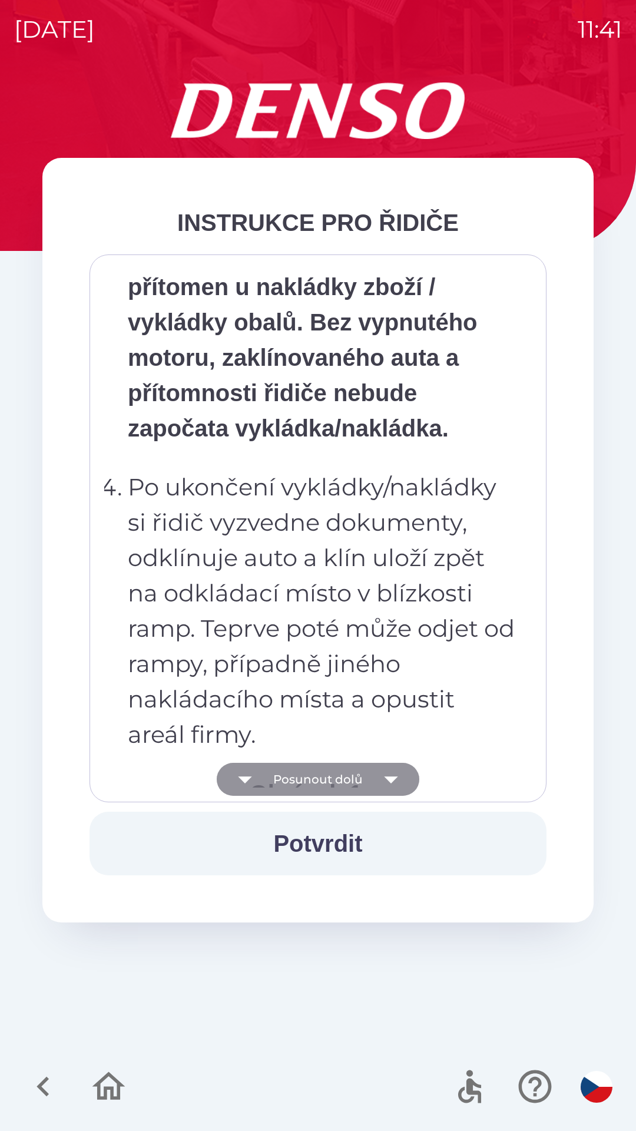
click at [297, 777] on button "Posunout dolů" at bounding box center [318, 779] width 203 height 33
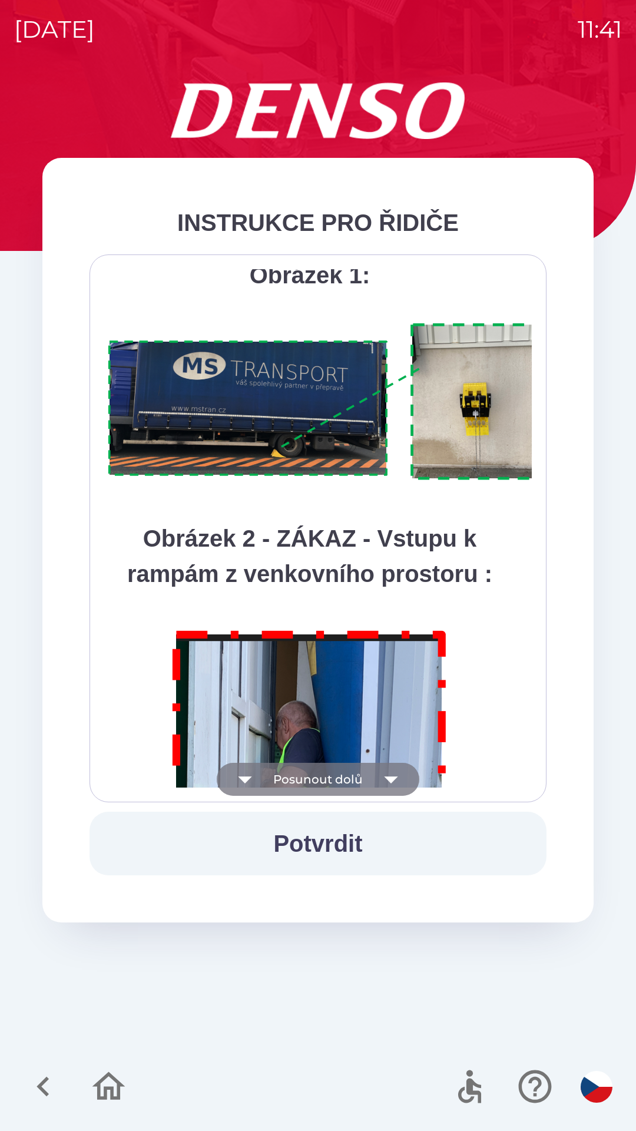
click at [299, 776] on button "Posunout dolů" at bounding box center [318, 779] width 203 height 33
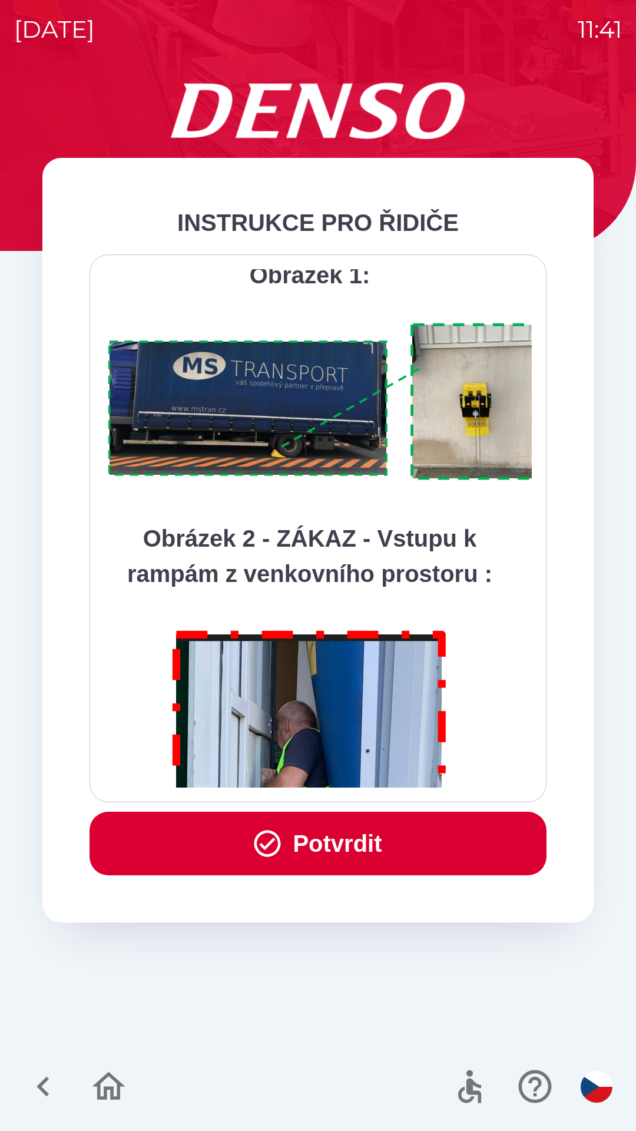
scroll to position [6621, 0]
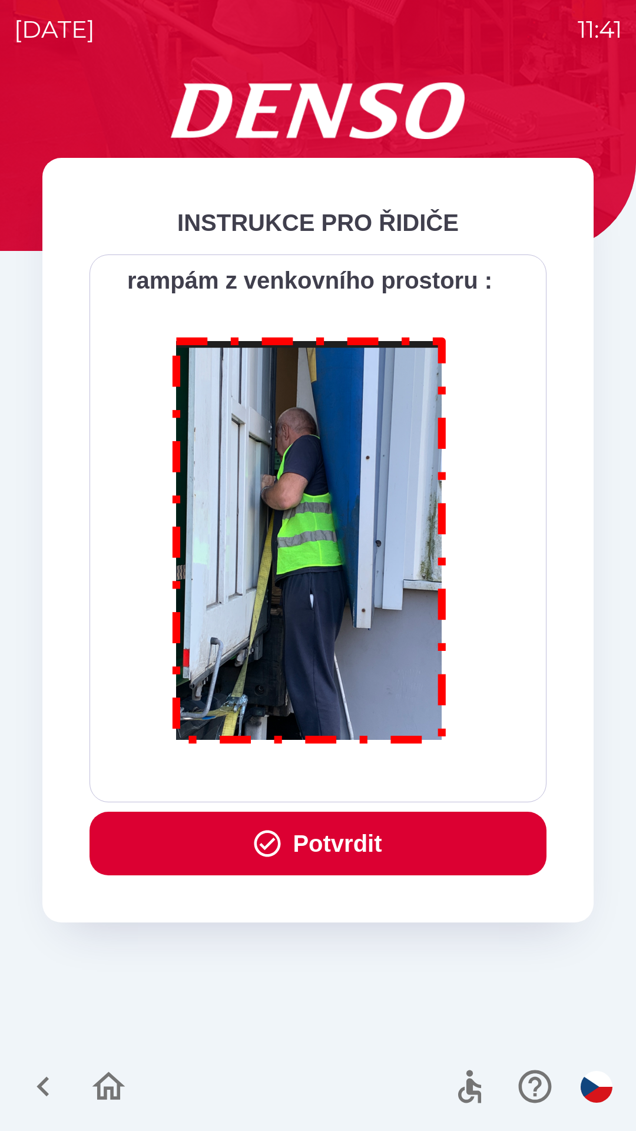
click at [300, 842] on button "Potvrdit" at bounding box center [318, 844] width 457 height 64
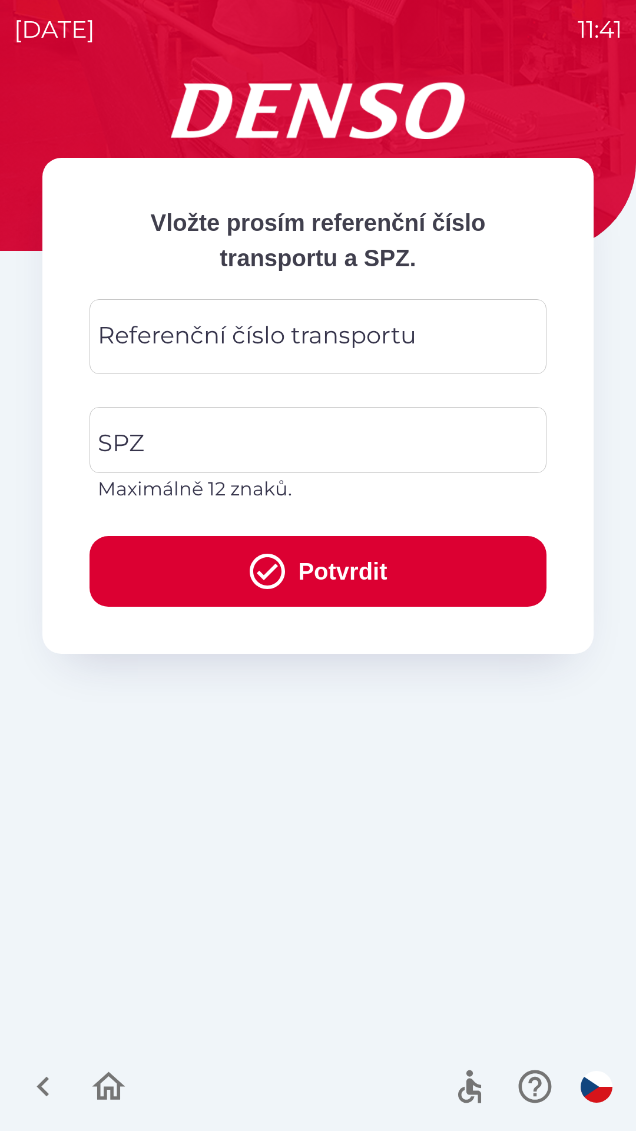
click at [187, 327] on div "Referenční číslo transportu Referenční číslo transportu" at bounding box center [318, 336] width 457 height 75
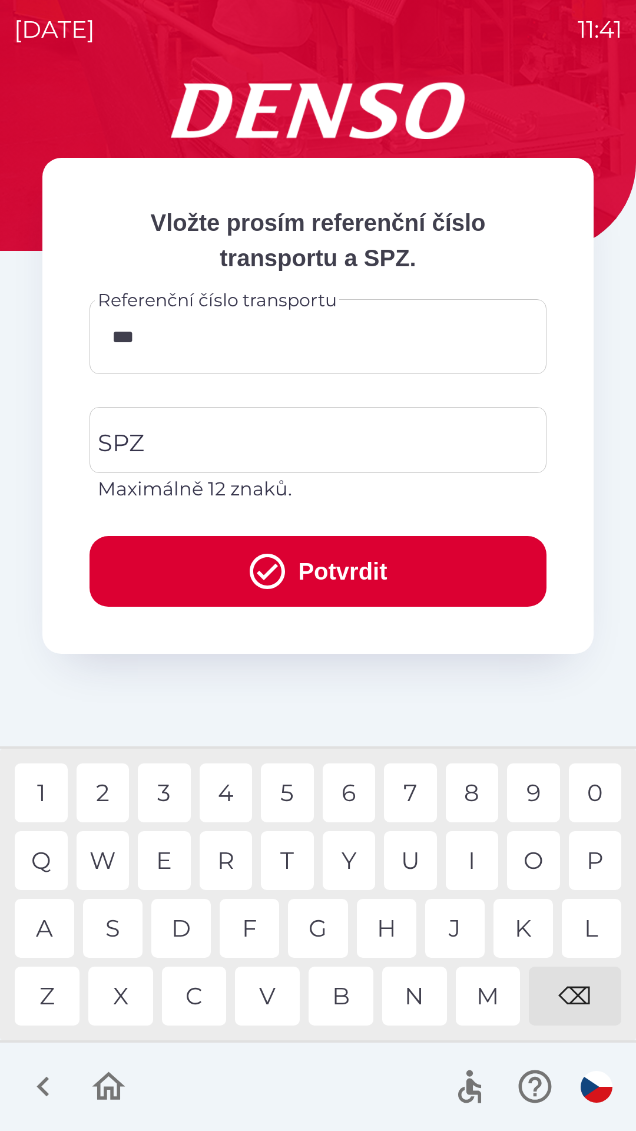
click at [292, 789] on div "5" at bounding box center [287, 793] width 53 height 59
click at [528, 786] on div "9" at bounding box center [533, 793] width 53 height 59
type input "******"
click at [187, 428] on input "SPZ" at bounding box center [309, 439] width 429 height 55
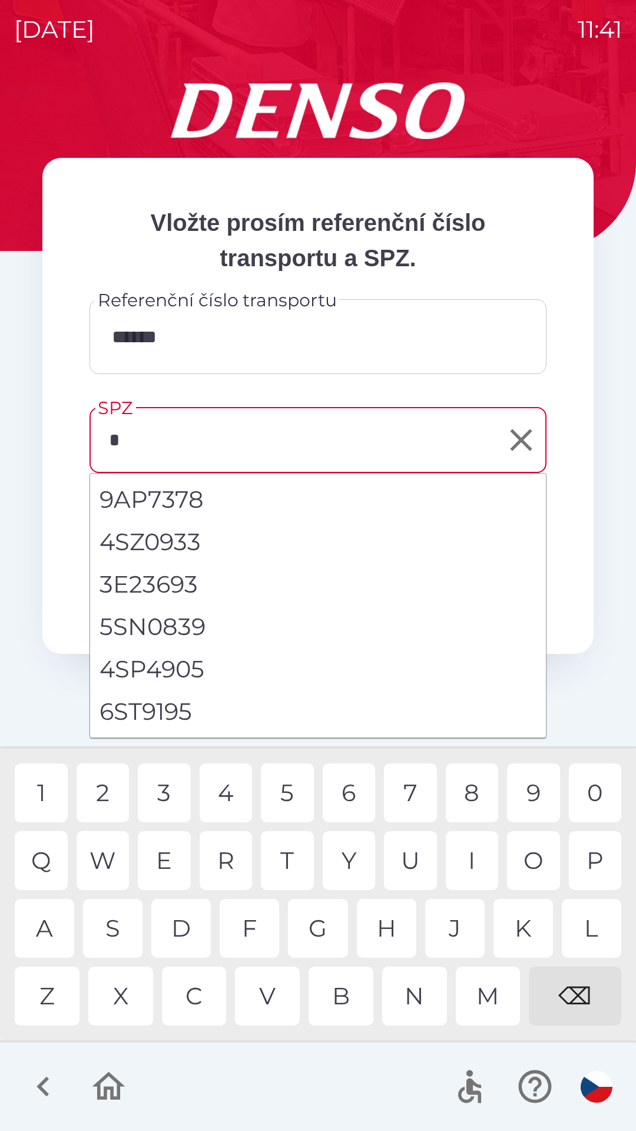
click at [530, 789] on div "9" at bounding box center [533, 793] width 53 height 59
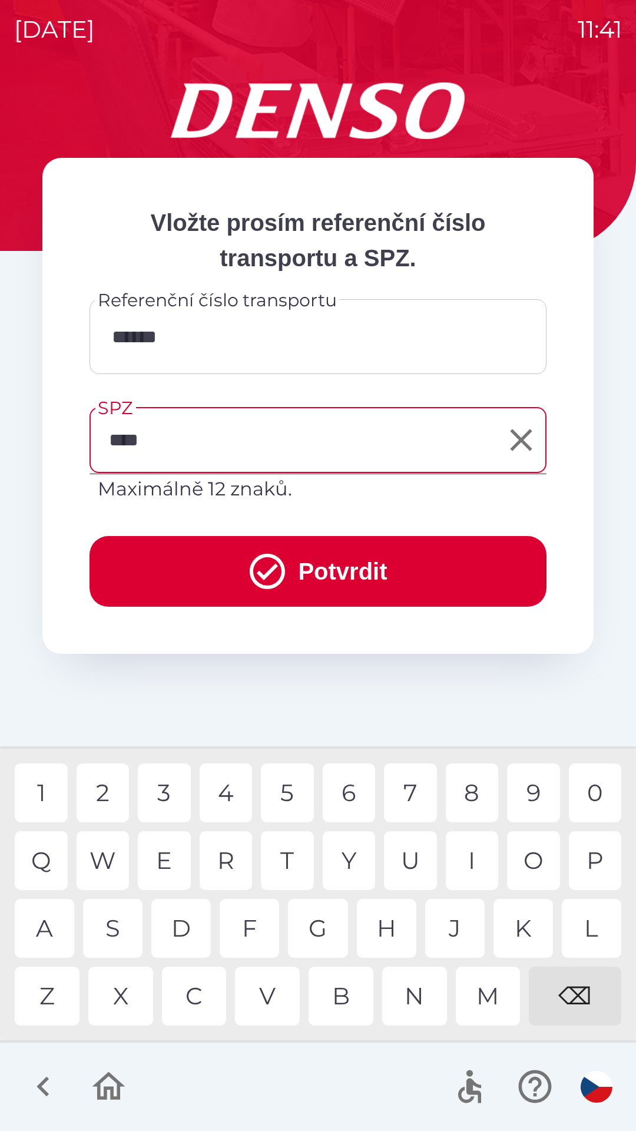
click at [411, 782] on div "7" at bounding box center [410, 793] width 53 height 59
click at [293, 795] on div "5" at bounding box center [287, 793] width 53 height 59
type input "*******"
click at [299, 562] on button "Potvrdit" at bounding box center [318, 571] width 457 height 71
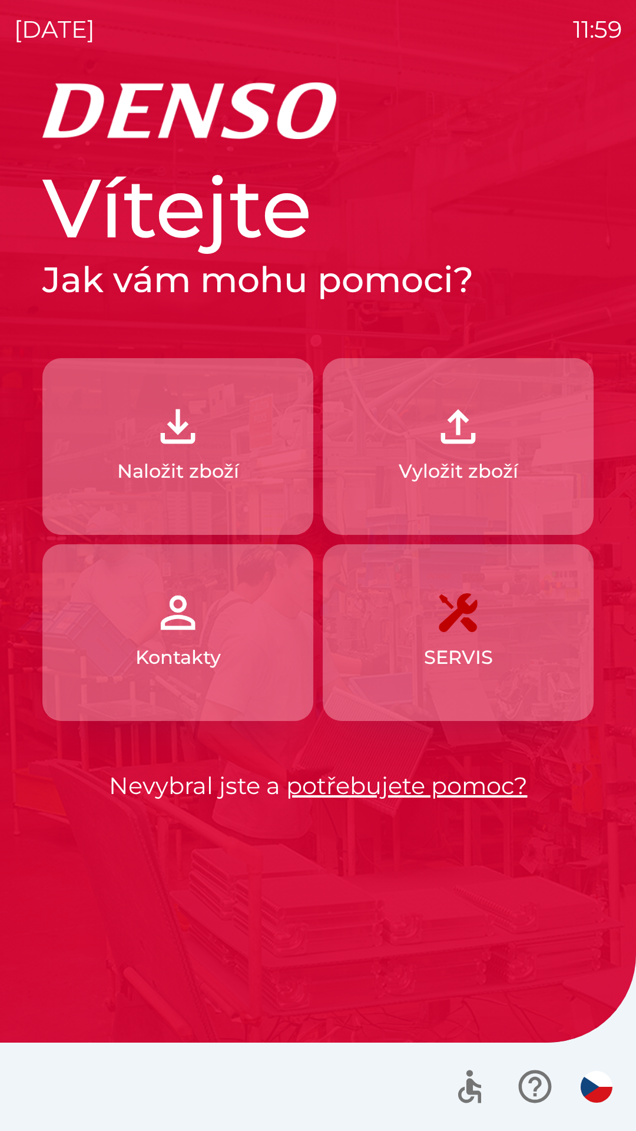
click at [177, 445] on img "button" at bounding box center [178, 427] width 52 height 52
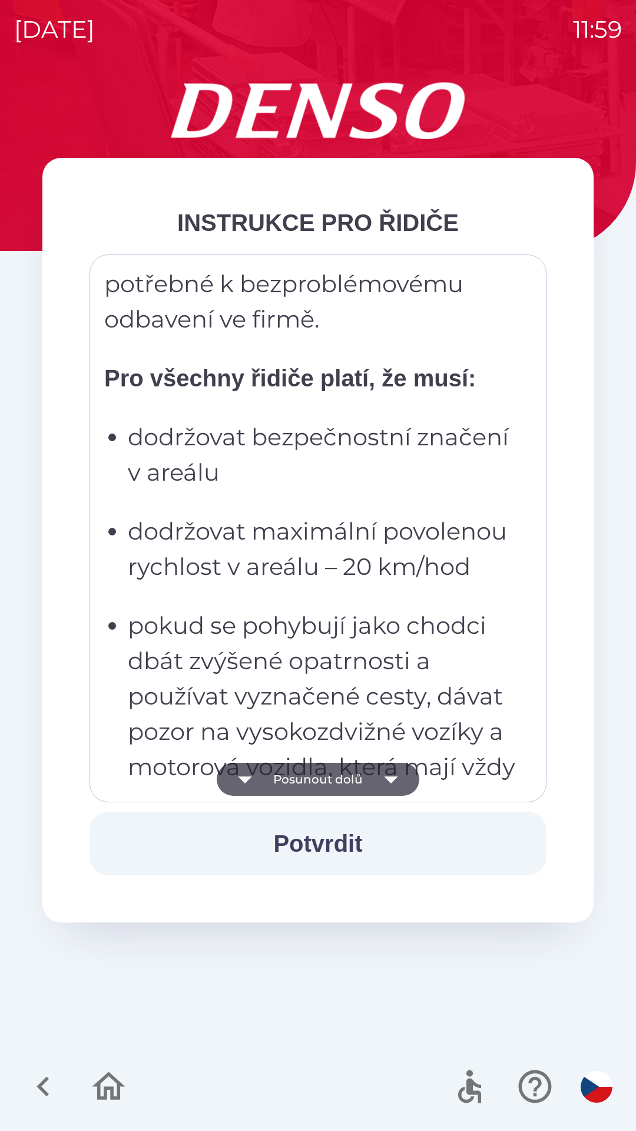
scroll to position [371, 0]
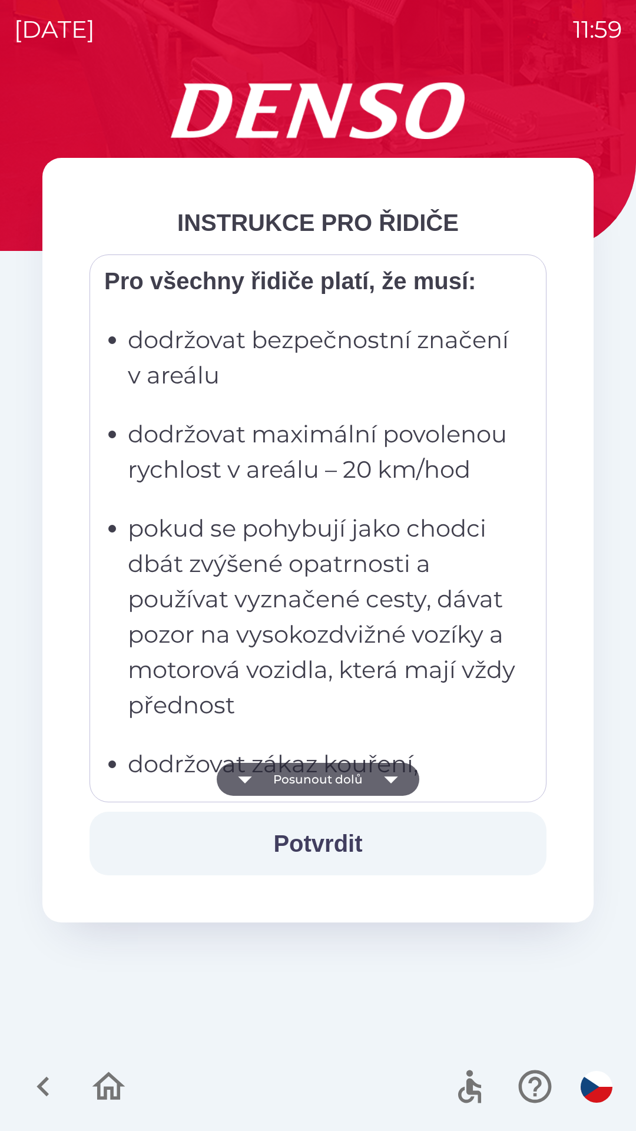
click at [299, 505] on ul "dodržovat bezpečnostní značení v areálu dodržovat maximální povolenou rychlost …" at bounding box center [309, 799] width 411 height 954
click at [295, 623] on p "pokud se pohybují jako chodci dbát zvýšené opatrnosti a používat vyznačené cest…" at bounding box center [322, 617] width 388 height 212
click at [303, 559] on p "pokud se pohybují jako chodci dbát zvýšené opatrnosti a používat vyznačené cest…" at bounding box center [322, 617] width 388 height 212
click at [302, 637] on p "pokud se pohybují jako chodci dbát zvýšené opatrnosti a používat vyznačené cest…" at bounding box center [322, 617] width 388 height 212
click at [316, 557] on p "pokud se pohybují jako chodci dbát zvýšené opatrnosti a používat vyznačené cest…" at bounding box center [322, 617] width 388 height 212
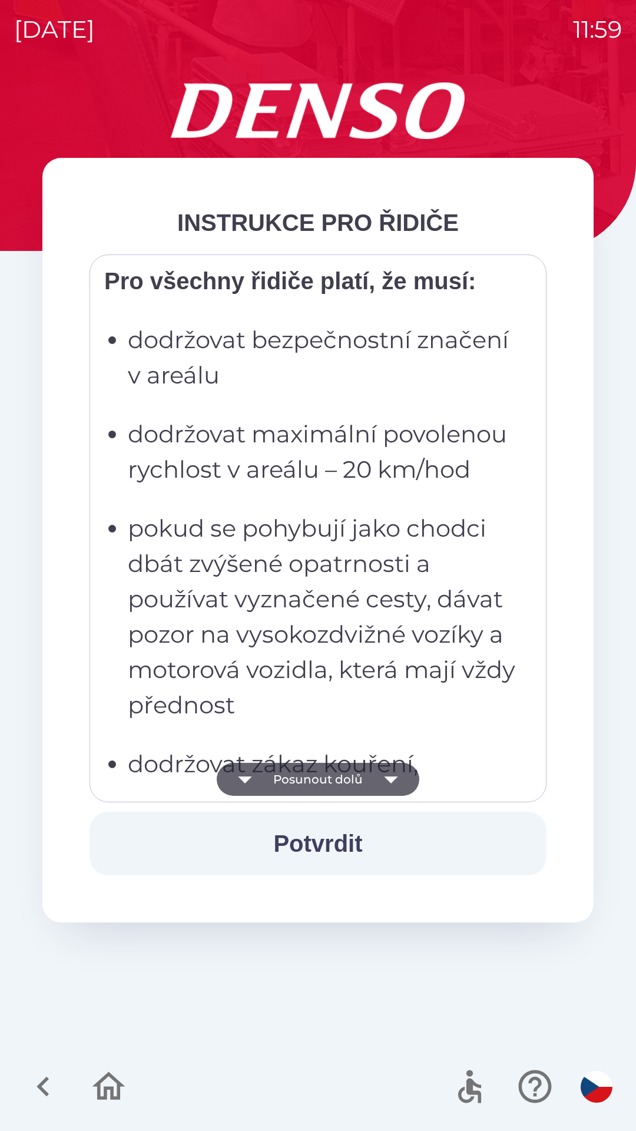
click at [344, 471] on p "dodržovat maximální povolenou rychlost v areálu – 20 km/hod" at bounding box center [322, 452] width 388 height 71
click at [310, 637] on p "pokud se pohybují jako chodci dbát zvýšené opatrnosti a používat vyznačené cest…" at bounding box center [322, 617] width 388 height 212
click at [323, 551] on p "pokud se pohybují jako chodci dbát zvýšené opatrnosti a používat vyznačené cest…" at bounding box center [322, 617] width 388 height 212
click at [353, 458] on p "dodržovat maximální povolenou rychlost v areálu – 20 km/hod" at bounding box center [322, 452] width 388 height 71
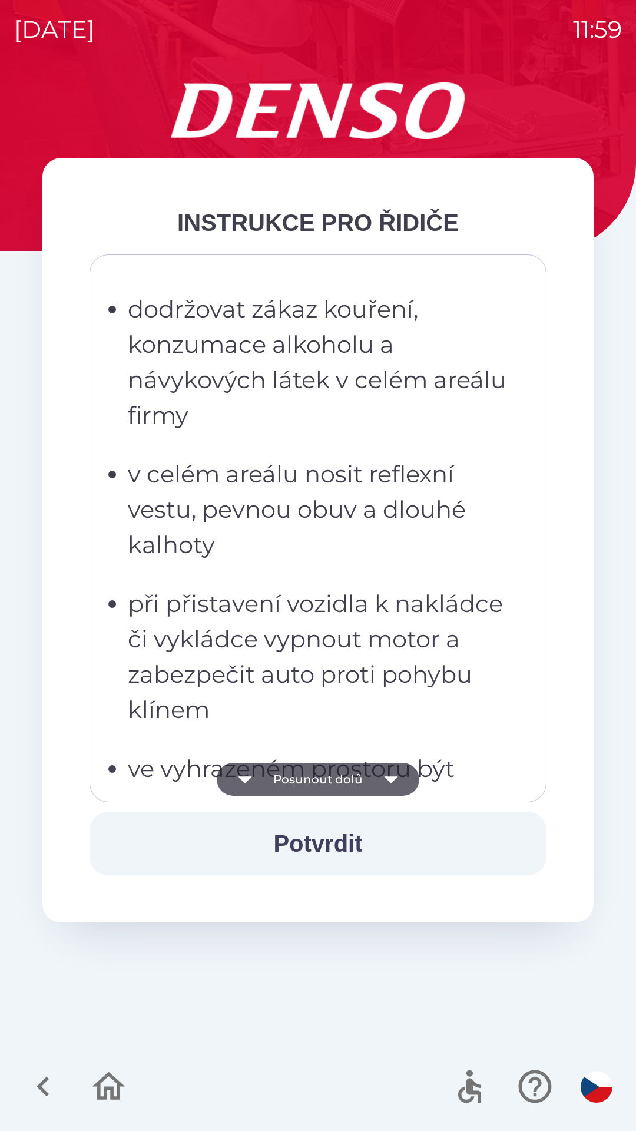
click at [319, 573] on ul "dodržovat bezpečnostní značení v areálu dodržovat maximální povolenou rychlost …" at bounding box center [309, 344] width 411 height 954
click at [352, 480] on p "v celém areálu nosit reflexní vestu, pevnou obuv a dlouhé kalhoty" at bounding box center [322, 510] width 388 height 106
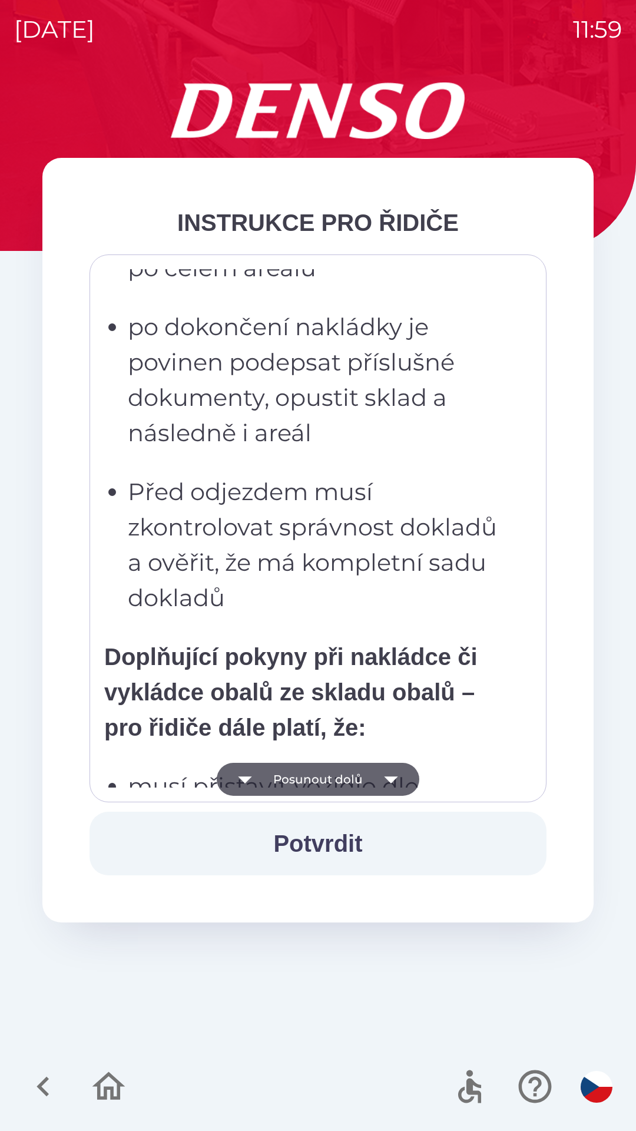
click at [321, 515] on p "Před odjezdem musí zkontrolovat správnost dokladů a ověřit, že má kompletní sad…" at bounding box center [322, 544] width 388 height 141
click at [356, 422] on p "po dokončení nakládky je povinen podepsat příslušné dokumenty, opustit sklad a …" at bounding box center [322, 379] width 388 height 141
click at [398, 343] on p "po dokončení nakládky je povinen podepsat příslušné dokumenty, opustit sklad a …" at bounding box center [322, 379] width 388 height 141
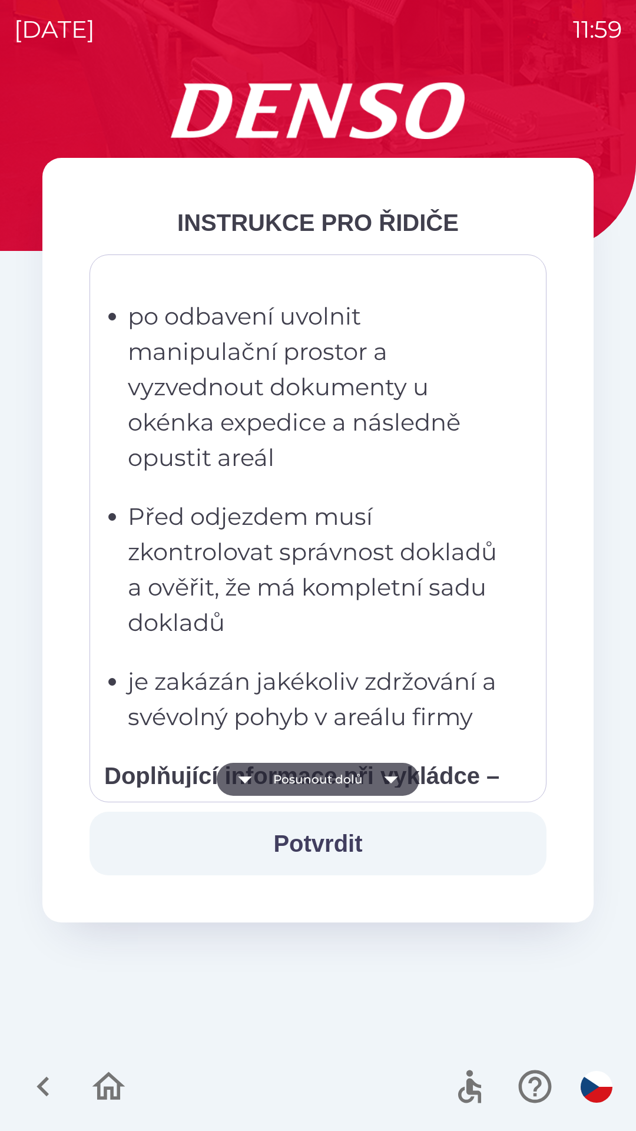
click at [322, 545] on p "Před odjezdem musí zkontrolovat správnost dokladů a ověřit, že má kompletní sad…" at bounding box center [322, 569] width 388 height 141
click at [361, 452] on p "po odbavení uvolnit manipulační prostor a vyzvednout dokumenty u okénka expedic…" at bounding box center [322, 387] width 388 height 177
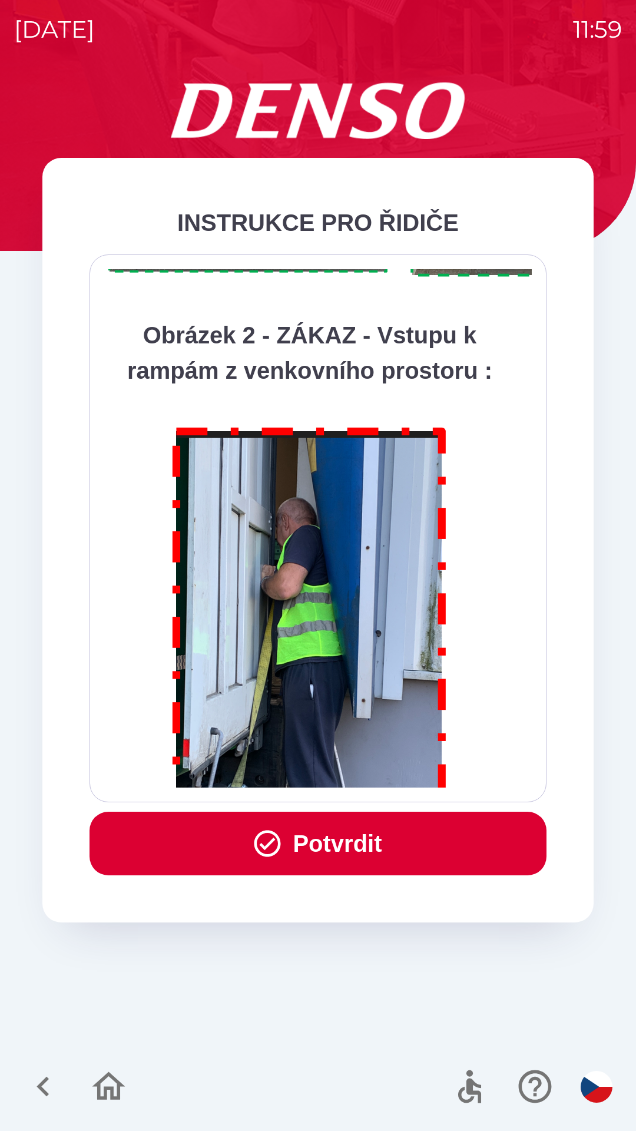
scroll to position [6621, 0]
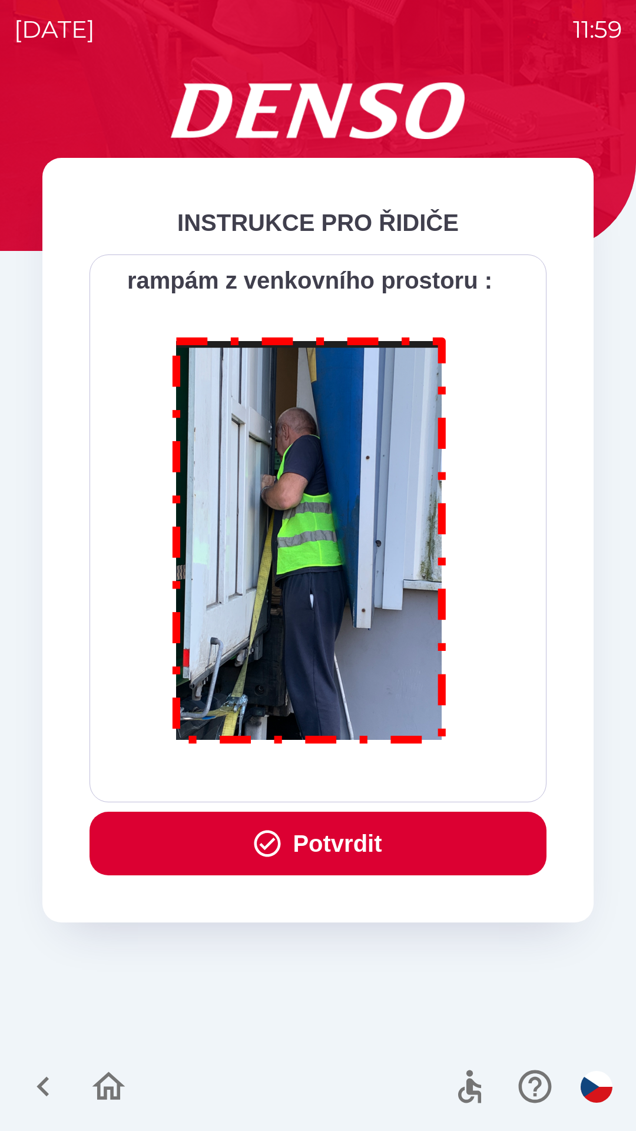
click at [368, 836] on button "Potvrdit" at bounding box center [318, 844] width 457 height 64
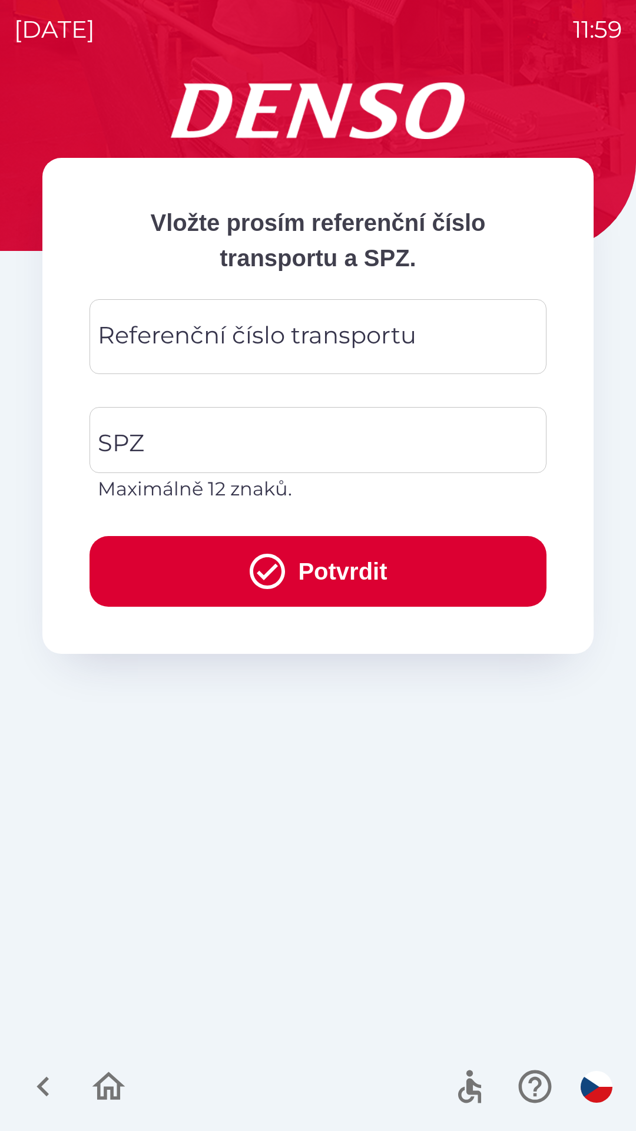
click at [320, 331] on div "Referenční číslo transportu Referenční číslo transportu" at bounding box center [318, 336] width 457 height 75
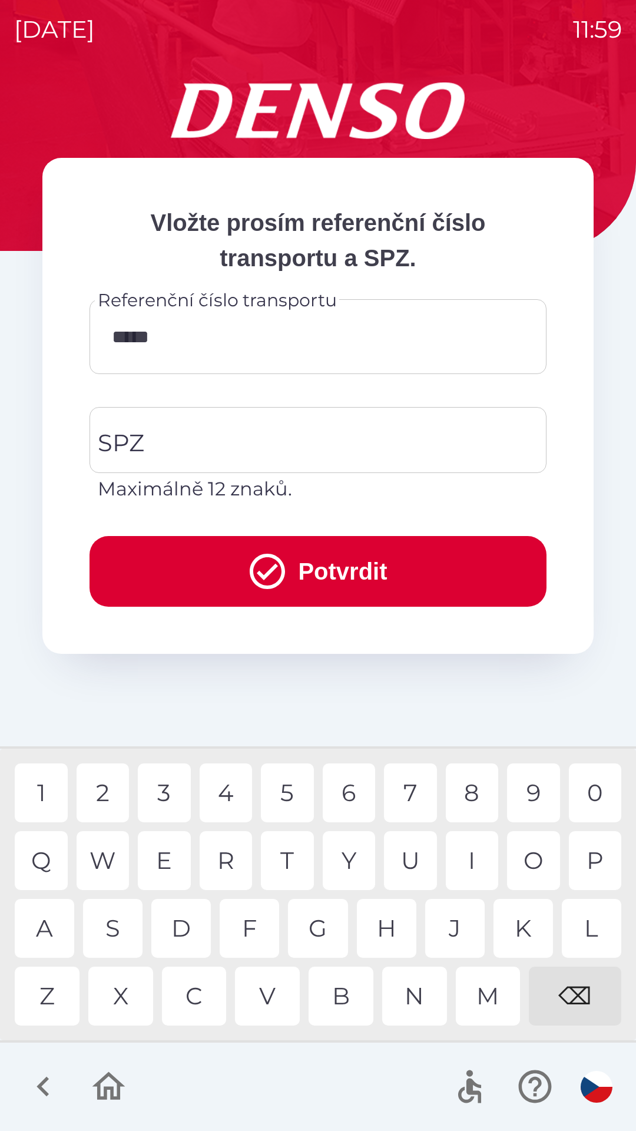
click at [592, 778] on div "0" at bounding box center [595, 793] width 53 height 59
click at [528, 784] on div "9" at bounding box center [533, 793] width 53 height 59
type input "********"
click at [593, 776] on div "0" at bounding box center [595, 793] width 53 height 59
click at [267, 431] on input "SPZ" at bounding box center [309, 439] width 429 height 55
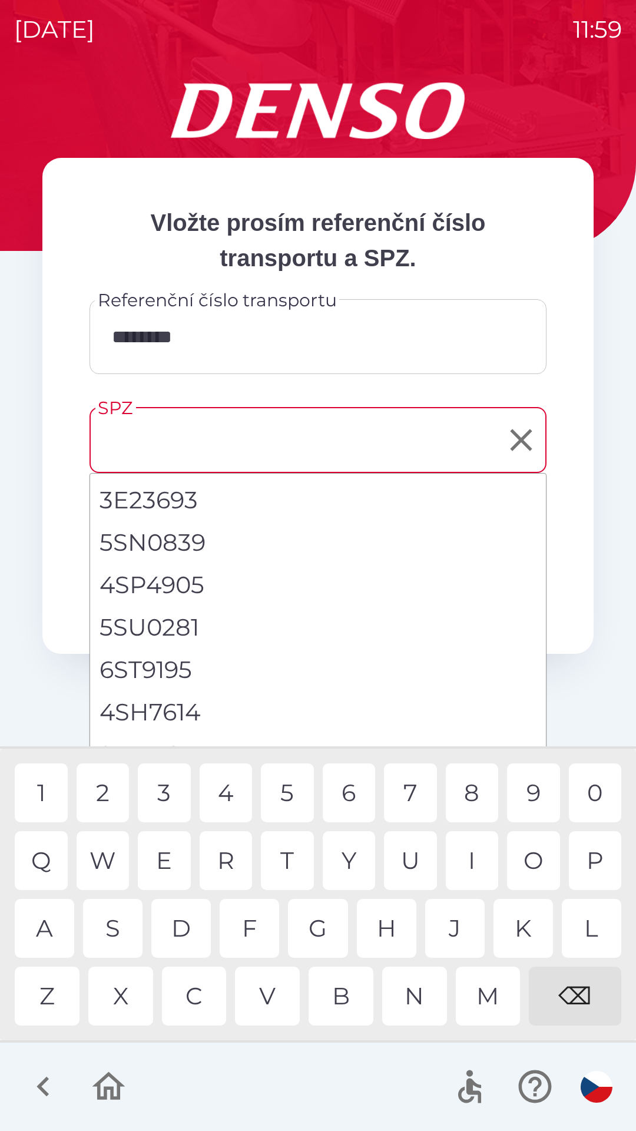
scroll to position [351, 0]
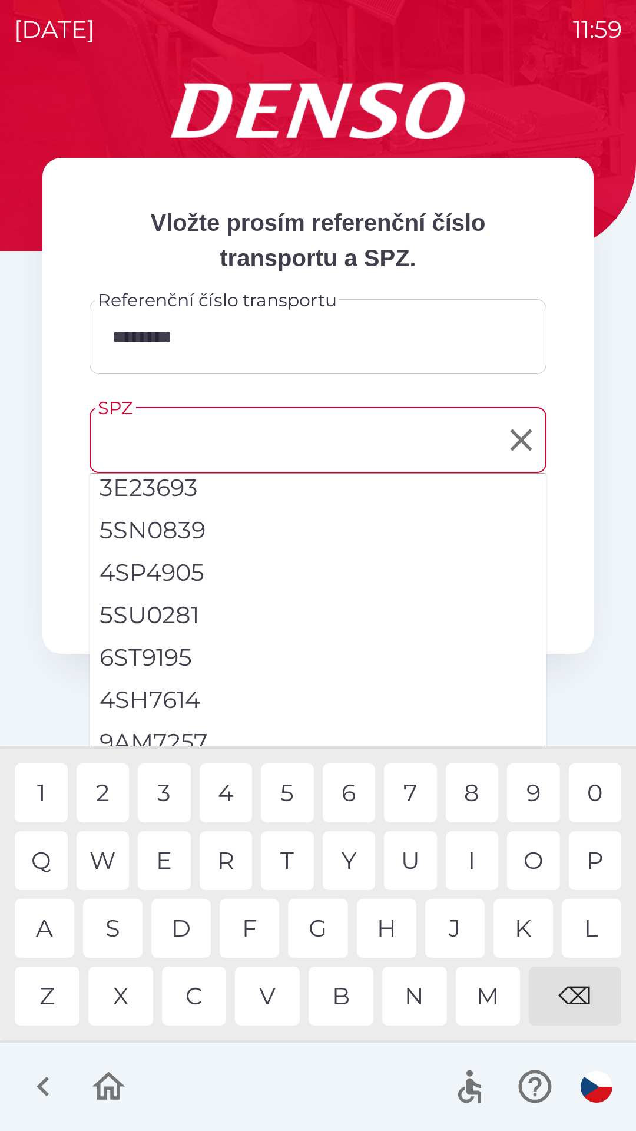
click at [264, 438] on input "SPZ" at bounding box center [309, 439] width 429 height 55
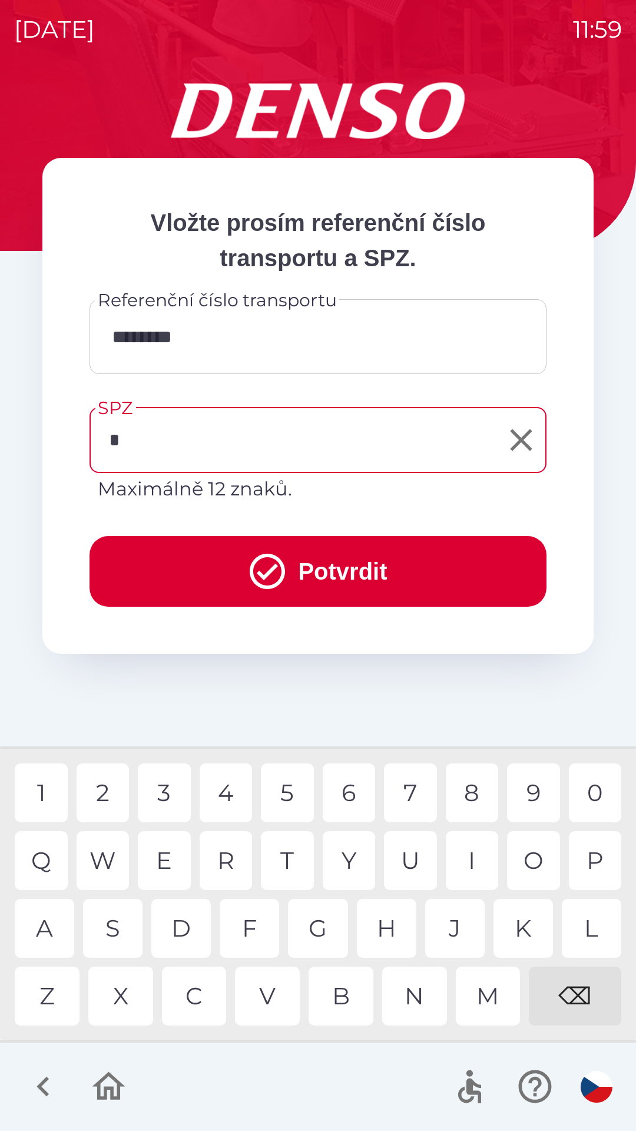
click at [352, 791] on div "6" at bounding box center [349, 793] width 53 height 59
click at [170, 795] on div "3" at bounding box center [164, 793] width 53 height 59
type input "*******"
click at [333, 554] on button "Potvrdit" at bounding box center [318, 571] width 457 height 71
